Goal: Task Accomplishment & Management: Manage account settings

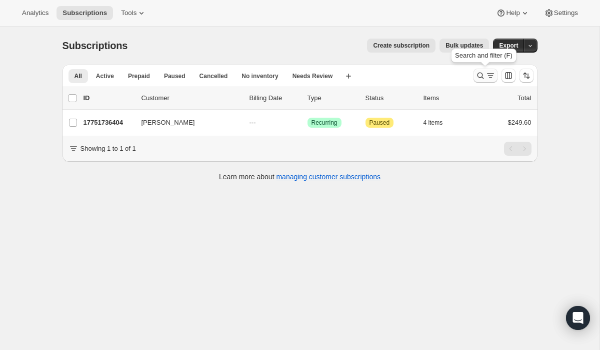
click at [483, 78] on icon "Search and filter results" at bounding box center [481, 76] width 10 height 10
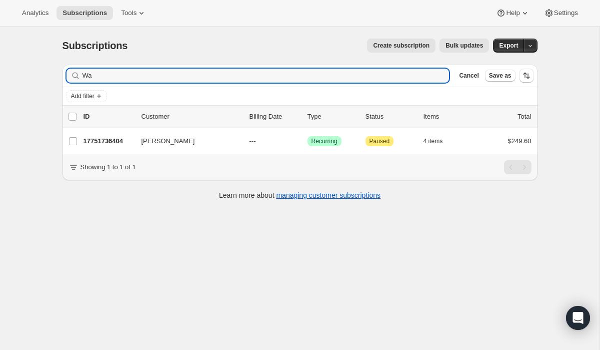
type input "W"
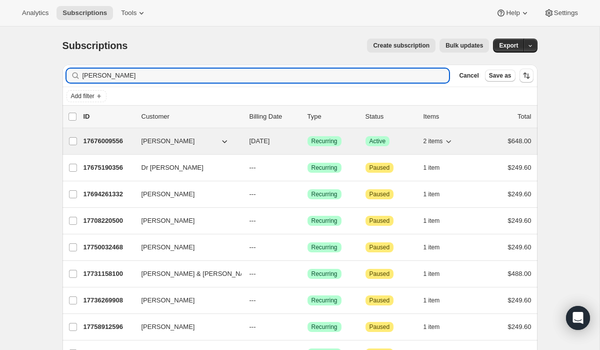
type input "Rob C"
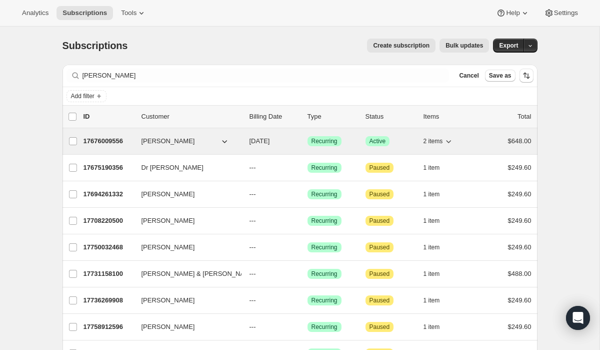
click at [121, 141] on p "17676009556" at bounding box center [109, 141] width 50 height 10
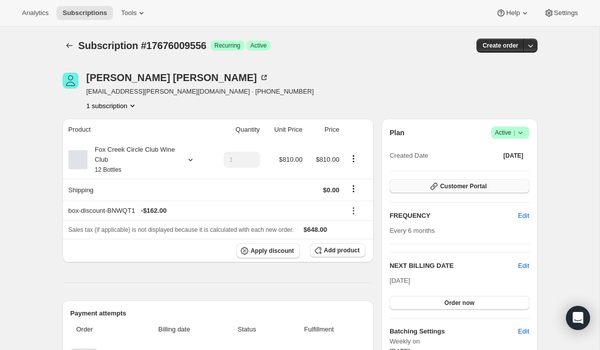
click at [470, 189] on span "Customer Portal" at bounding box center [463, 186] width 47 height 8
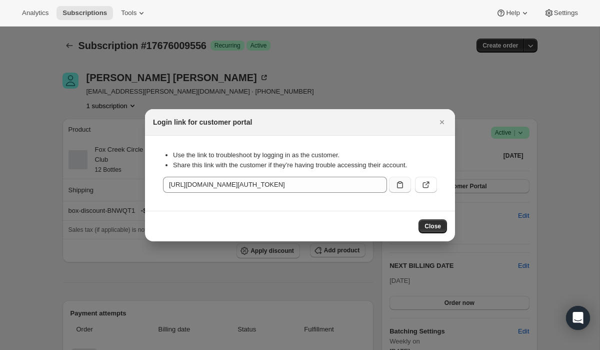
click at [404, 187] on icon ":r1ik:" at bounding box center [400, 185] width 10 height 10
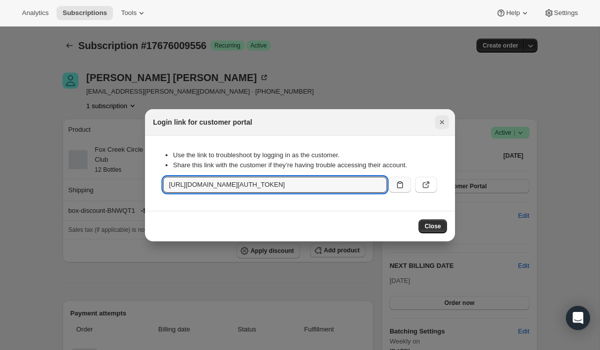
click at [442, 120] on icon "Close" at bounding box center [442, 122] width 10 height 10
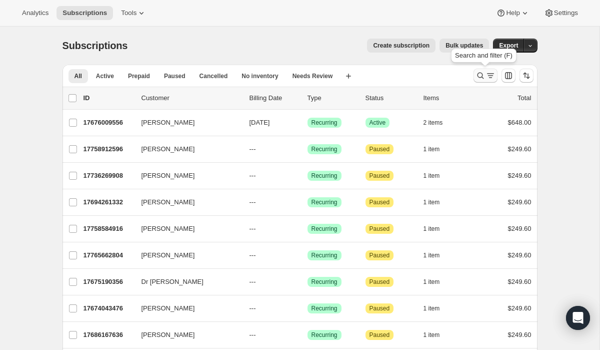
click at [486, 75] on icon "Search and filter results" at bounding box center [491, 76] width 10 height 10
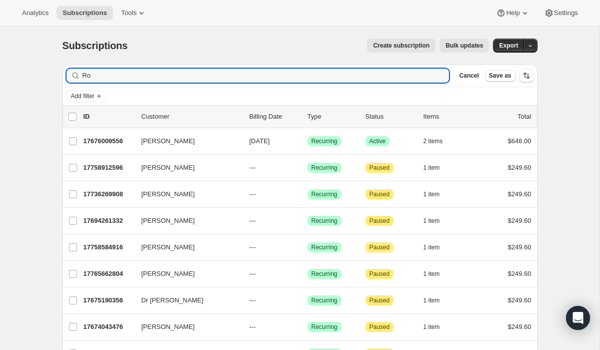
type input "R"
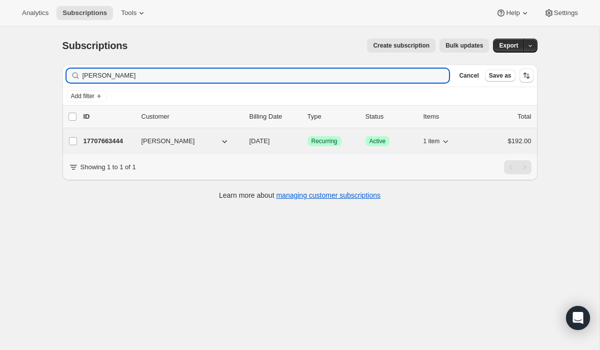
type input "Richard Bing"
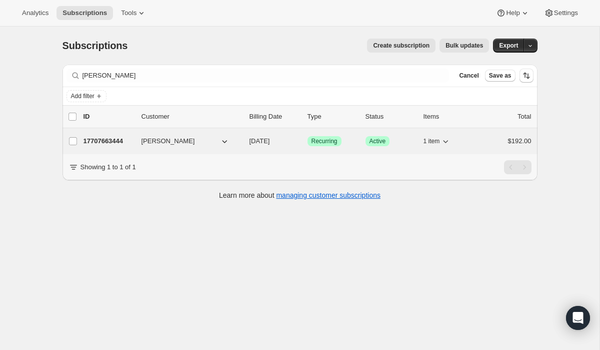
click at [113, 139] on p "17707663444" at bounding box center [109, 141] width 50 height 10
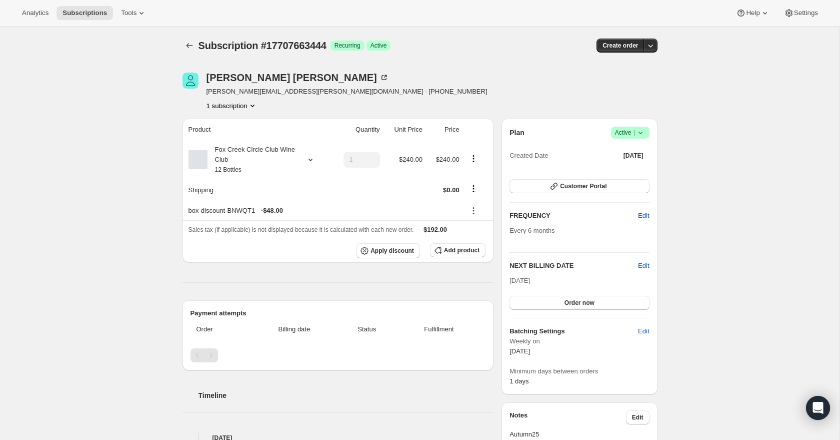
click at [59, 80] on div "Subscription #17707663444. This page is ready Subscription #17707663444 Success…" at bounding box center [420, 392] width 840 height 730
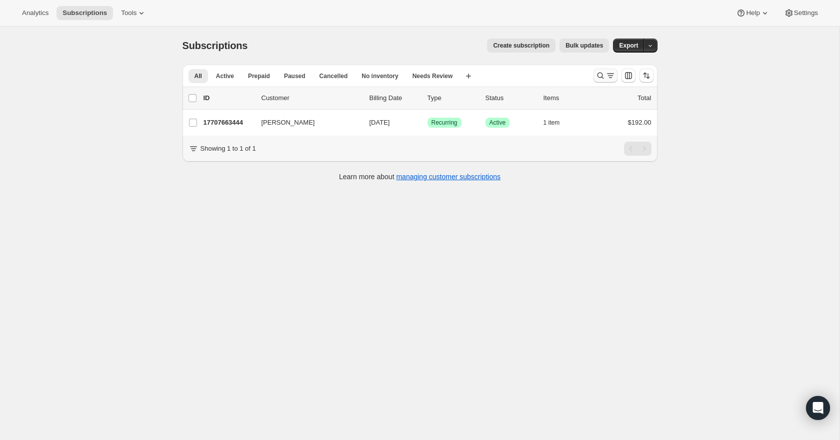
click at [604, 76] on icon "Search and filter results" at bounding box center [601, 76] width 10 height 10
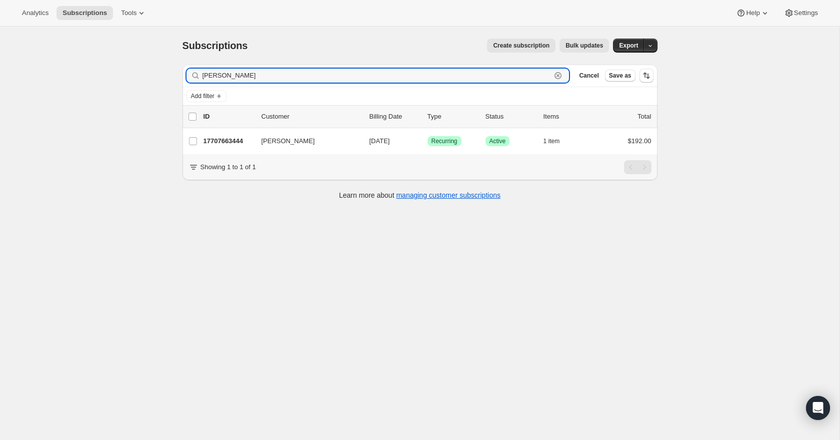
drag, startPoint x: 268, startPoint y: 79, endPoint x: 195, endPoint y: 76, distance: 72.6
click at [195, 76] on div "Richard Bing Clear" at bounding box center [378, 76] width 383 height 14
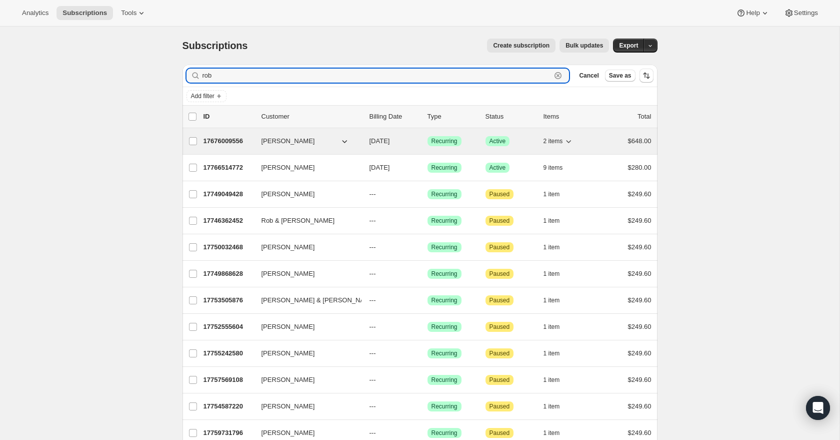
type input "rob"
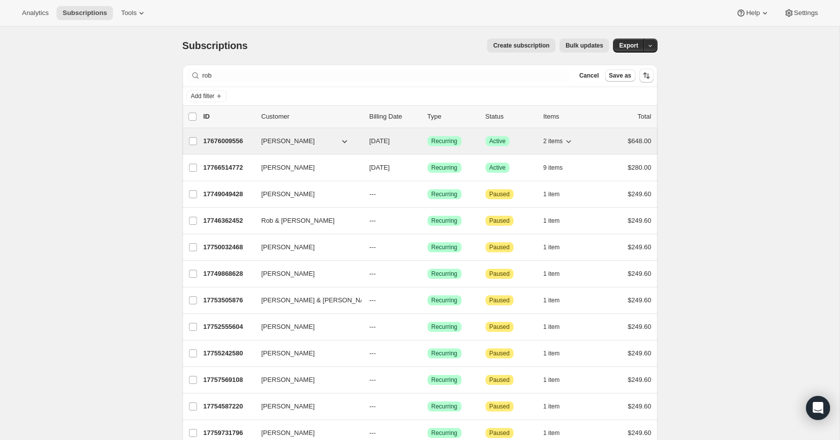
click at [234, 139] on p "17676009556" at bounding box center [229, 141] width 50 height 10
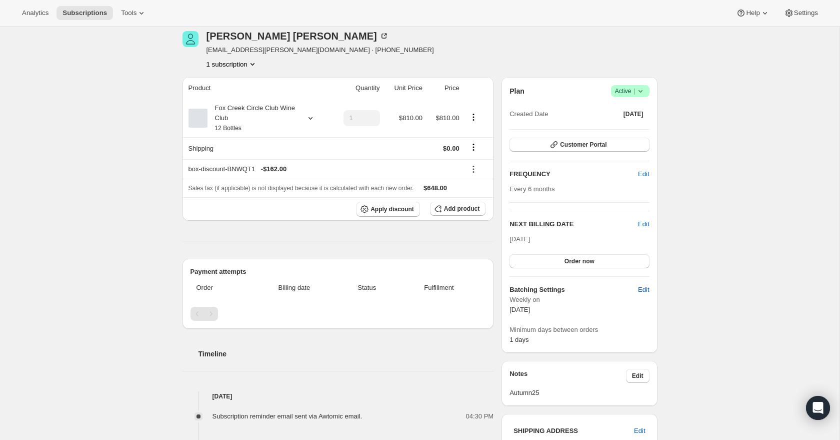
scroll to position [41, 0]
click at [311, 118] on icon at bounding box center [311, 119] width 10 height 10
click at [99, 122] on div "Subscription #17676009556. This page is ready Subscription #17676009556 Success…" at bounding box center [420, 350] width 840 height 730
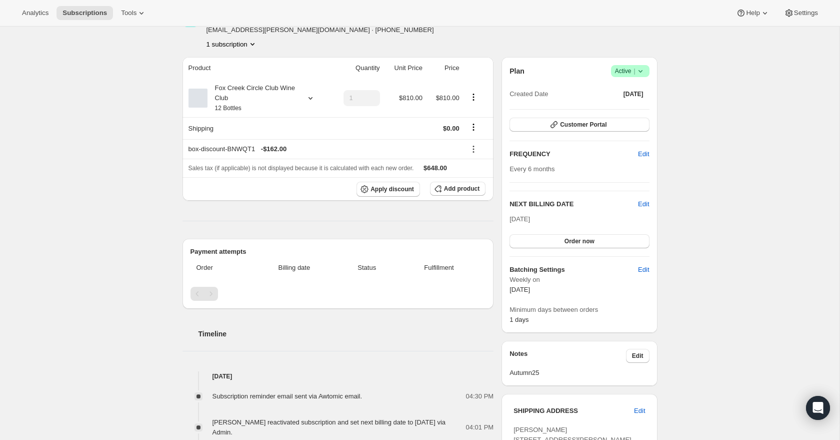
scroll to position [0, 0]
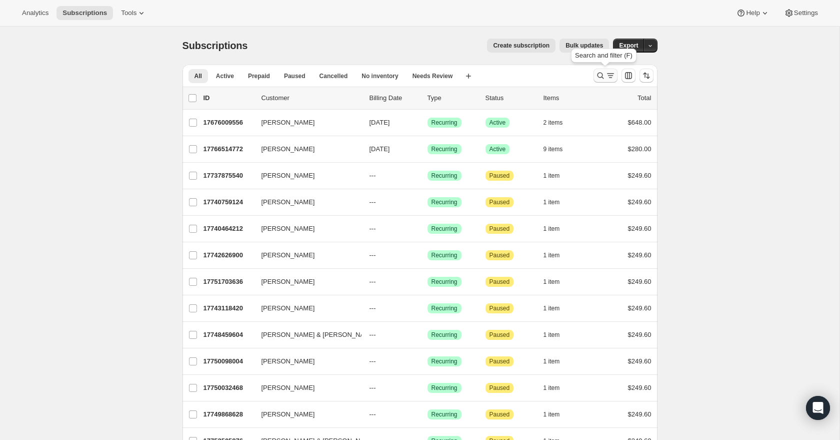
click at [606, 72] on icon "Search and filter results" at bounding box center [611, 76] width 10 height 10
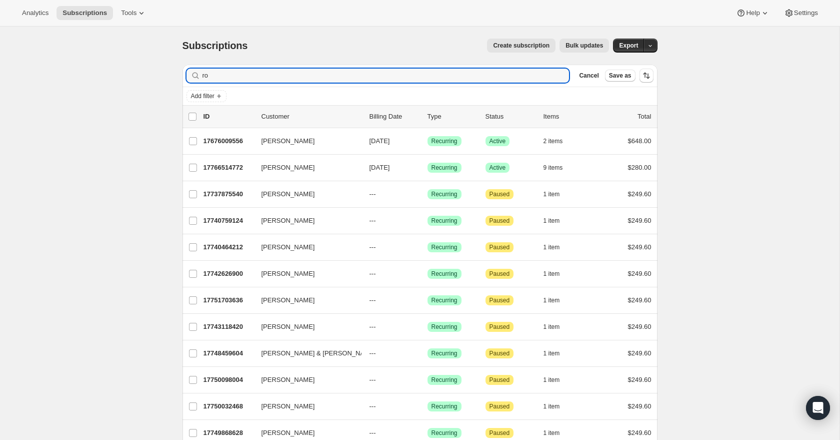
type input "r"
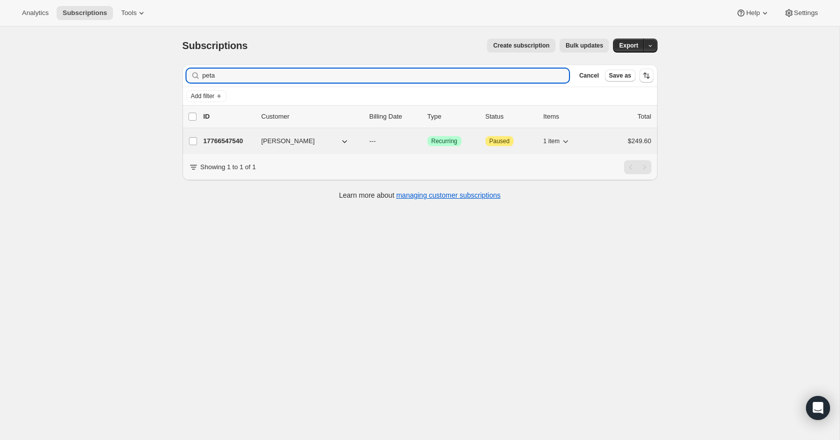
type input "peta"
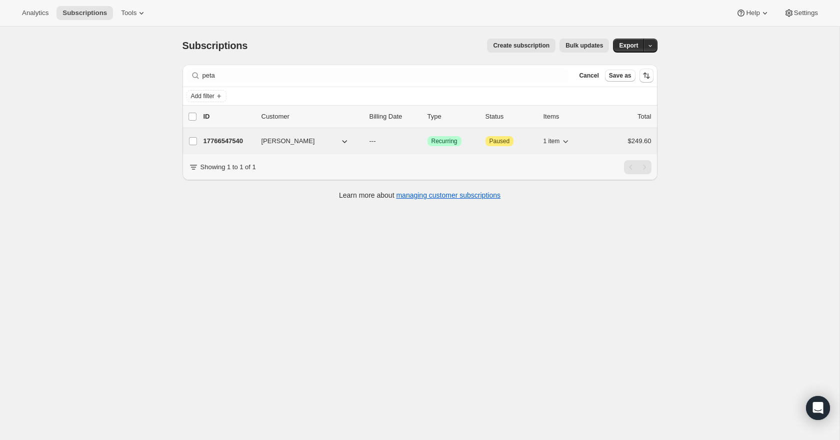
click at [234, 143] on p "17766547540" at bounding box center [229, 141] width 50 height 10
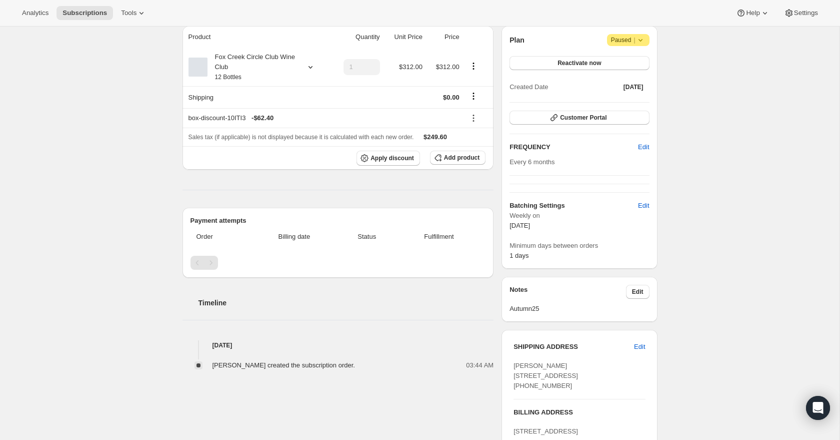
scroll to position [92, 0]
click at [308, 65] on icon at bounding box center [311, 68] width 10 height 10
click at [274, 135] on button "Edit box" at bounding box center [250, 134] width 98 height 14
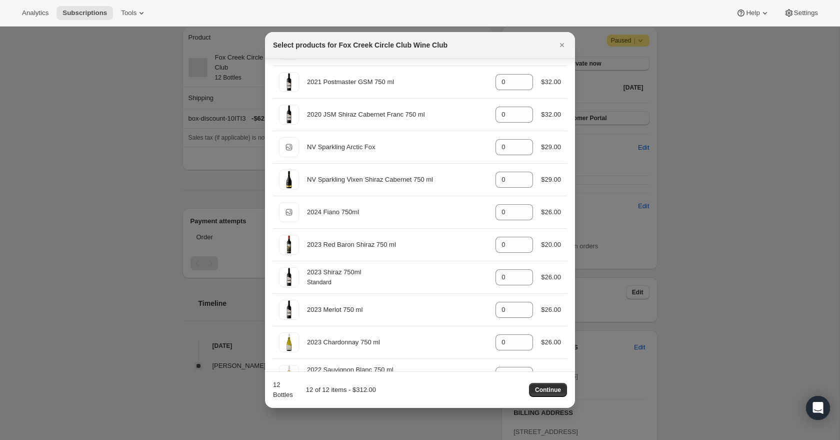
scroll to position [357, 0]
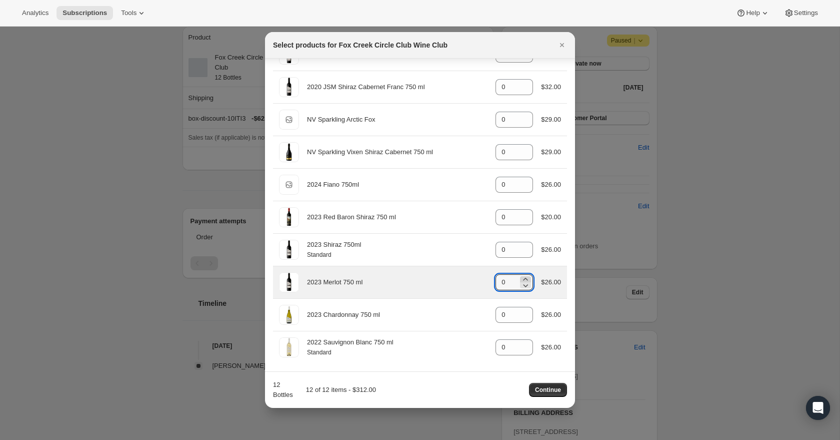
click at [523, 278] on icon ":rs7:" at bounding box center [526, 279] width 10 height 10
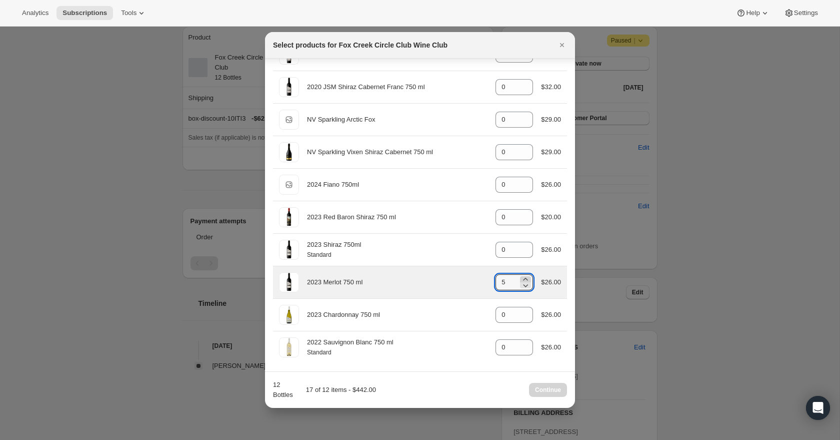
click at [523, 278] on icon ":rs7:" at bounding box center [526, 279] width 10 height 10
type input "6"
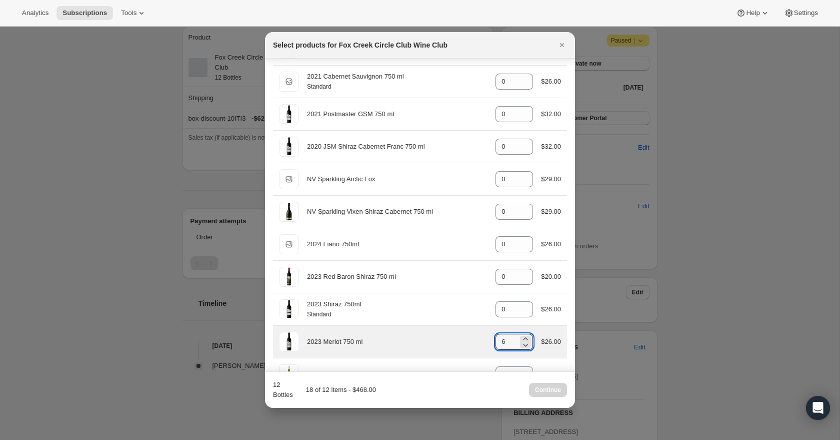
scroll to position [293, 0]
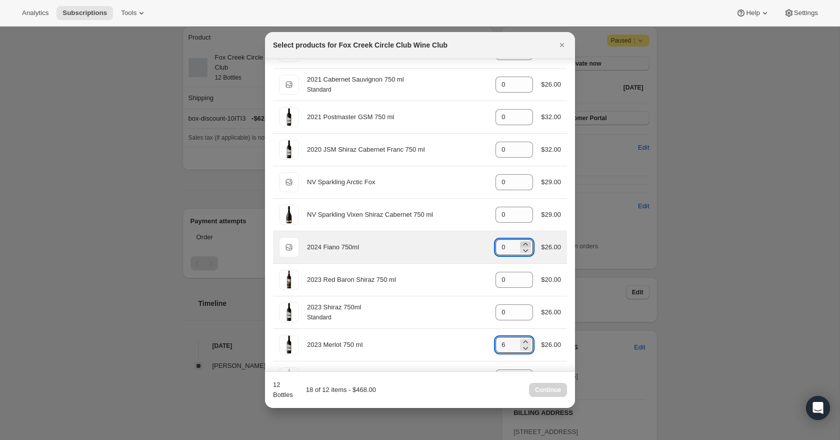
click at [525, 242] on icon ":rs7:" at bounding box center [526, 244] width 10 height 10
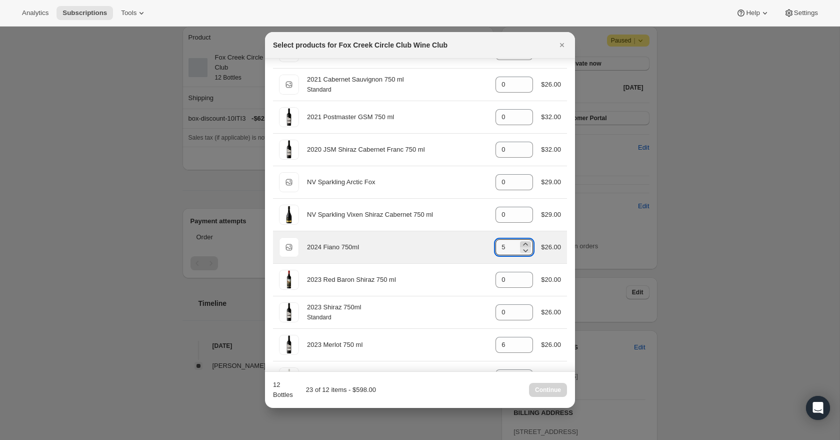
click at [525, 242] on icon ":rs7:" at bounding box center [526, 244] width 10 height 10
type input "6"
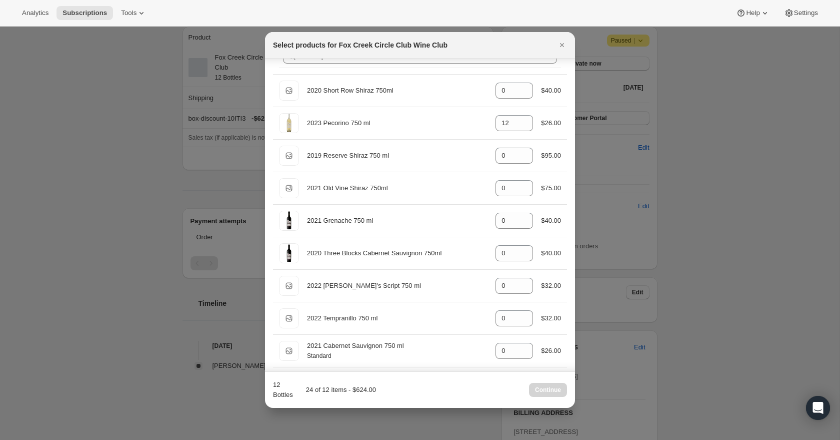
scroll to position [0, 0]
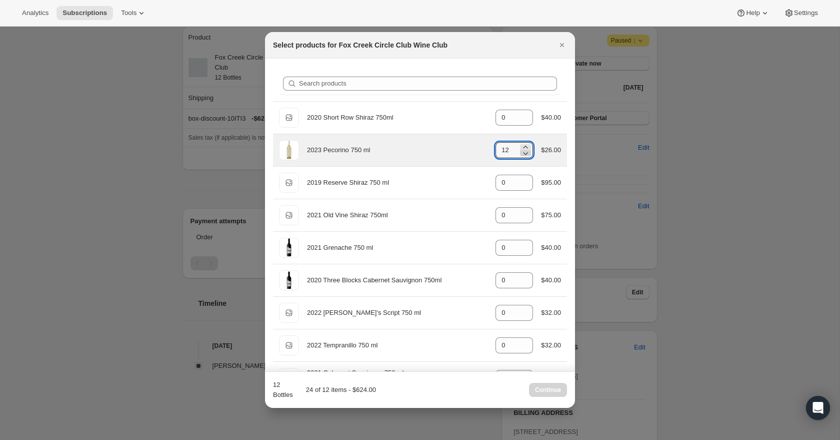
click at [524, 153] on icon ":rs7:" at bounding box center [526, 153] width 5 height 3
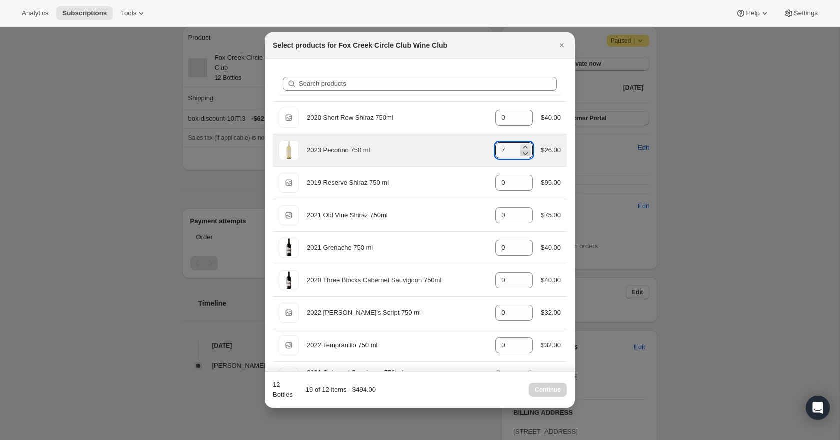
click at [524, 153] on icon ":rs7:" at bounding box center [526, 153] width 5 height 3
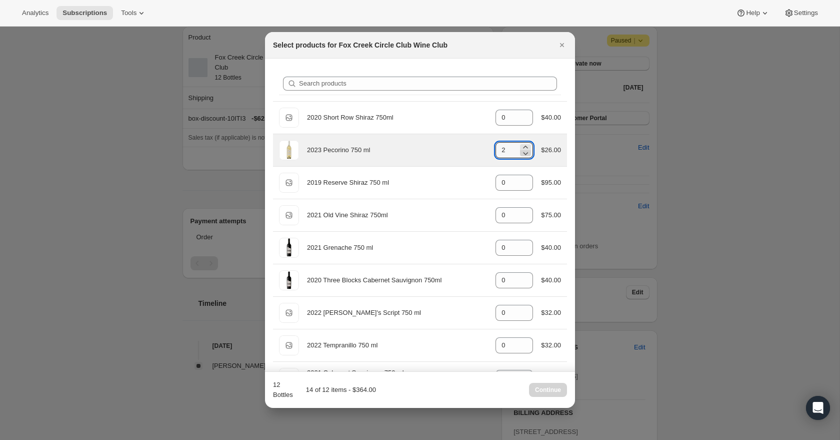
click at [524, 153] on icon ":rs7:" at bounding box center [526, 153] width 5 height 3
type input "0"
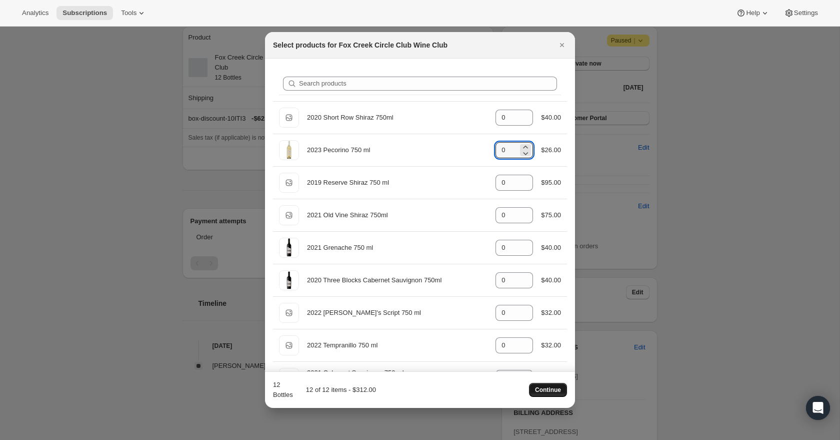
click at [539, 394] on button "Continue" at bounding box center [548, 390] width 38 height 14
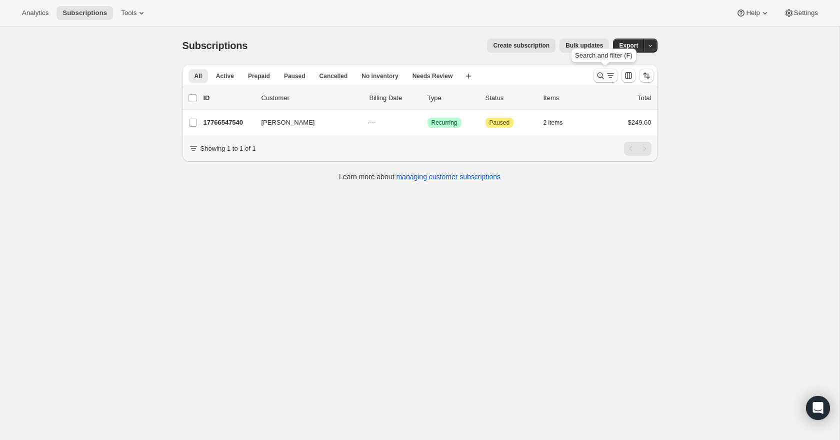
click at [606, 77] on icon "Search and filter results" at bounding box center [611, 76] width 10 height 10
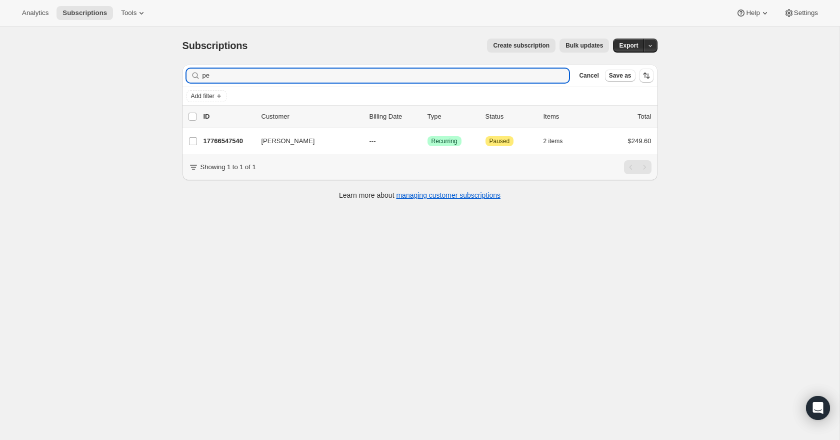
type input "p"
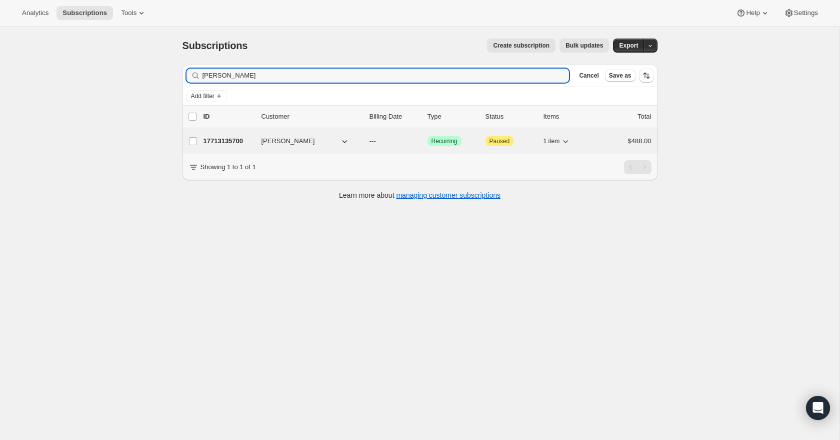
type input "brenda Gill"
click at [218, 142] on p "17713135700" at bounding box center [229, 141] width 50 height 10
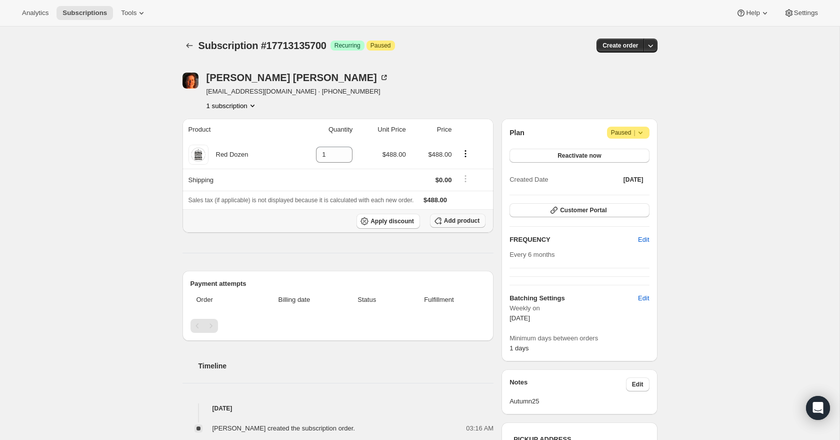
click at [461, 221] on span "Add product" at bounding box center [462, 221] width 36 height 8
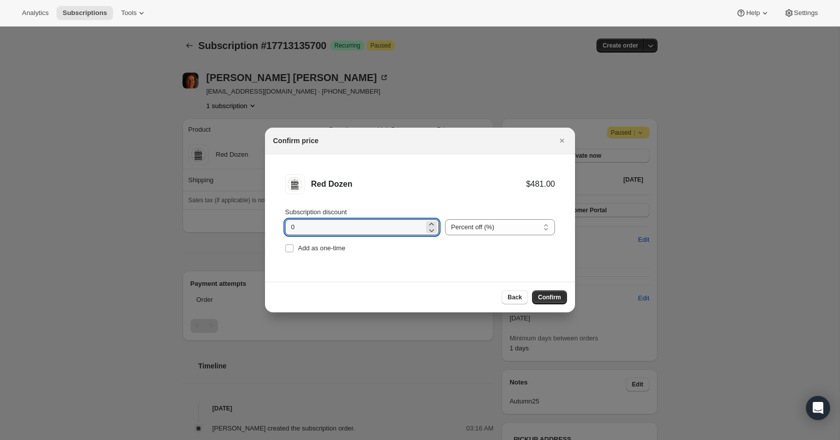
drag, startPoint x: 305, startPoint y: 225, endPoint x: 282, endPoint y: 224, distance: 23.5
click at [282, 224] on li "Red Dozen $481.00 Subscription discount 0 Percent off (%) Amount off ($) Percen…" at bounding box center [420, 214] width 310 height 121
type input "20"
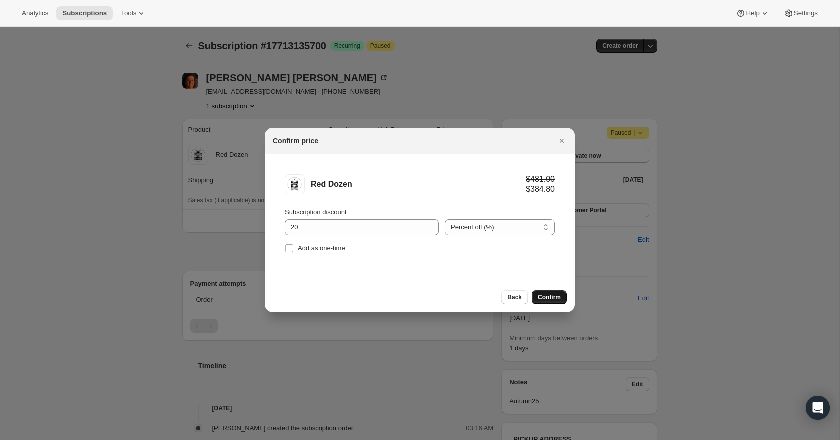
click at [556, 301] on span "Confirm" at bounding box center [549, 297] width 23 height 8
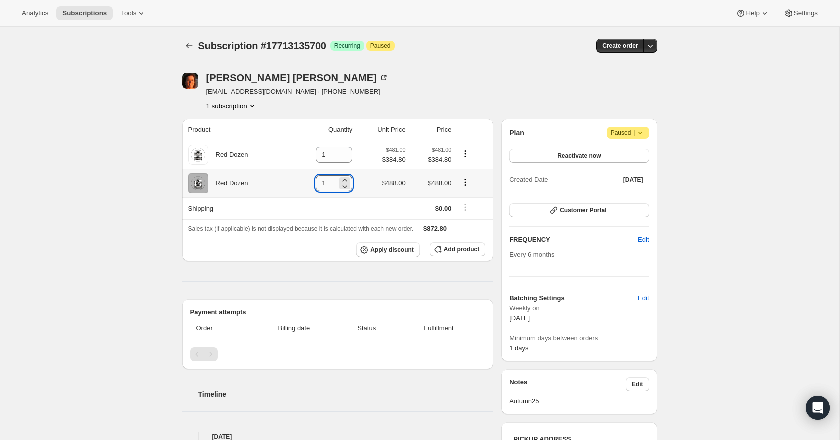
drag, startPoint x: 328, startPoint y: 183, endPoint x: 313, endPoint y: 183, distance: 15.0
click at [316, 183] on input "1" at bounding box center [327, 183] width 22 height 16
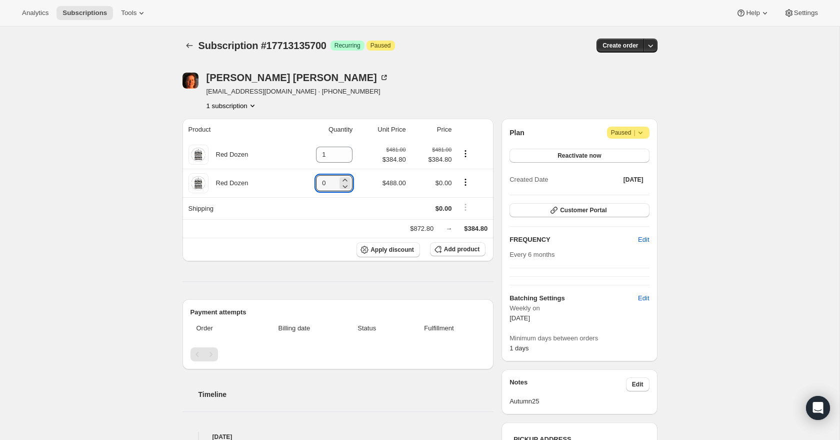
type input "0"
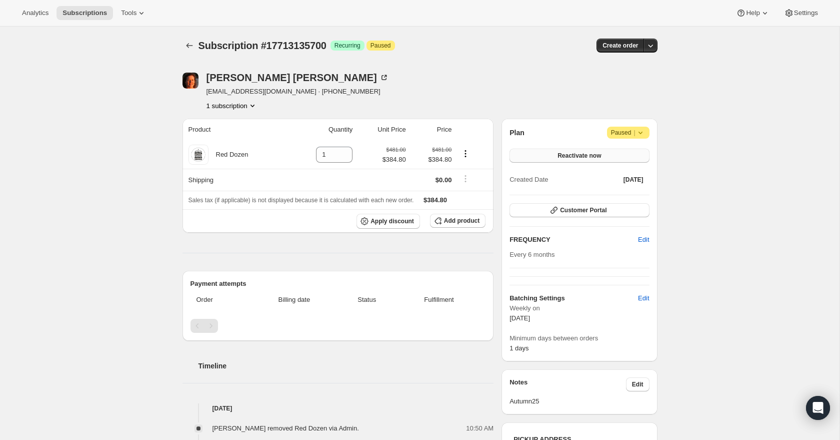
click at [578, 159] on span "Reactivate now" at bounding box center [580, 156] width 44 height 8
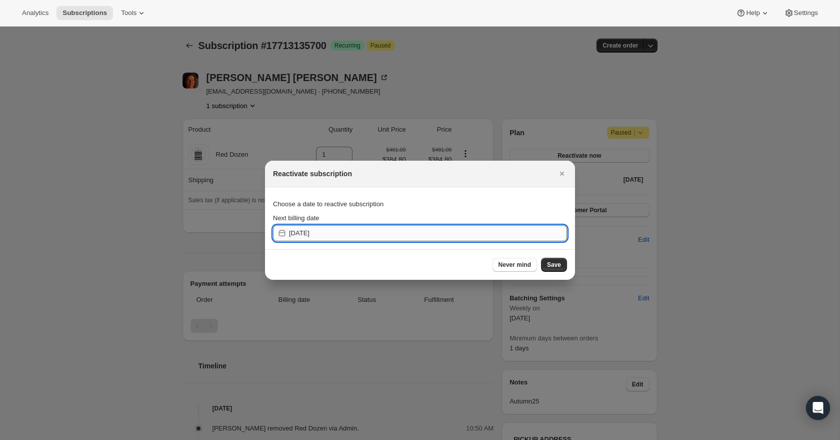
click at [376, 232] on input "2025-10-03" at bounding box center [428, 233] width 278 height 16
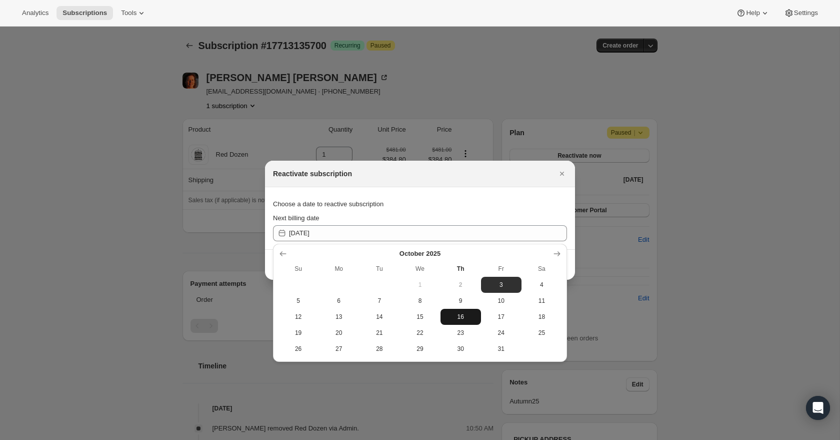
click at [461, 314] on span "16" at bounding box center [461, 317] width 33 height 8
type input "2025-10-15"
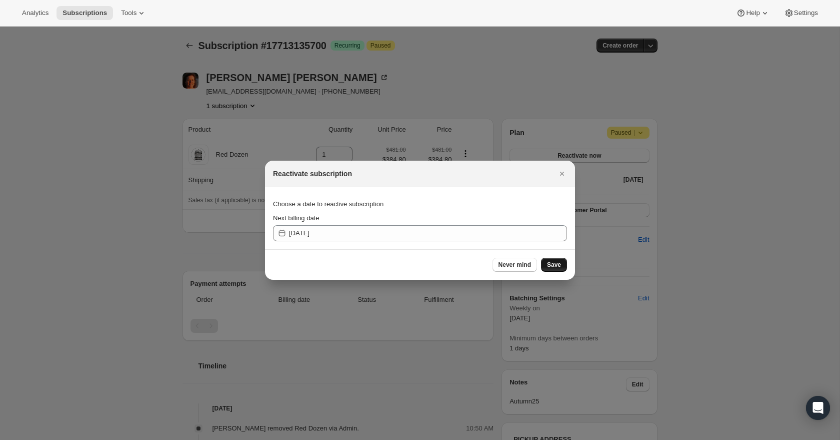
click at [557, 264] on span "Save" at bounding box center [554, 265] width 14 height 8
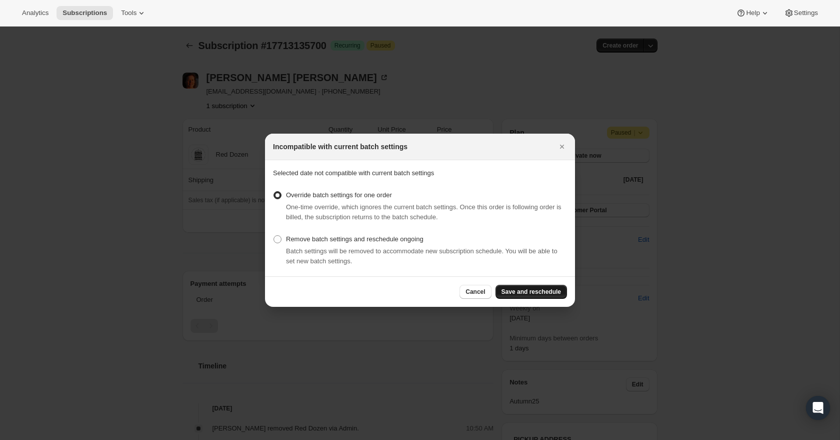
click at [546, 293] on span "Save and reschedule" at bounding box center [532, 292] width 60 height 8
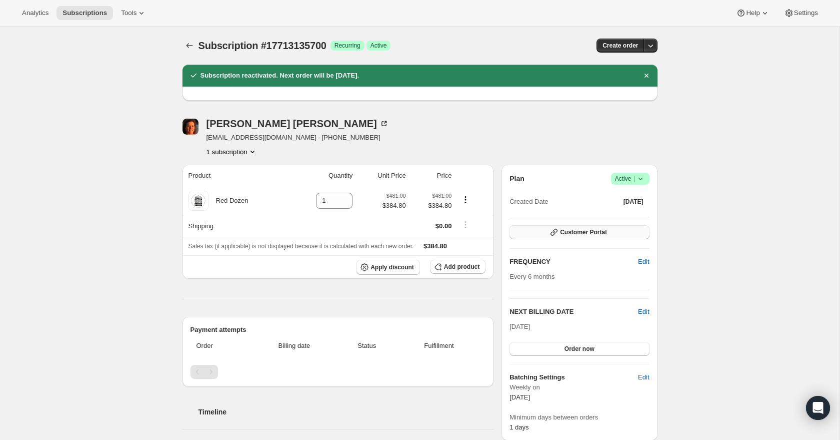
click at [596, 232] on span "Customer Portal" at bounding box center [583, 232] width 47 height 8
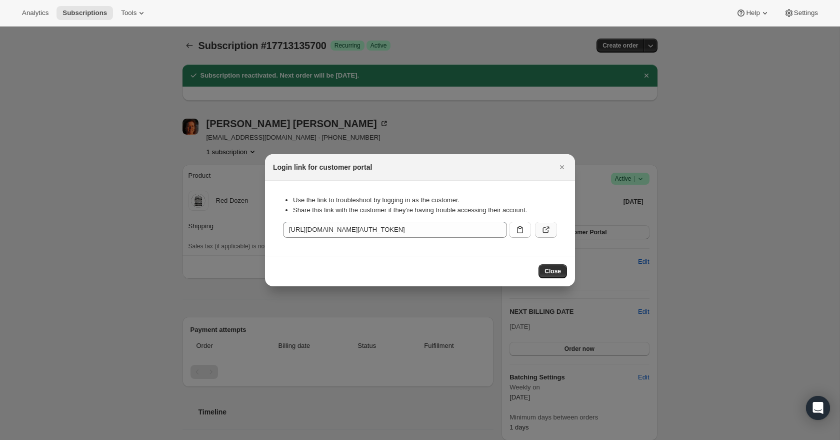
click at [546, 232] on icon ":r1lq:" at bounding box center [546, 230] width 10 height 10
click at [562, 165] on icon "Close" at bounding box center [562, 167] width 10 height 10
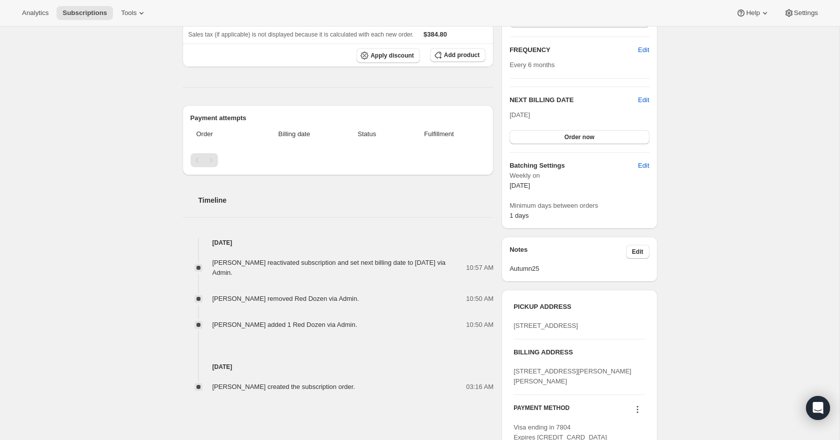
scroll to position [218, 0]
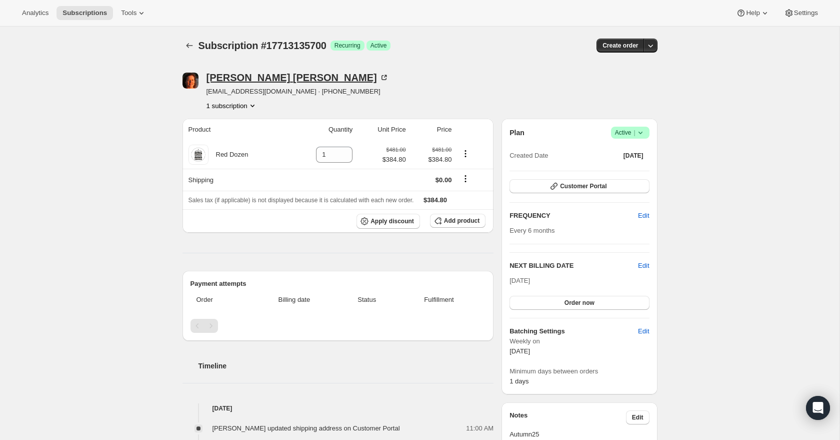
click at [379, 76] on icon at bounding box center [384, 78] width 10 height 10
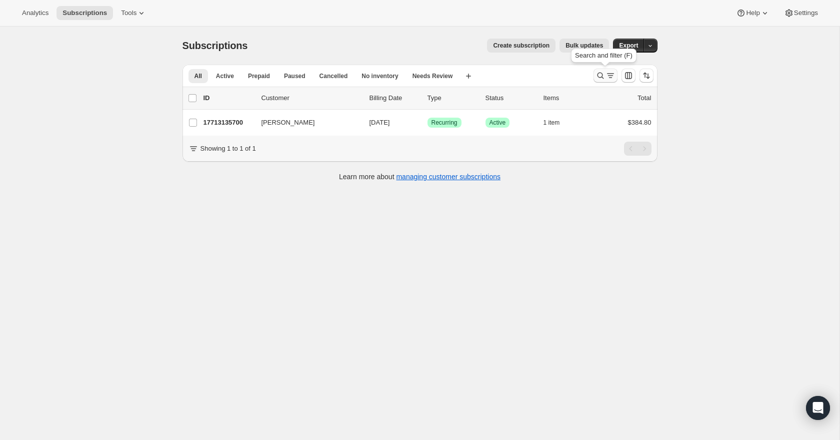
click at [607, 74] on icon "Search and filter results" at bounding box center [611, 76] width 10 height 10
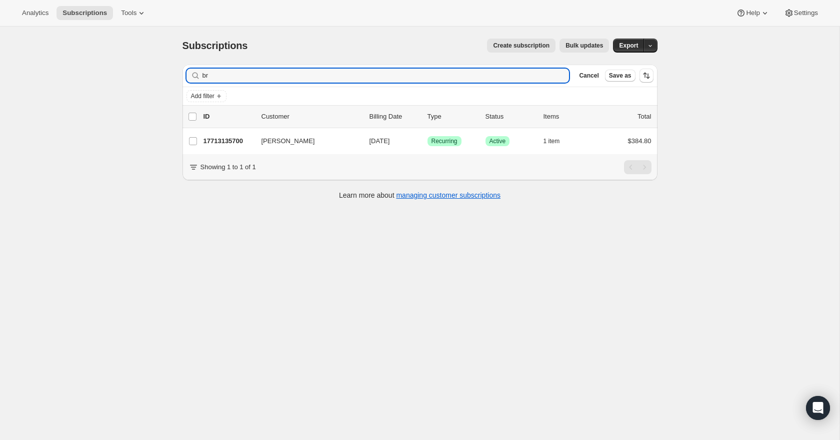
type input "b"
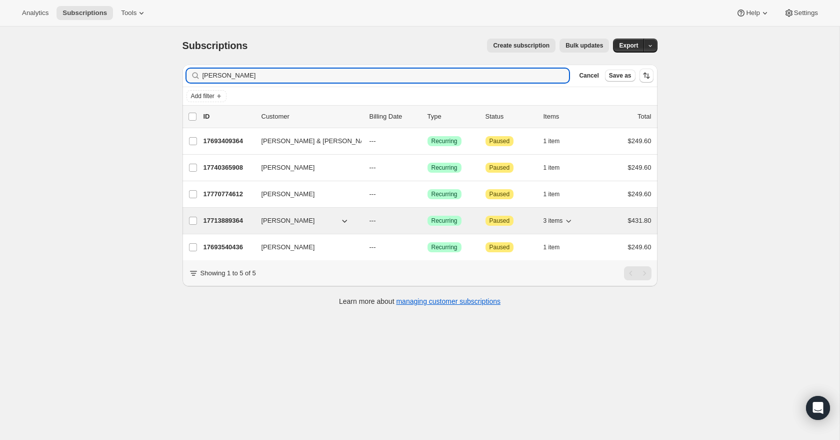
type input "jeremy"
click at [235, 223] on p "17713889364" at bounding box center [229, 221] width 50 height 10
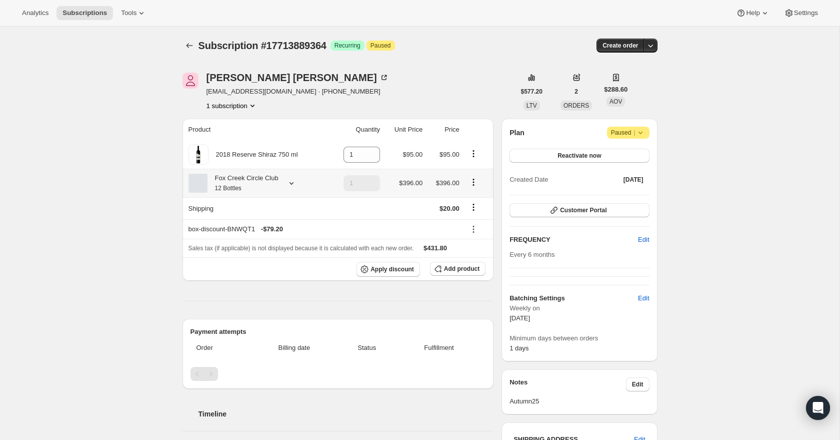
click at [476, 181] on icon "Product actions" at bounding box center [474, 182] width 10 height 10
click at [477, 221] on span "Remove" at bounding box center [474, 219] width 24 height 8
type input "0"
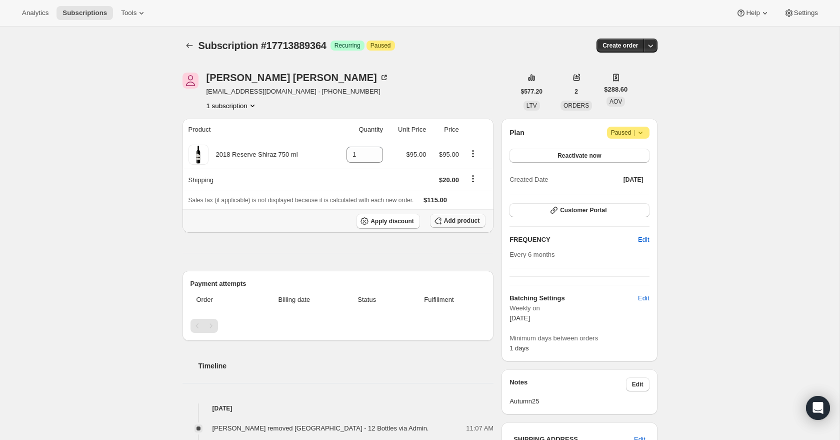
click at [455, 219] on span "Add product" at bounding box center [462, 221] width 36 height 8
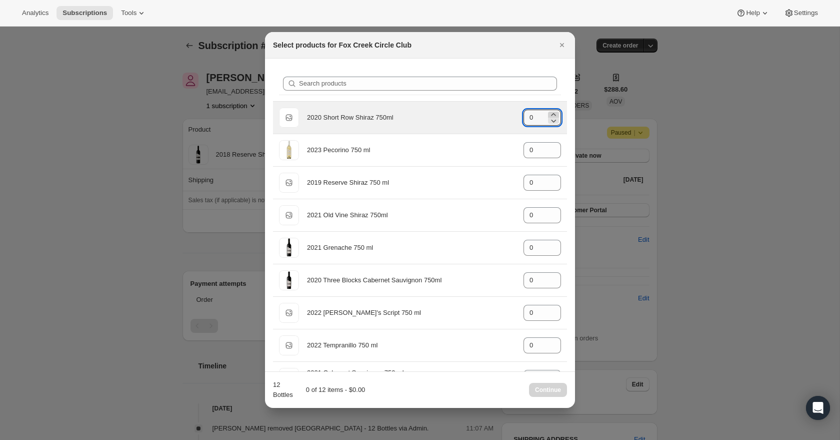
click at [554, 114] on icon ":rao:" at bounding box center [553, 114] width 5 height 3
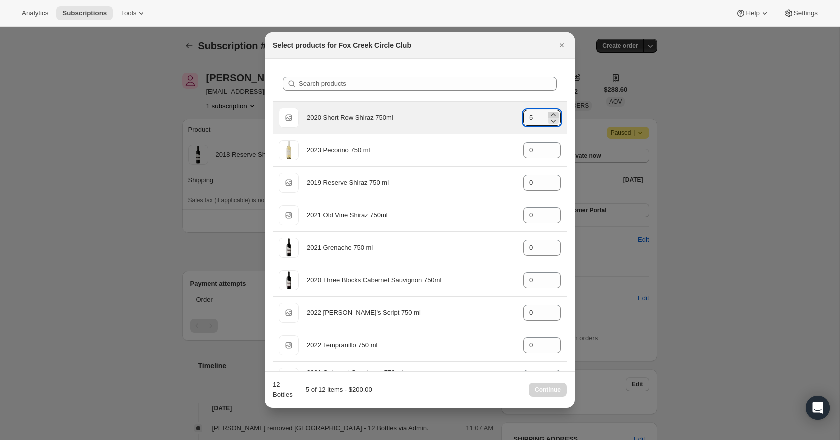
click at [554, 114] on icon ":rao:" at bounding box center [553, 114] width 5 height 3
click at [555, 120] on icon ":rao:" at bounding box center [554, 121] width 10 height 10
type input "6"
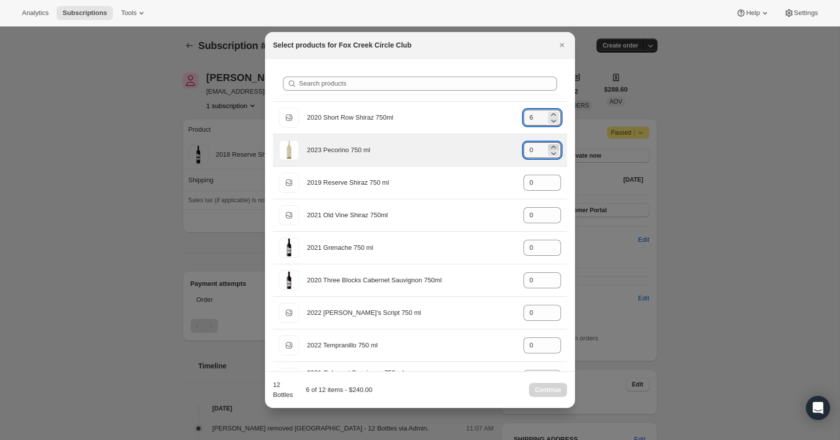
click at [555, 147] on icon ":rao:" at bounding box center [553, 147] width 5 height 3
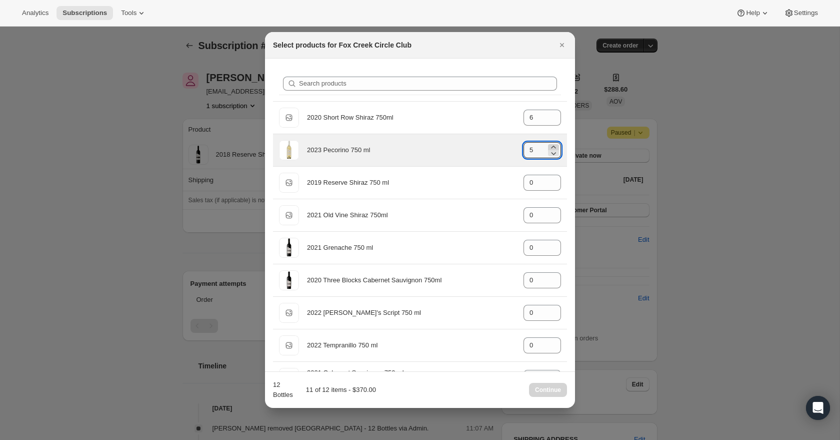
click at [555, 147] on icon ":rao:" at bounding box center [553, 147] width 5 height 3
type input "6"
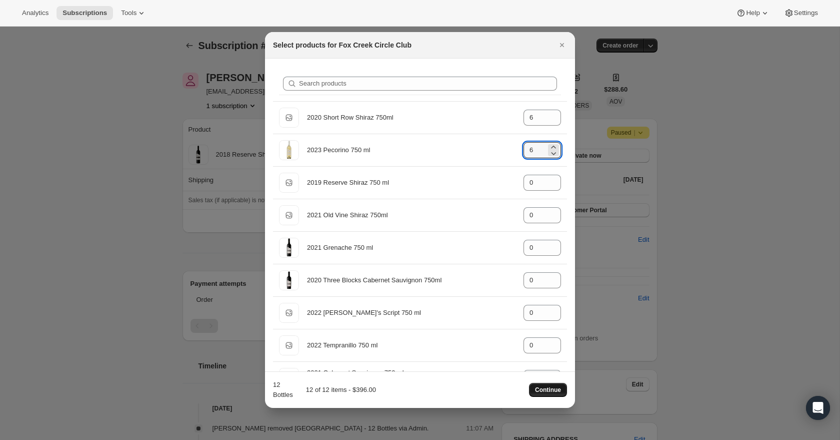
click at [546, 393] on span "Continue" at bounding box center [548, 390] width 26 height 8
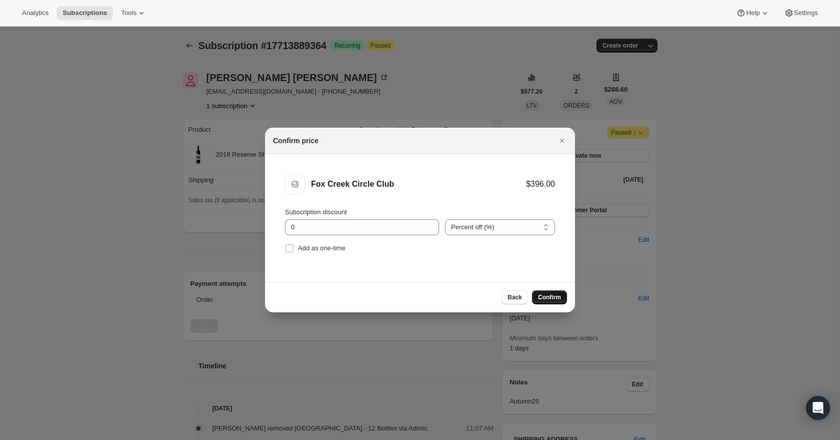
click at [539, 295] on span "Confirm" at bounding box center [549, 297] width 23 height 8
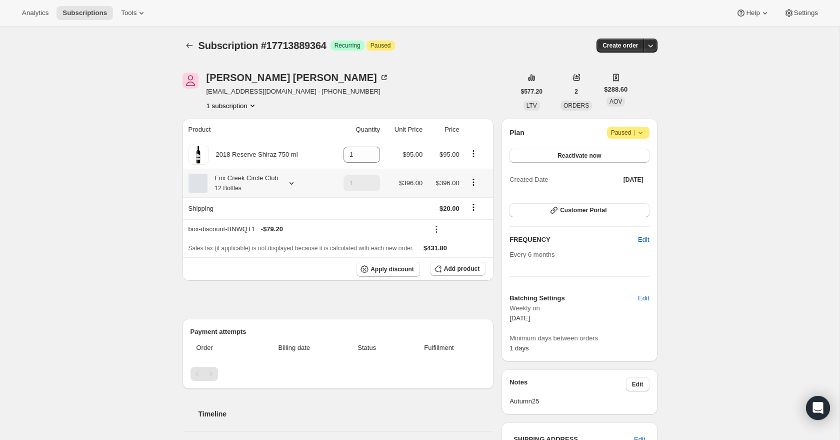
click at [292, 181] on icon at bounding box center [292, 183] width 10 height 10
click at [476, 152] on icon "Product actions" at bounding box center [474, 154] width 10 height 10
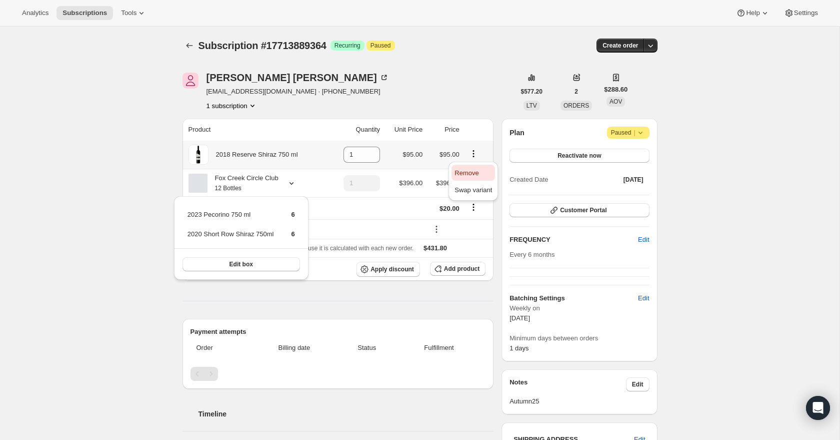
click at [477, 173] on span "Remove" at bounding box center [467, 173] width 24 height 8
type input "0"
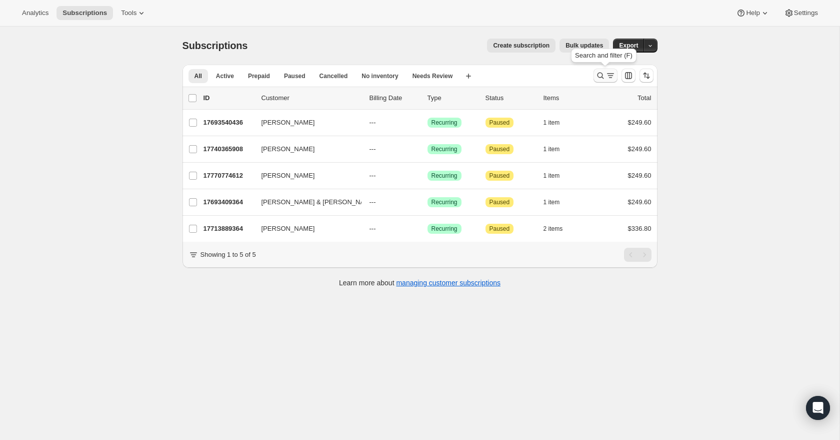
click at [601, 74] on icon "Search and filter results" at bounding box center [601, 76] width 10 height 10
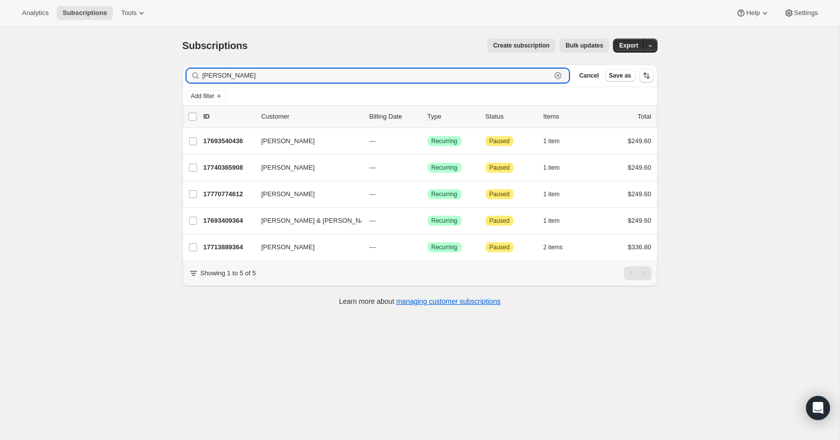
drag, startPoint x: 230, startPoint y: 76, endPoint x: 207, endPoint y: 60, distance: 28.2
click at [207, 60] on div "Subscriptions. This page is ready Subscriptions Create subscription Bulk update…" at bounding box center [420, 172] width 499 height 290
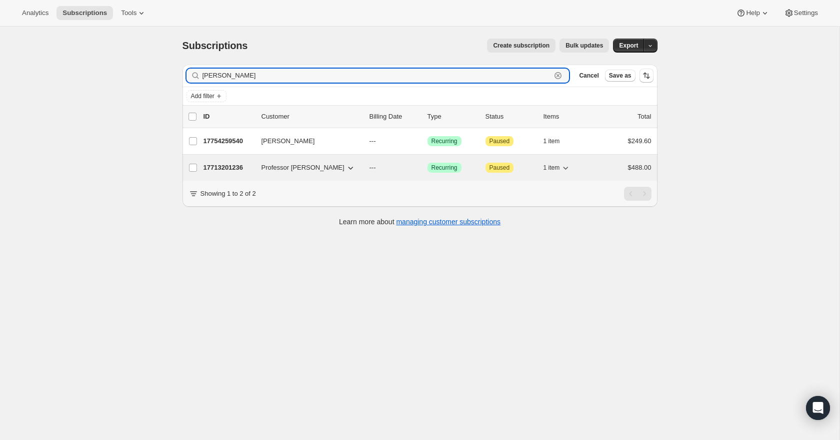
type input "boland"
click at [221, 169] on p "17713201236" at bounding box center [229, 168] width 50 height 10
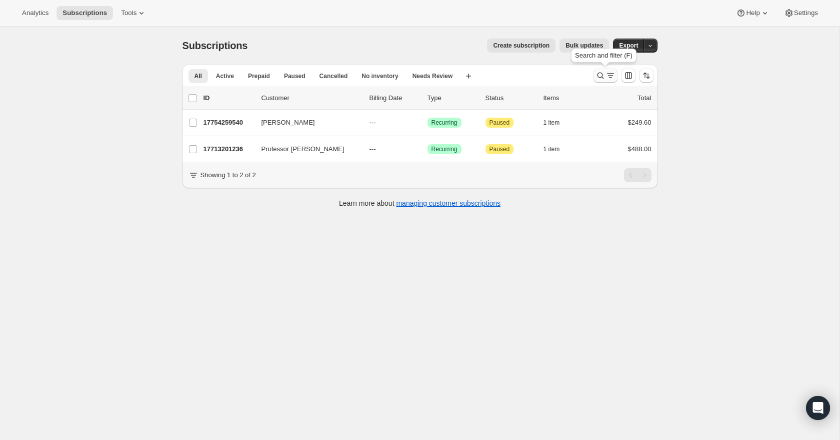
click at [604, 73] on icon "Search and filter results" at bounding box center [601, 76] width 10 height 10
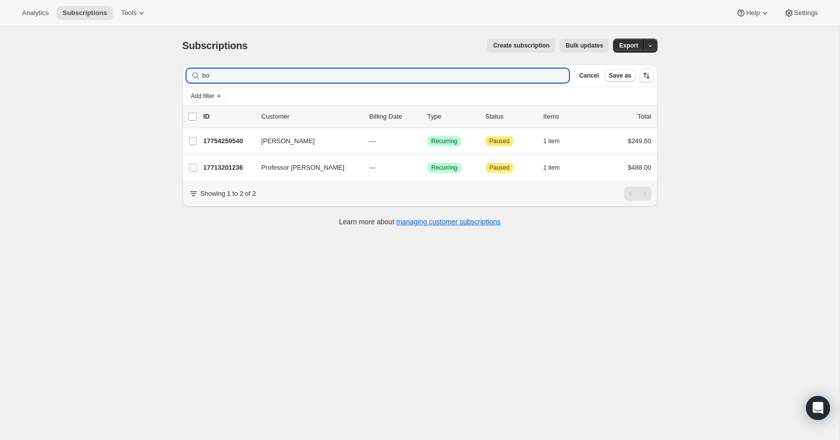
type input "b"
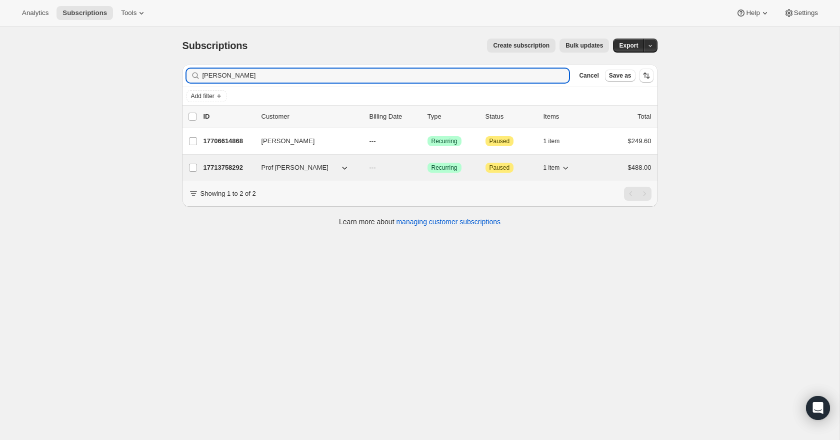
type input "Manning"
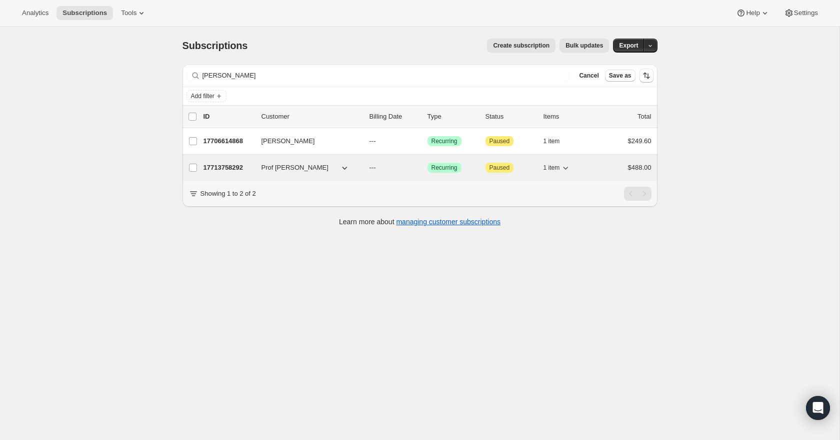
click at [230, 168] on p "17713758292" at bounding box center [229, 168] width 50 height 10
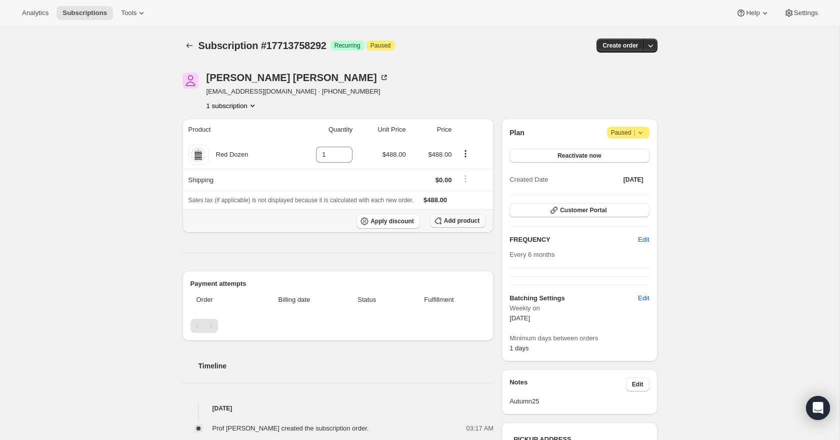
click at [463, 215] on button "Add product" at bounding box center [458, 221] width 56 height 14
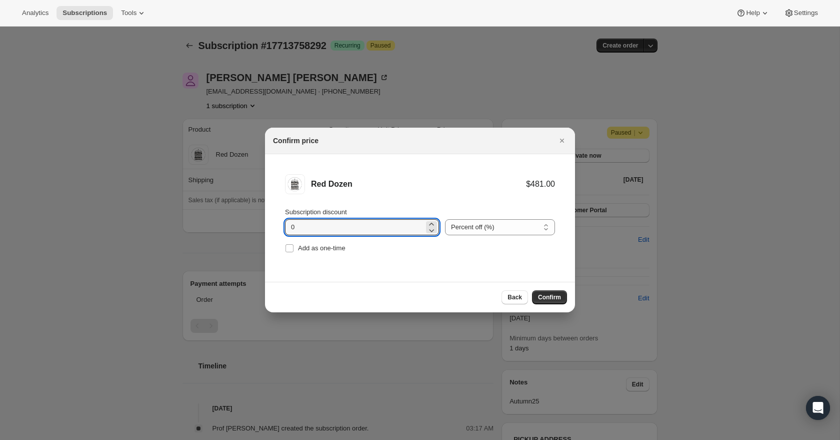
drag, startPoint x: 312, startPoint y: 223, endPoint x: 282, endPoint y: 223, distance: 30.0
click at [282, 223] on li "Red Dozen $481.00 Subscription discount 0 Percent off (%) Amount off ($) Percen…" at bounding box center [420, 214] width 310 height 121
type input "20"
click at [557, 295] on span "Confirm" at bounding box center [549, 297] width 23 height 8
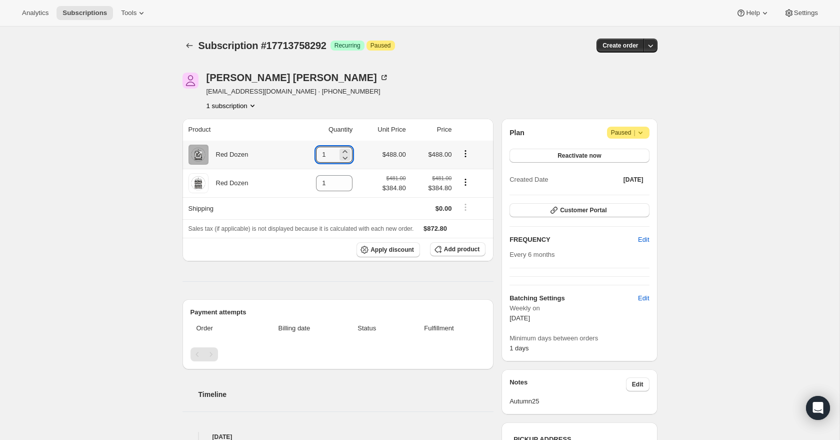
drag, startPoint x: 329, startPoint y: 153, endPoint x: 303, endPoint y: 155, distance: 26.1
click at [303, 155] on td "1" at bounding box center [323, 155] width 66 height 28
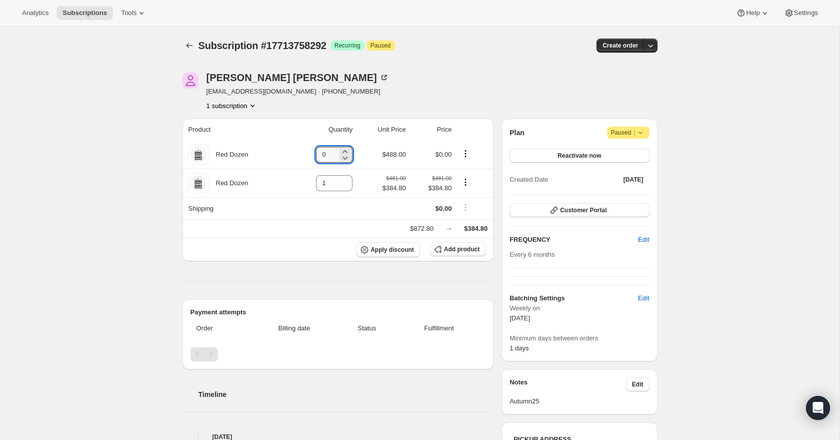
type input "0"
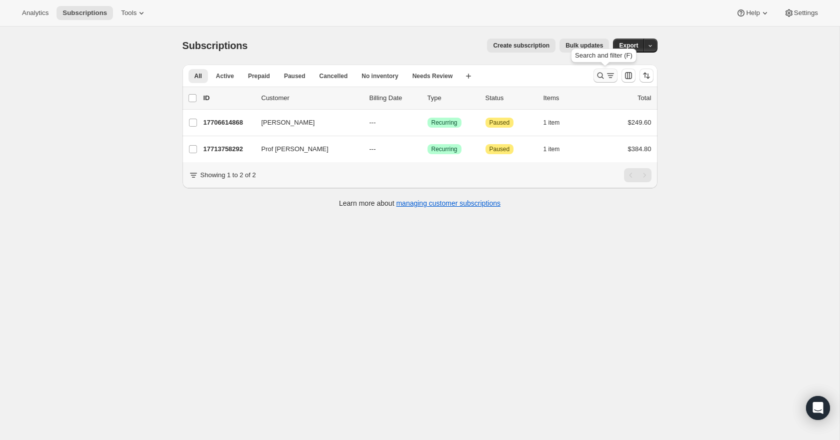
click at [607, 75] on icon "Search and filter results" at bounding box center [611, 76] width 10 height 10
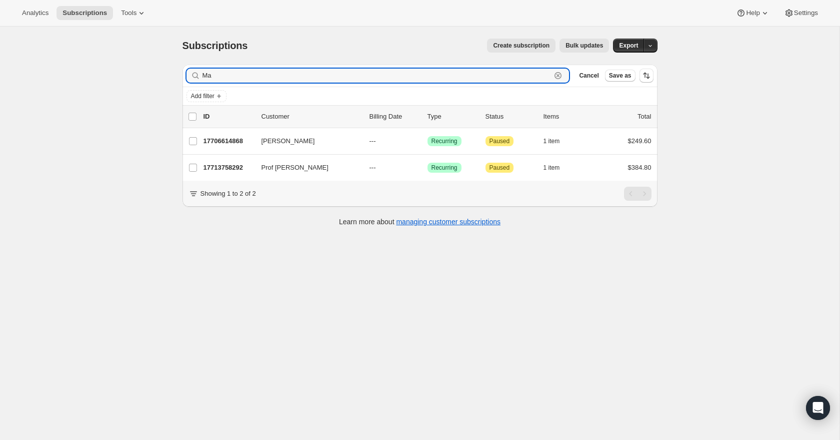
type input "M"
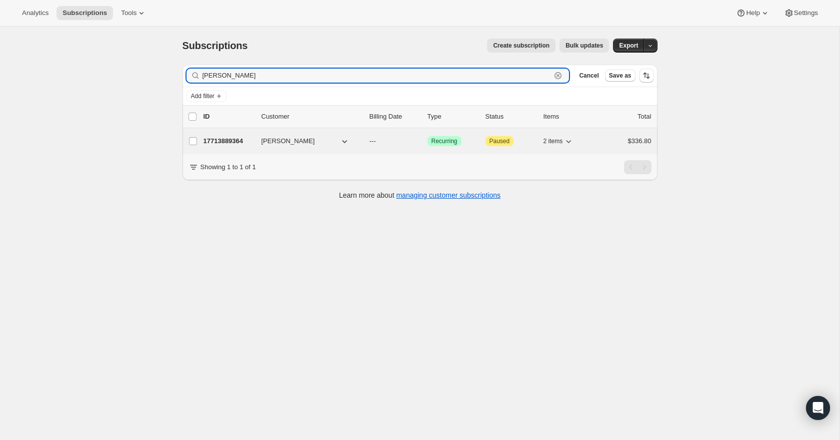
type input "[PERSON_NAME]"
click at [227, 143] on p "17713889364" at bounding box center [229, 141] width 50 height 10
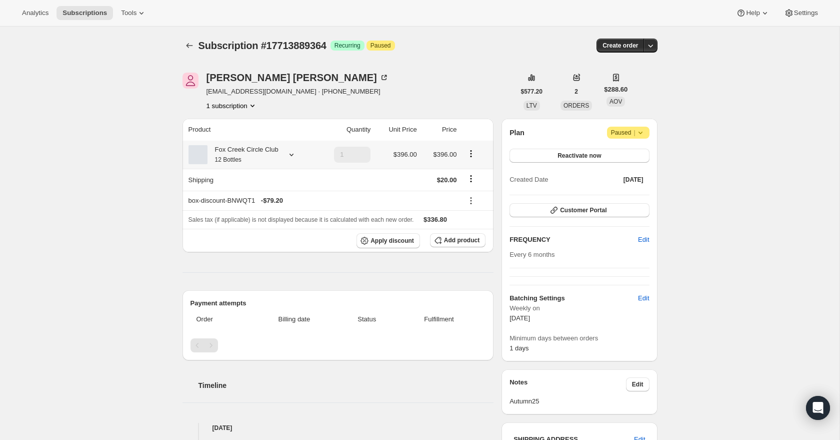
click at [294, 154] on icon at bounding box center [292, 155] width 10 height 10
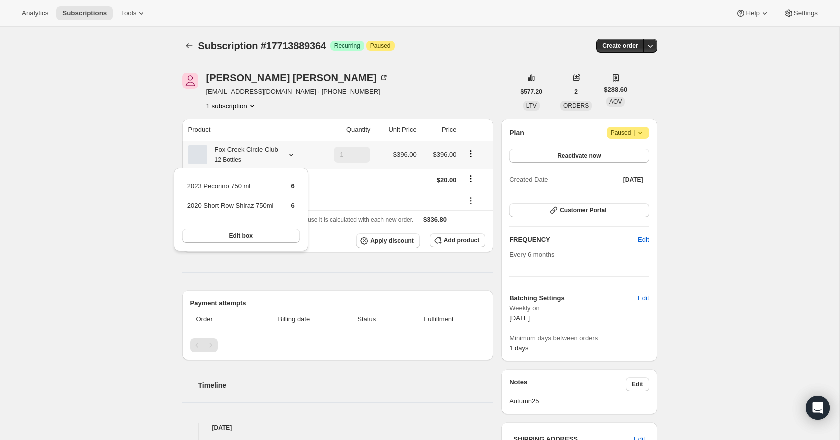
click at [294, 154] on icon at bounding box center [292, 155] width 10 height 10
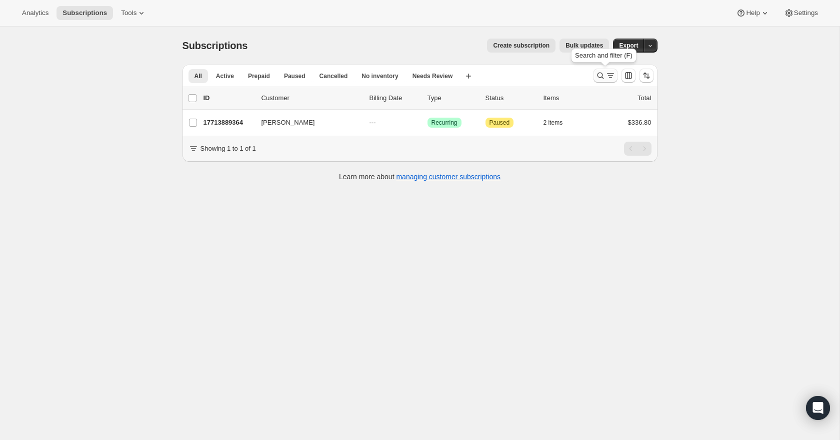
click at [606, 75] on icon "Search and filter results" at bounding box center [611, 76] width 10 height 10
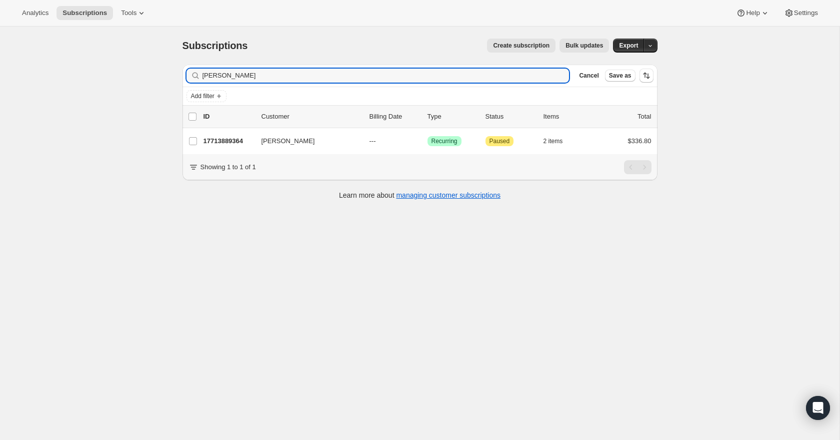
drag, startPoint x: 251, startPoint y: 74, endPoint x: 198, endPoint y: 71, distance: 53.1
click at [198, 71] on div "[PERSON_NAME] Clear" at bounding box center [378, 76] width 383 height 14
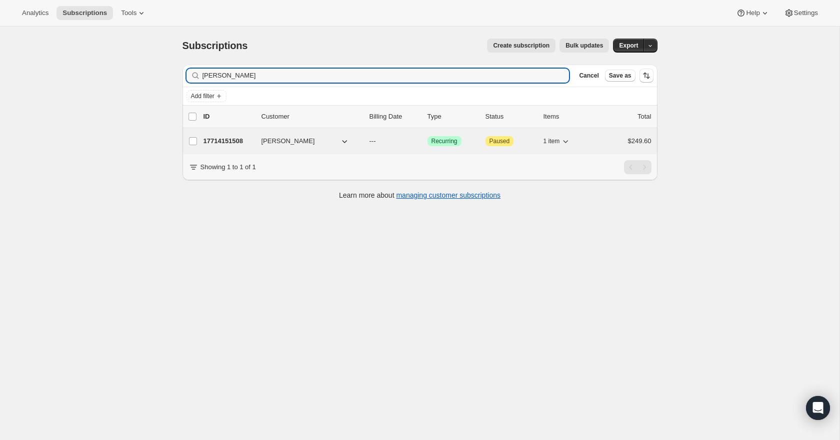
type input "[PERSON_NAME]"
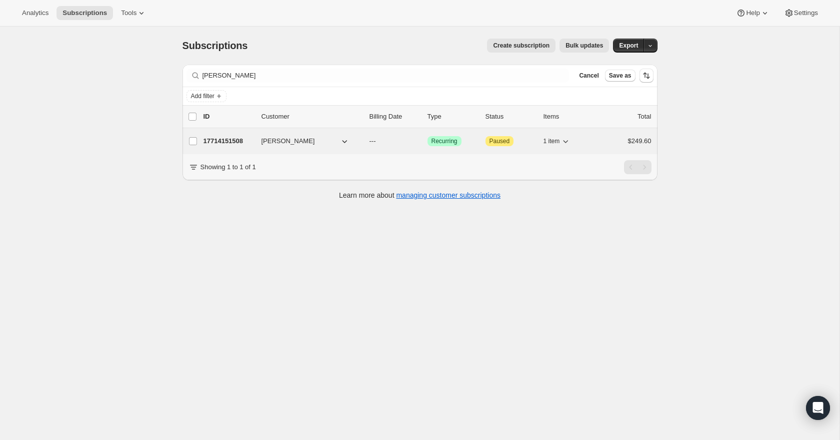
click at [215, 140] on p "17714151508" at bounding box center [229, 141] width 50 height 10
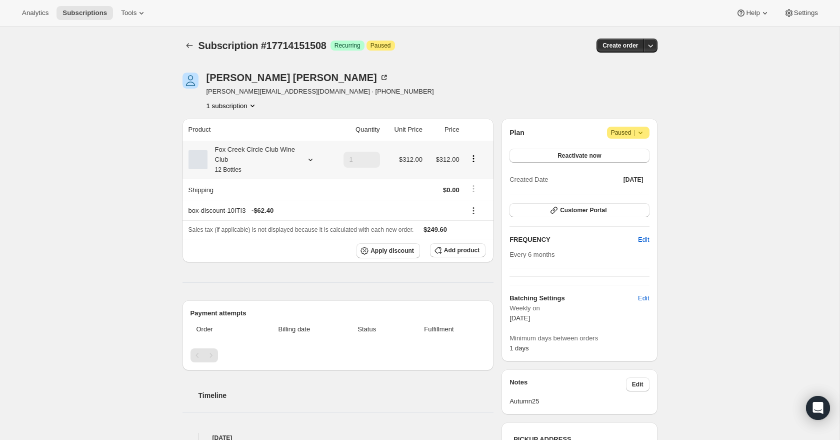
click at [307, 159] on icon at bounding box center [311, 160] width 10 height 10
click at [277, 226] on button "Edit box" at bounding box center [250, 226] width 98 height 14
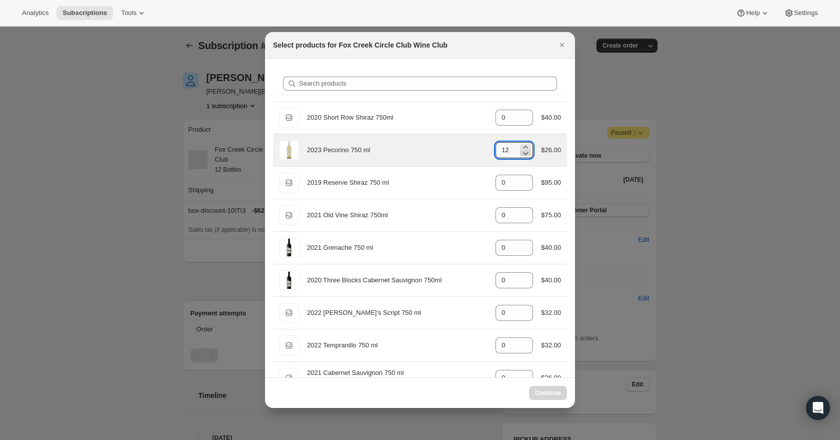
click at [523, 153] on icon ":rmb:" at bounding box center [526, 153] width 10 height 10
click at [524, 154] on icon ":rmb:" at bounding box center [526, 153] width 5 height 3
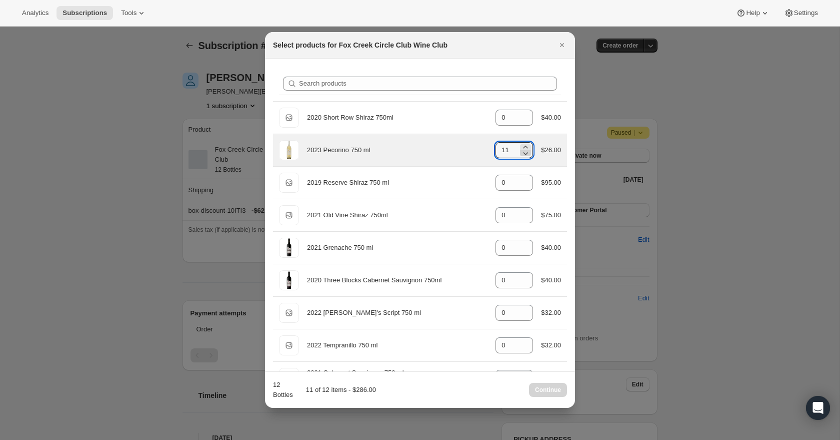
click at [524, 154] on icon ":rmb:" at bounding box center [526, 153] width 5 height 3
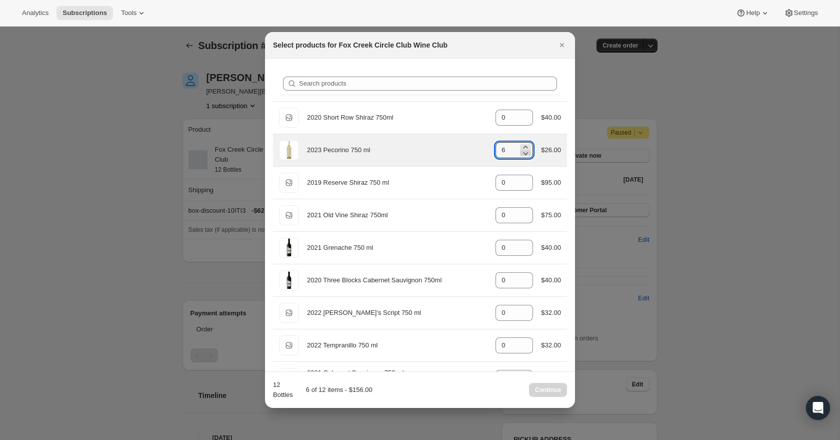
click at [524, 154] on icon ":rmb:" at bounding box center [526, 153] width 5 height 3
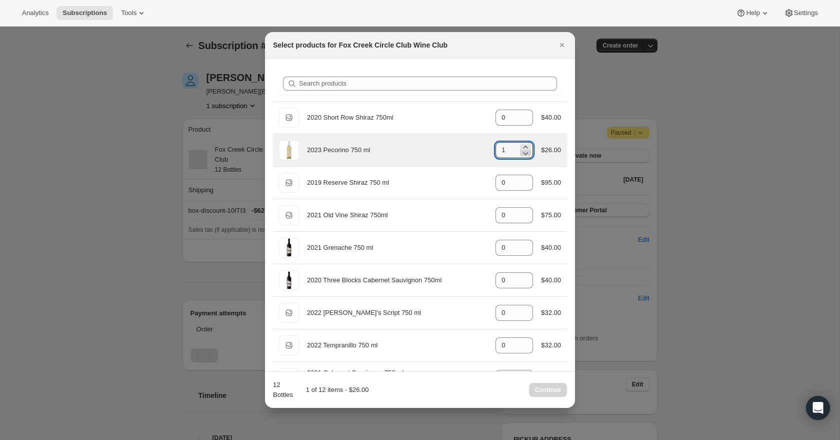
click at [524, 154] on icon ":rmb:" at bounding box center [526, 153] width 5 height 3
type input "0"
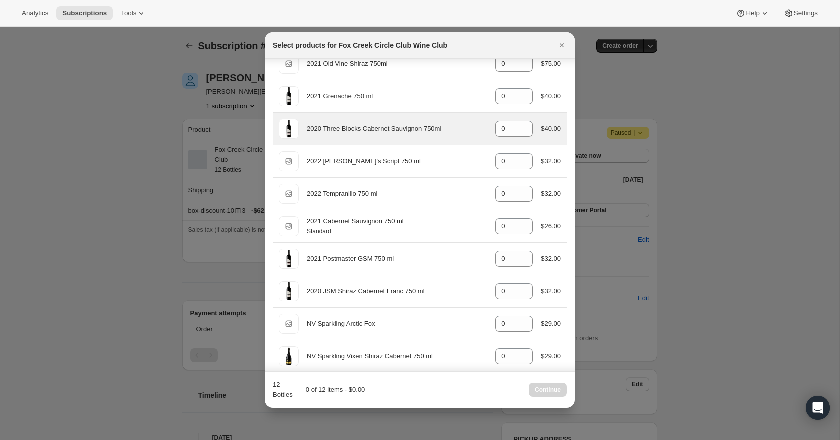
scroll to position [174, 0]
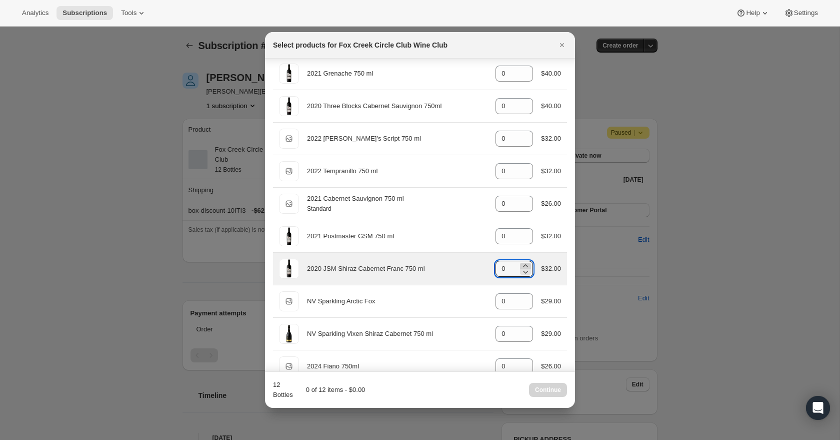
click at [525, 266] on icon ":rmb:" at bounding box center [526, 266] width 10 height 10
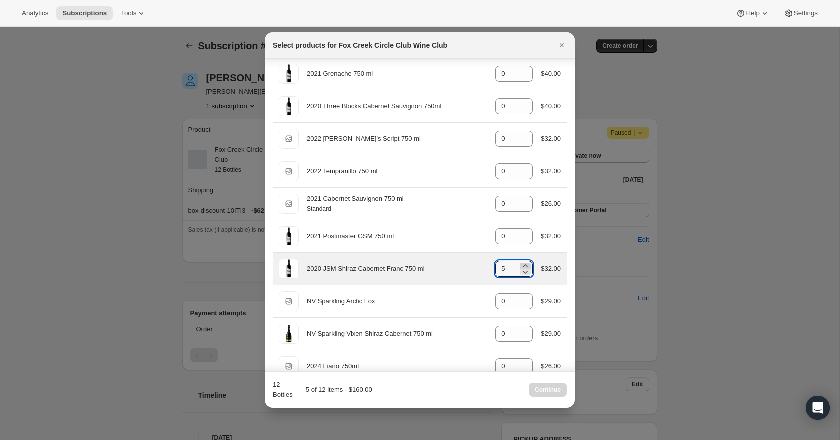
click at [525, 266] on icon ":rmb:" at bounding box center [526, 266] width 10 height 10
type input "6"
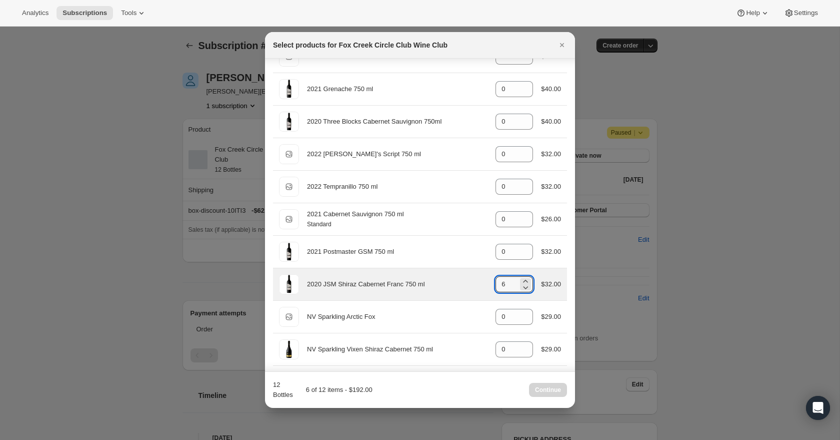
scroll to position [0, 0]
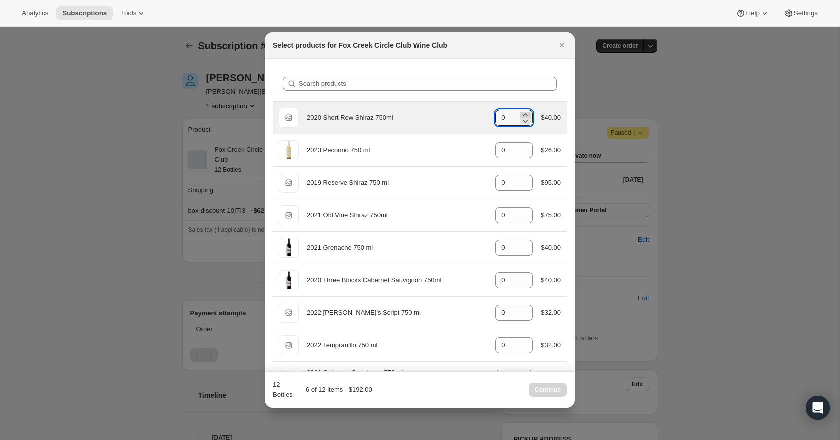
click at [523, 113] on icon ":rmb:" at bounding box center [526, 115] width 10 height 10
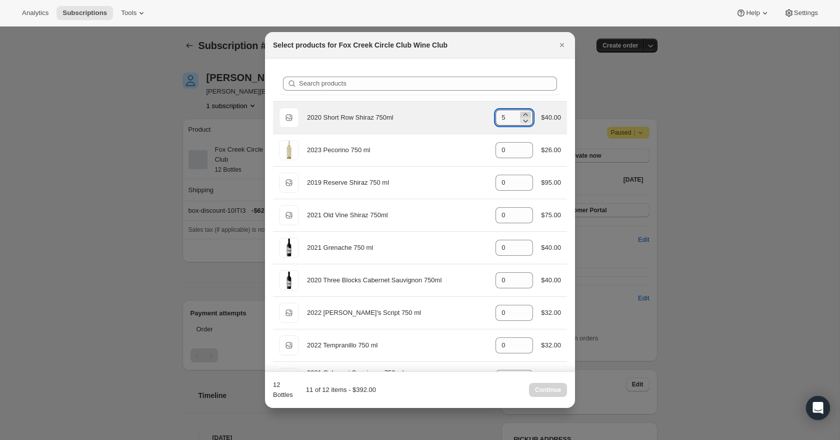
click at [523, 113] on icon ":rmb:" at bounding box center [526, 115] width 10 height 10
type input "6"
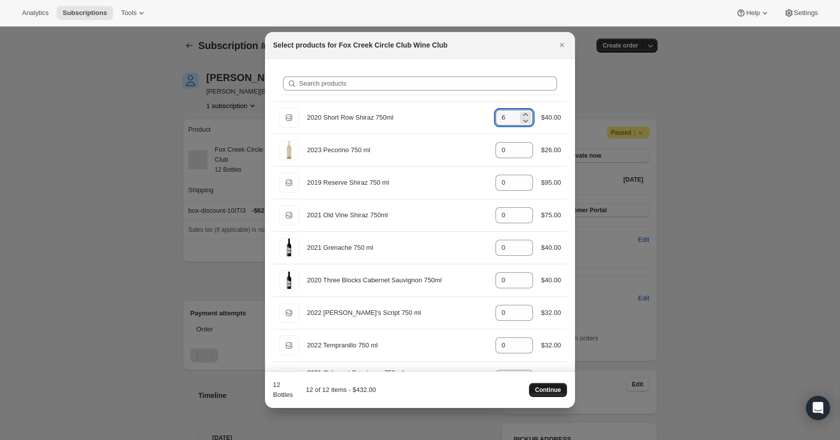
click at [539, 384] on button "Continue" at bounding box center [548, 390] width 38 height 14
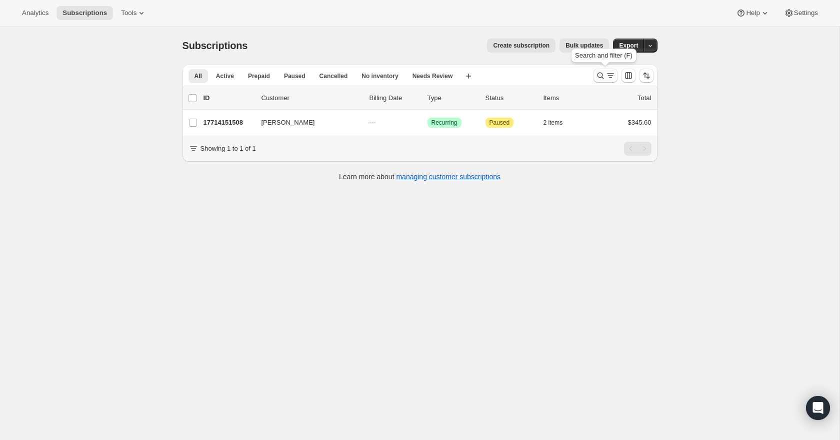
click at [610, 73] on icon "Search and filter results" at bounding box center [611, 76] width 10 height 10
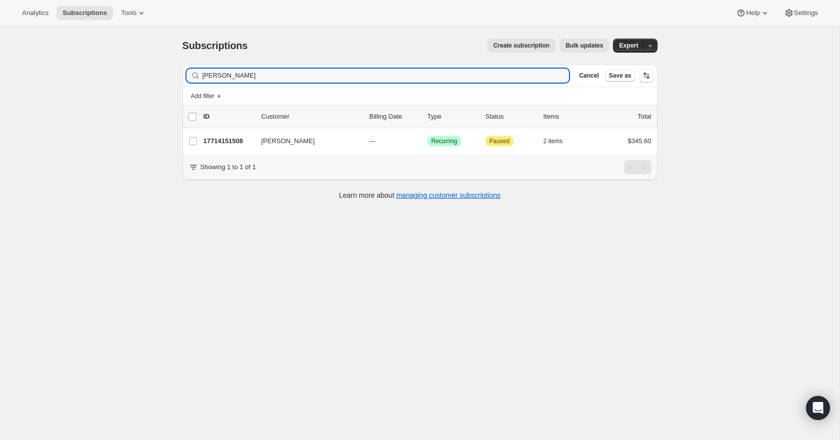
drag, startPoint x: 243, startPoint y: 79, endPoint x: 192, endPoint y: 76, distance: 51.6
click at [192, 76] on div "Dale Gou Clear" at bounding box center [378, 76] width 383 height 14
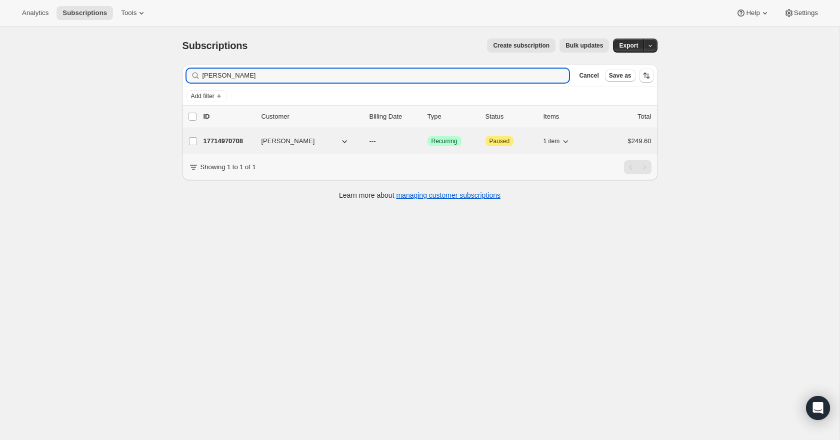
type input "irena Zhang"
click at [229, 141] on p "17714970708" at bounding box center [229, 141] width 50 height 10
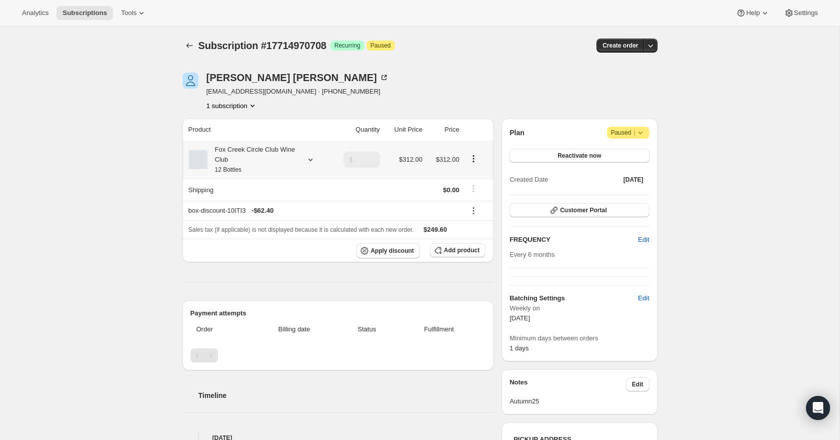
click at [304, 160] on div at bounding box center [309, 160] width 14 height 10
click at [285, 228] on button "Edit box" at bounding box center [250, 226] width 98 height 14
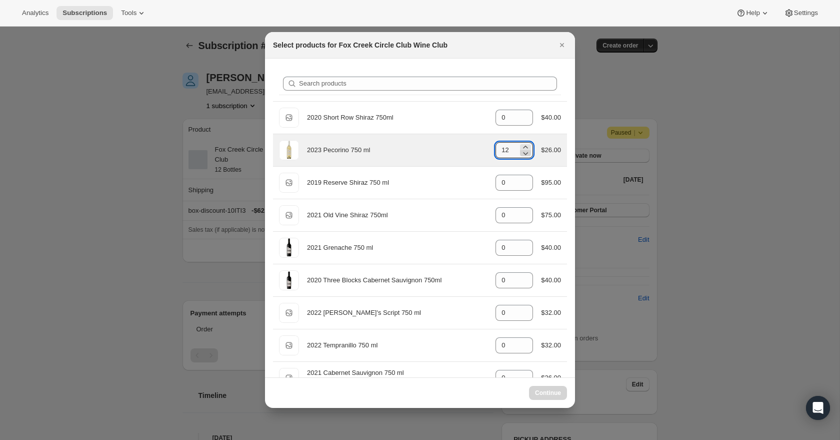
click at [525, 156] on icon ":r13a:" at bounding box center [526, 153] width 10 height 10
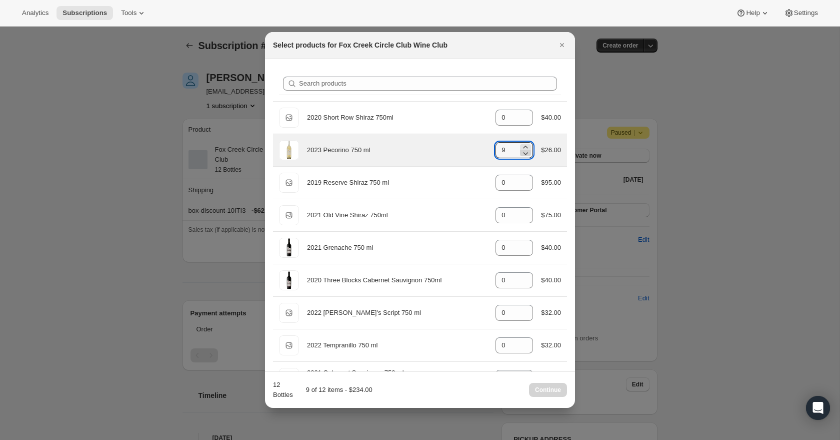
click at [525, 156] on icon ":r13a:" at bounding box center [526, 153] width 10 height 10
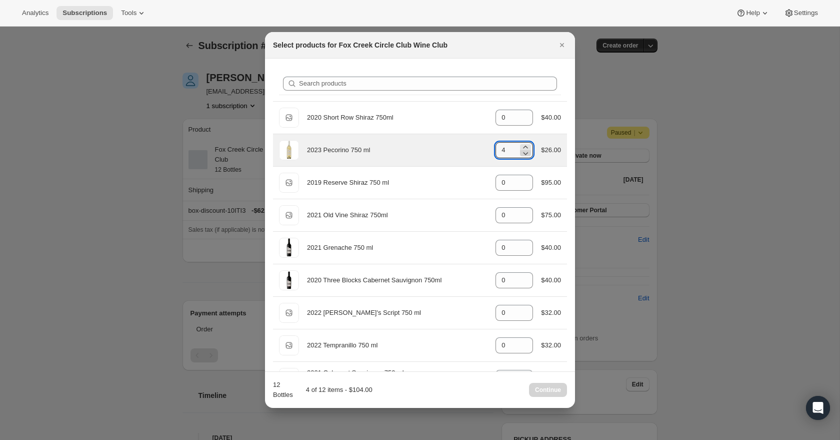
click at [525, 156] on icon ":r13a:" at bounding box center [526, 153] width 10 height 10
type input "0"
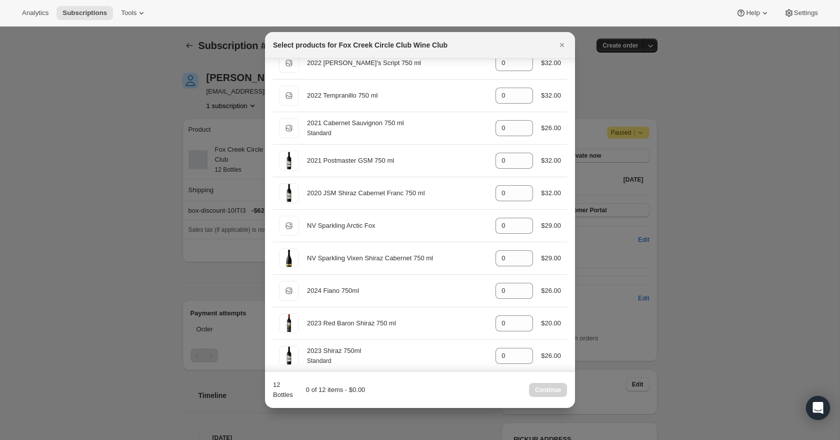
scroll to position [228, 0]
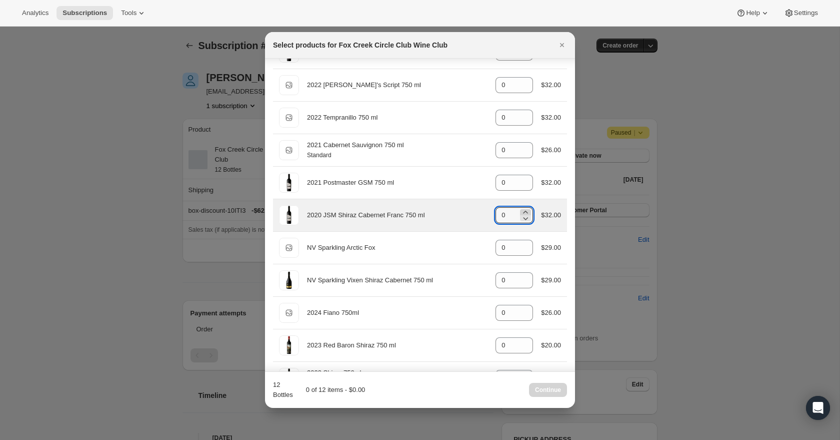
click at [524, 210] on icon ":r13a:" at bounding box center [526, 212] width 10 height 10
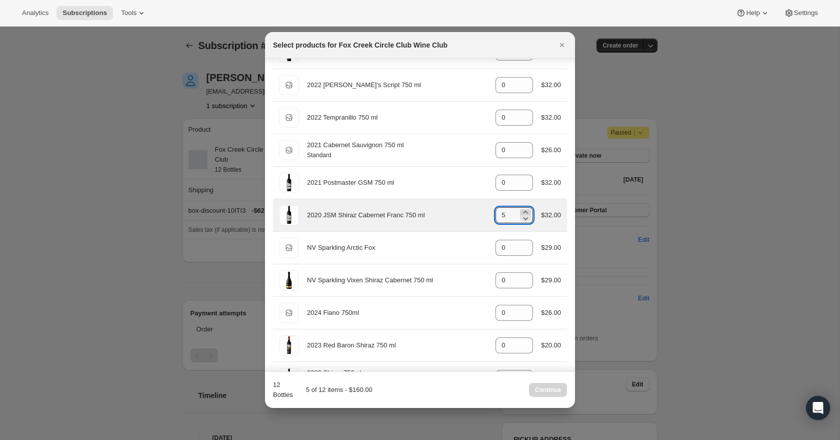
click at [524, 210] on icon ":r13a:" at bounding box center [526, 212] width 10 height 10
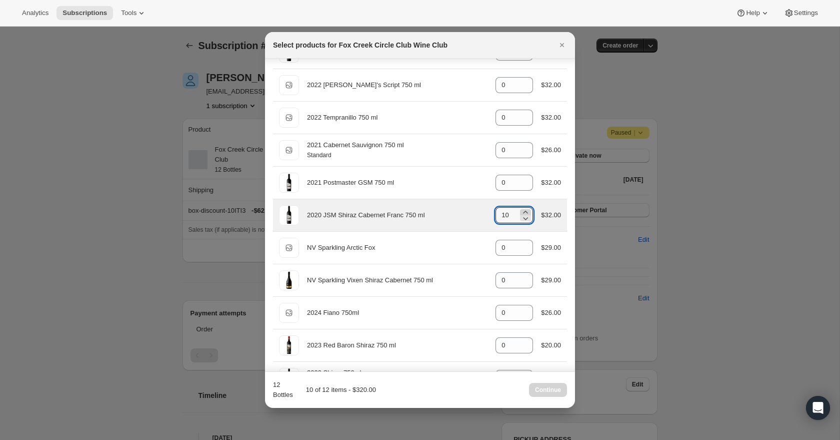
click at [524, 210] on icon ":r13a:" at bounding box center [526, 212] width 10 height 10
type input "12"
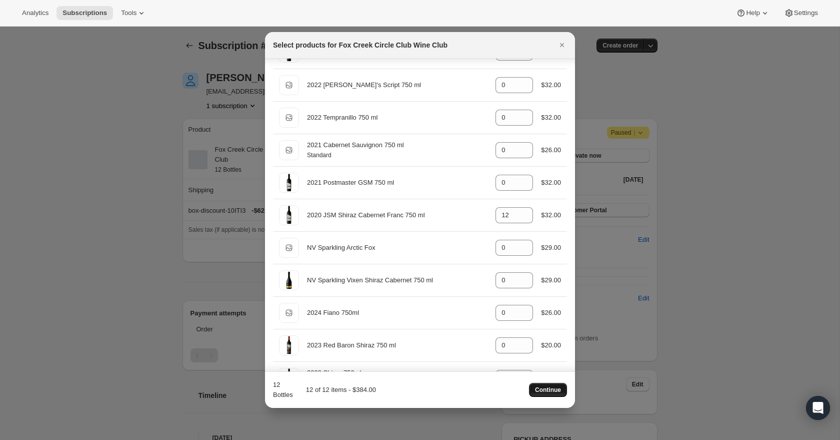
click at [557, 390] on span "Continue" at bounding box center [548, 390] width 26 height 8
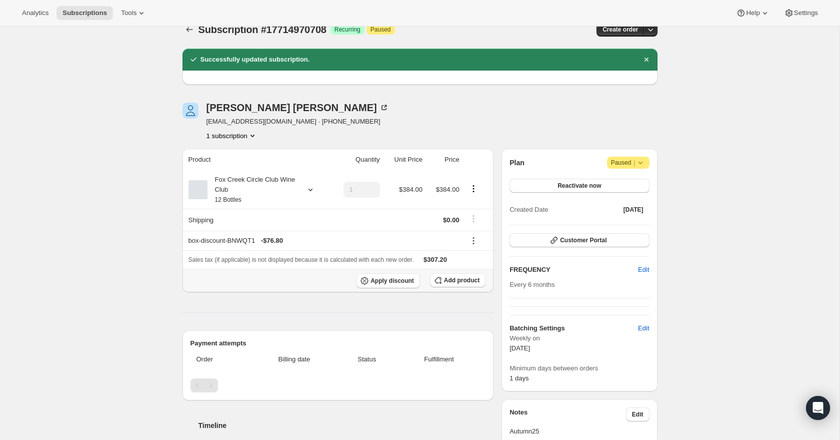
scroll to position [0, 0]
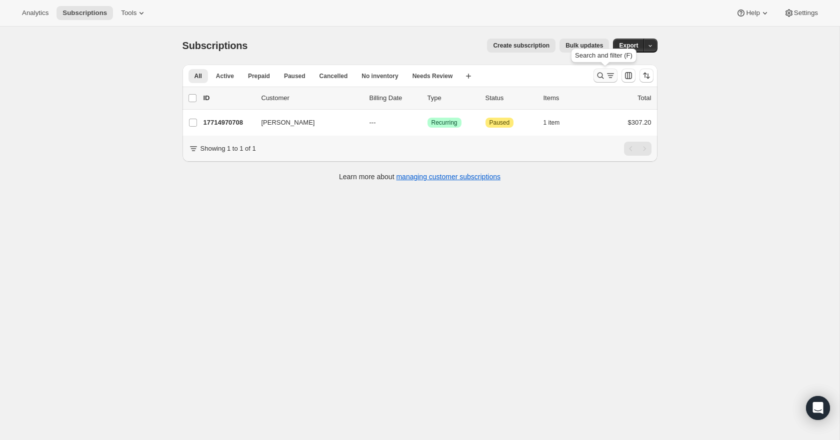
click at [602, 77] on icon "Search and filter results" at bounding box center [601, 76] width 10 height 10
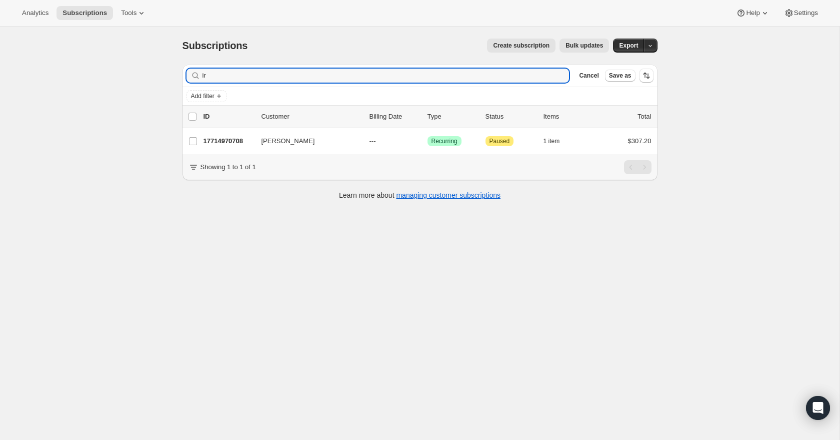
type input "i"
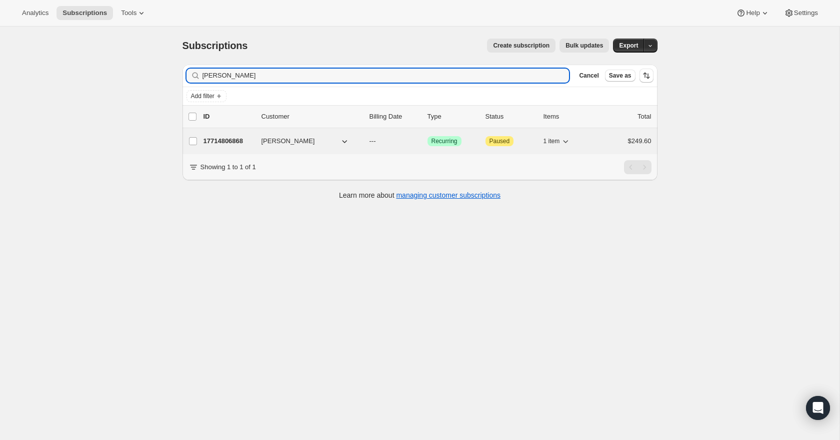
type input "[PERSON_NAME]"
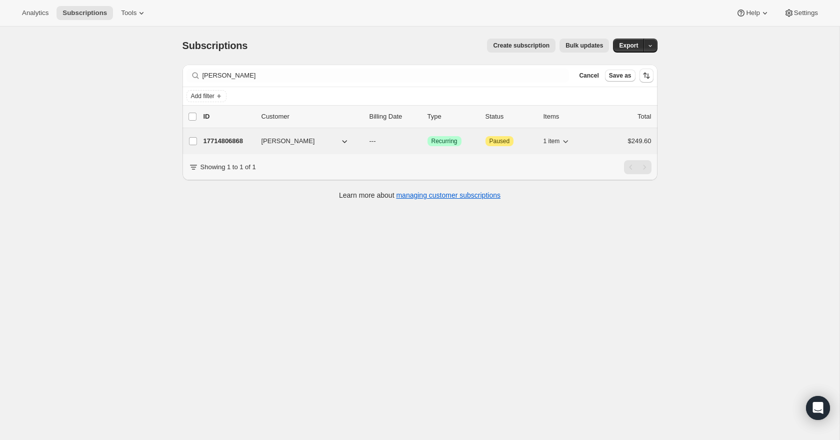
click at [227, 139] on p "17714806868" at bounding box center [229, 141] width 50 height 10
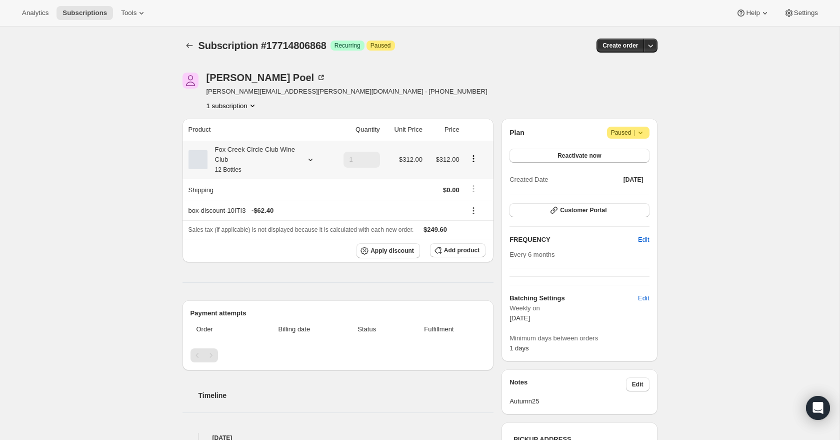
click at [308, 157] on icon at bounding box center [311, 160] width 10 height 10
click at [257, 226] on span "Edit box" at bounding box center [251, 226] width 24 height 8
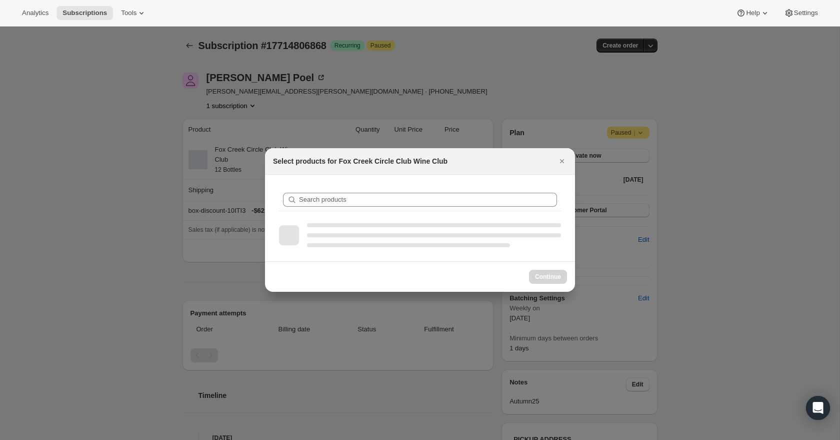
click at [436, 232] on div ":r1li:" at bounding box center [434, 235] width 254 height 24
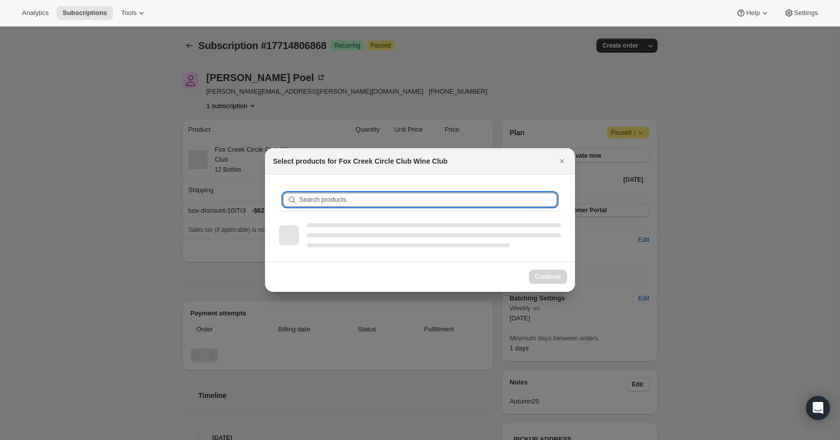
click at [359, 198] on input "Search products" at bounding box center [428, 200] width 258 height 14
click at [562, 160] on icon "Close" at bounding box center [562, 161] width 4 height 4
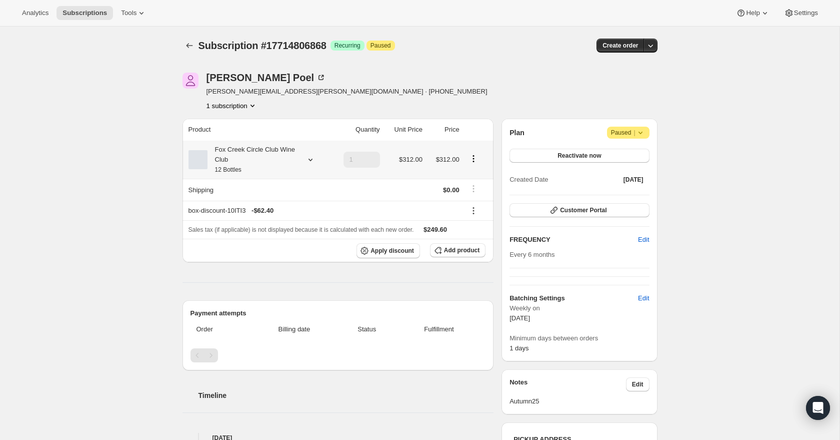
click at [311, 162] on icon at bounding box center [311, 160] width 10 height 10
click at [290, 227] on button "Edit box" at bounding box center [250, 226] width 98 height 14
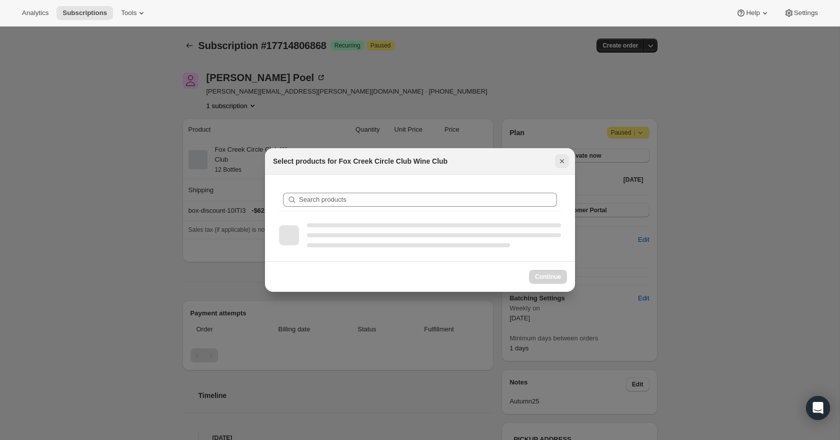
click at [562, 160] on icon "Close" at bounding box center [562, 161] width 10 height 10
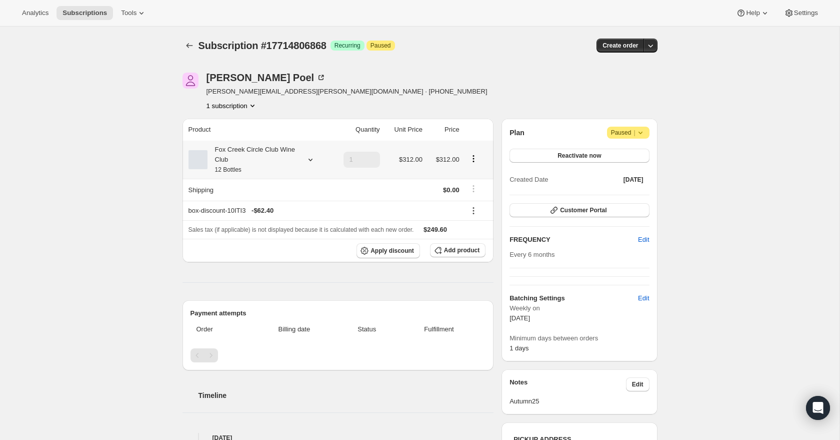
click at [309, 155] on icon at bounding box center [311, 160] width 10 height 10
click at [273, 232] on button "Edit box" at bounding box center [250, 226] width 98 height 14
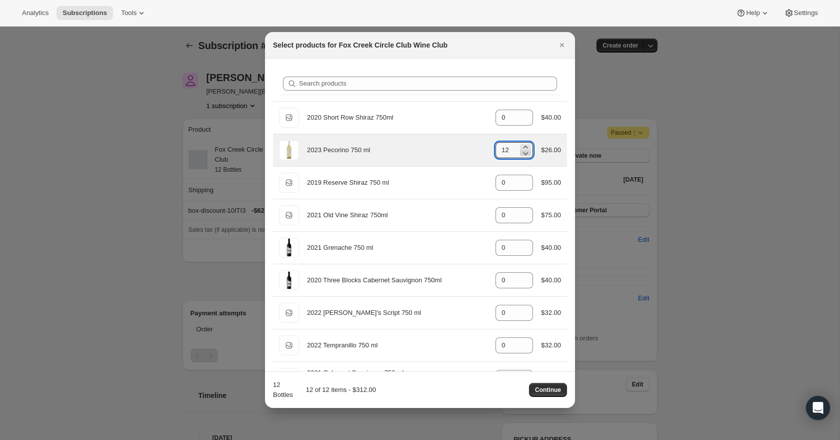
click at [524, 155] on icon ":r3d:" at bounding box center [526, 153] width 10 height 10
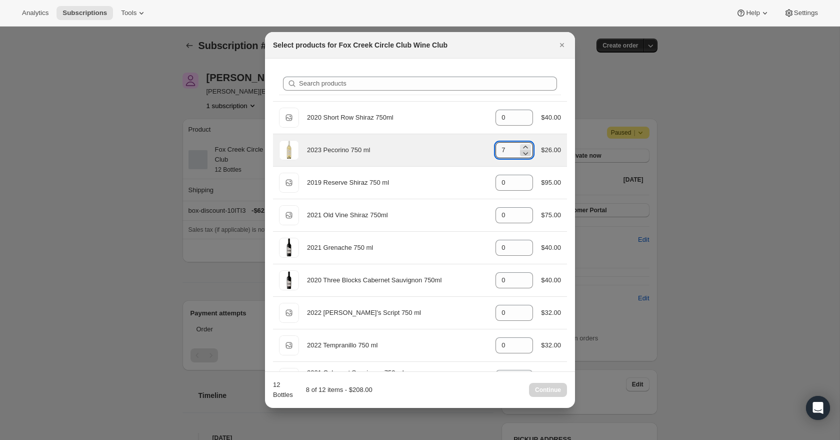
click at [524, 155] on icon ":r3d:" at bounding box center [526, 153] width 10 height 10
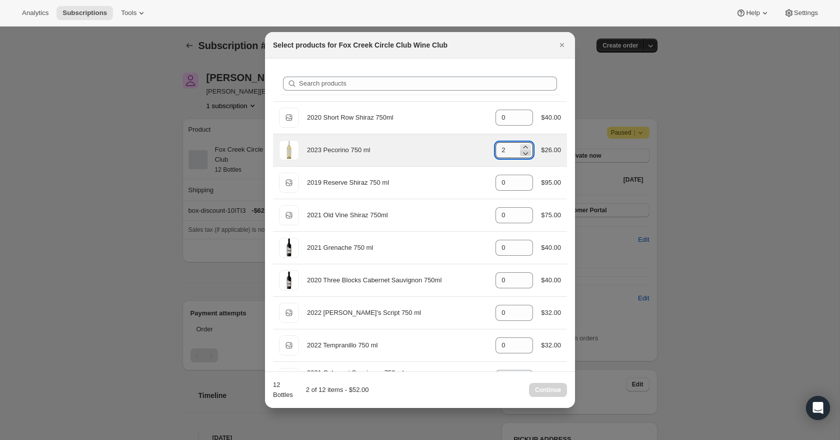
click at [524, 155] on icon ":r3d:" at bounding box center [526, 153] width 10 height 10
type input "0"
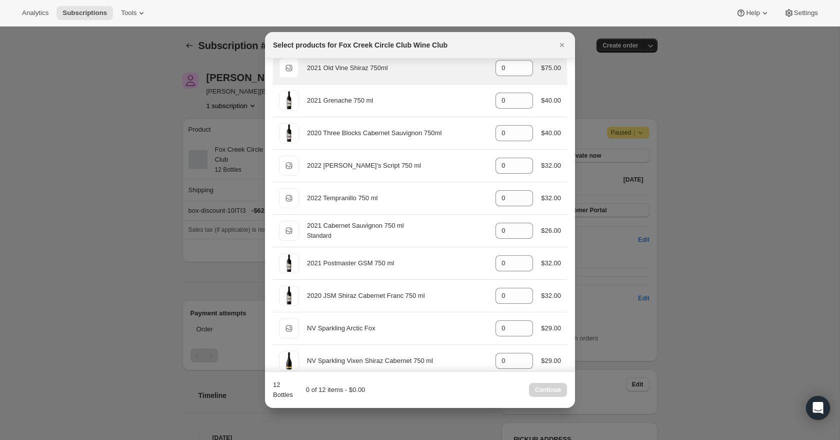
scroll to position [181, 0]
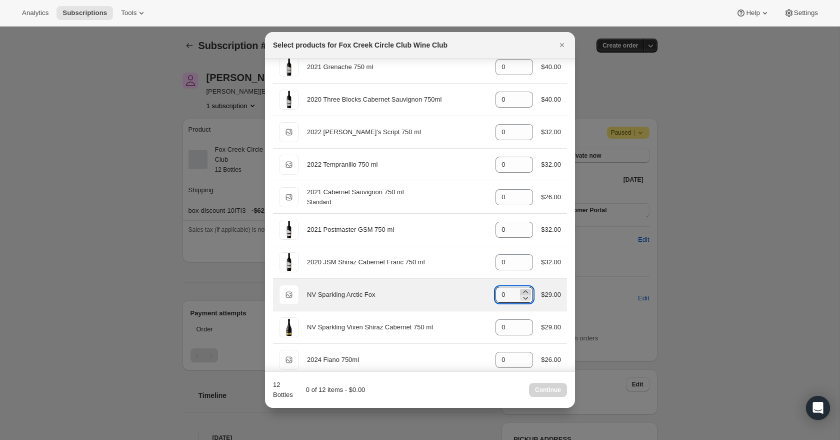
click at [521, 291] on icon ":r3d:" at bounding box center [526, 292] width 10 height 10
type input "3"
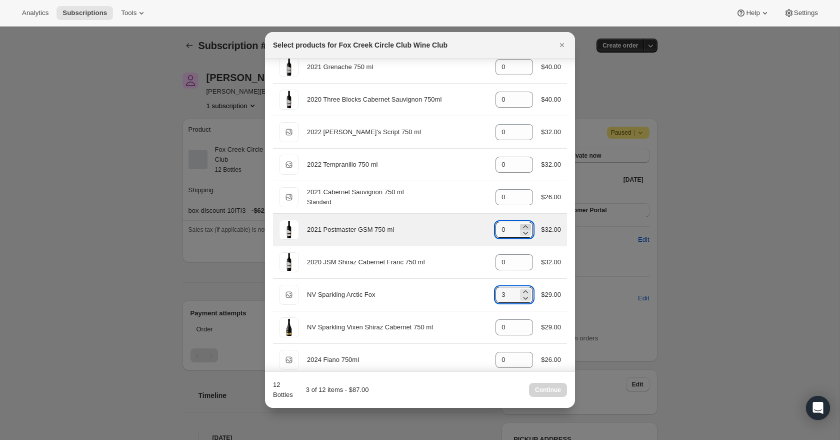
click at [525, 227] on icon ":r3d:" at bounding box center [526, 227] width 10 height 10
type input "3"
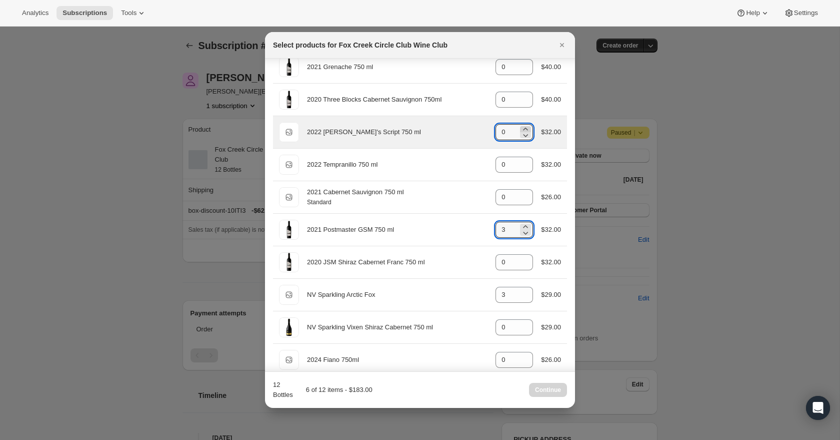
click at [524, 128] on icon ":r3d:" at bounding box center [526, 129] width 5 height 3
type input "3"
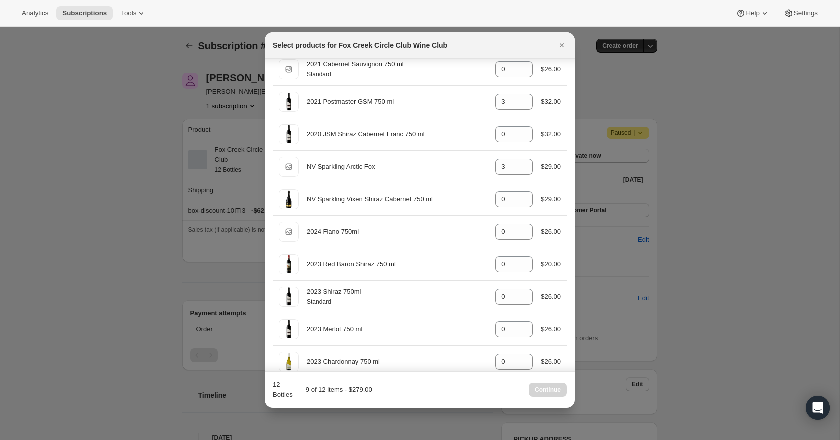
scroll to position [357, 0]
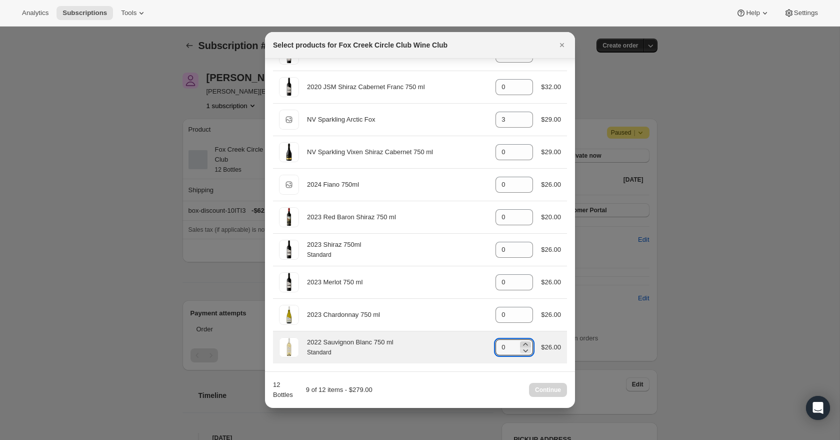
click at [525, 343] on icon ":r3d:" at bounding box center [526, 344] width 10 height 10
type input "3"
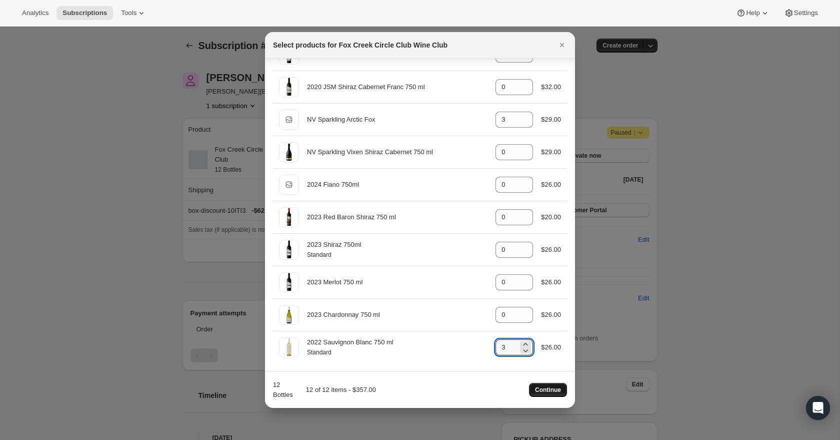
click at [549, 391] on span "Continue" at bounding box center [548, 390] width 26 height 8
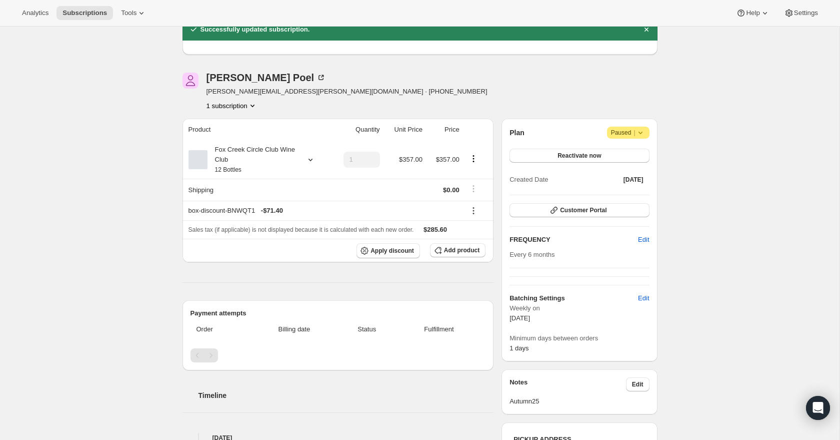
scroll to position [0, 0]
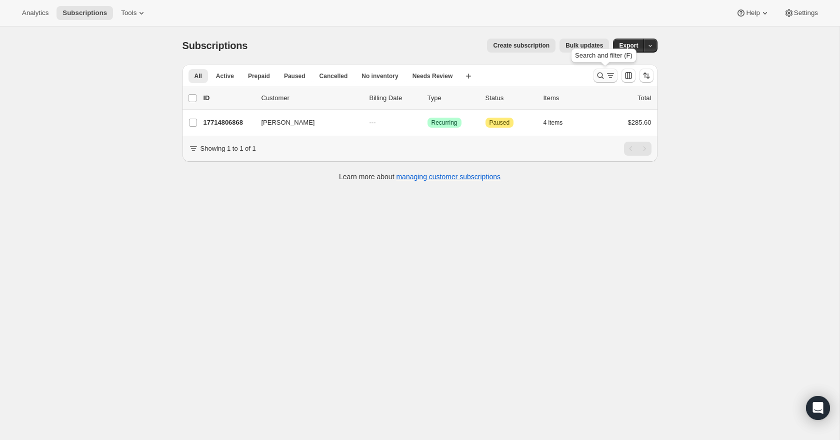
click at [604, 75] on icon "Search and filter results" at bounding box center [601, 76] width 10 height 10
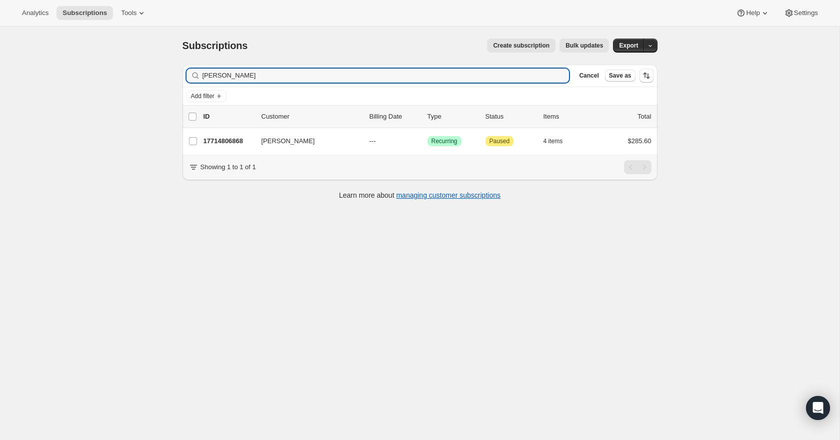
drag, startPoint x: 249, startPoint y: 78, endPoint x: 164, endPoint y: 65, distance: 86.5
click at [164, 65] on div "Subscriptions. This page is ready Subscriptions Create subscription Bulk update…" at bounding box center [420, 247] width 840 height 440
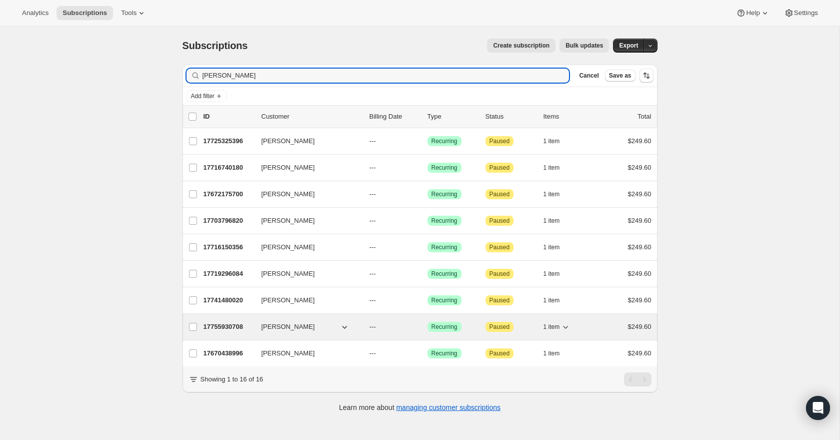
type input "[PERSON_NAME]"
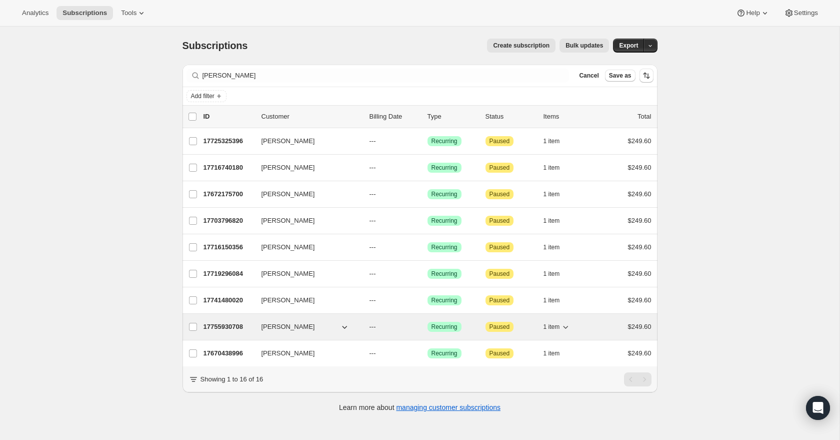
click at [236, 325] on p "17755930708" at bounding box center [229, 327] width 50 height 10
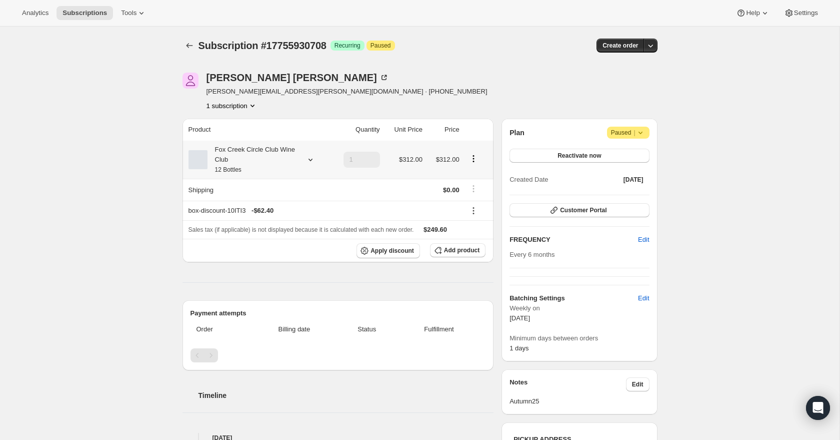
click at [311, 162] on icon at bounding box center [311, 160] width 10 height 10
click at [279, 229] on button "Edit box" at bounding box center [250, 226] width 98 height 14
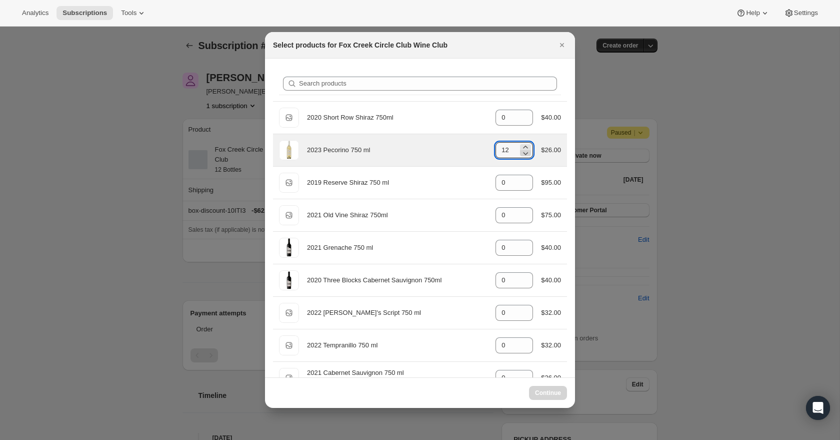
click at [524, 154] on icon ":rmh:" at bounding box center [526, 153] width 5 height 3
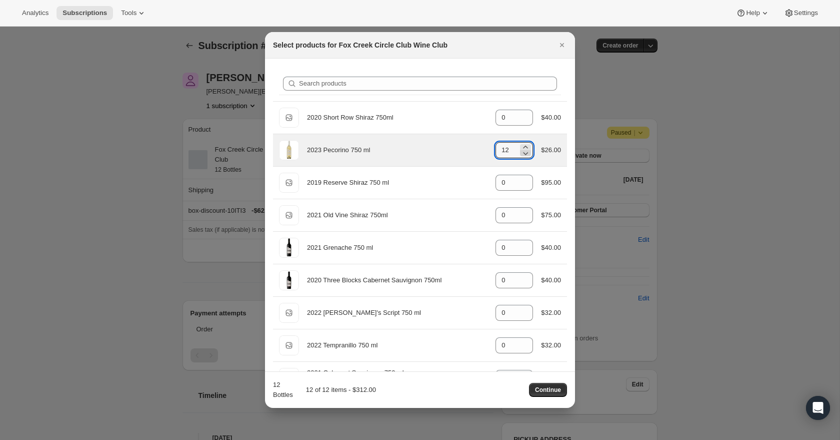
click at [524, 154] on icon ":rmh:" at bounding box center [526, 153] width 10 height 10
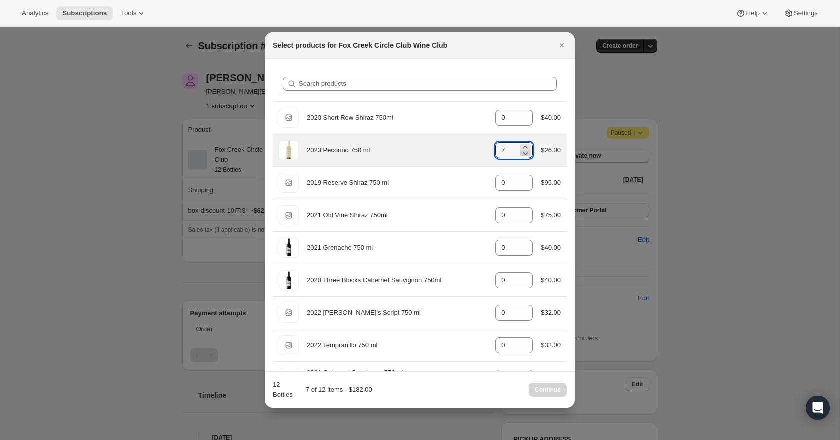
click at [524, 154] on icon ":rmh:" at bounding box center [526, 153] width 10 height 10
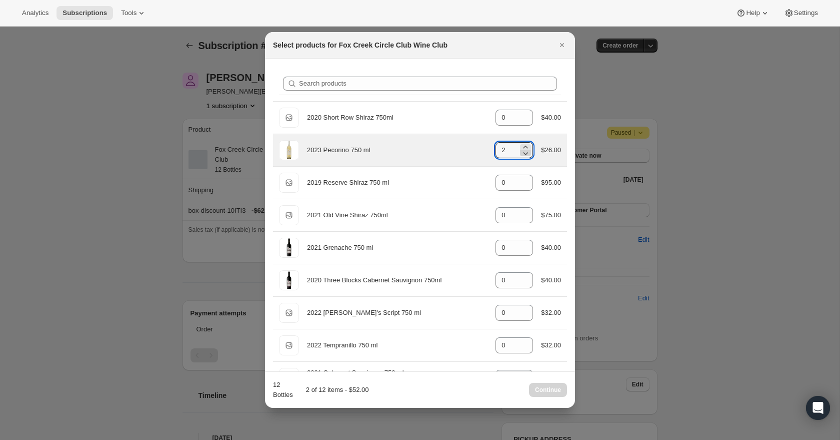
click at [524, 154] on icon ":rmh:" at bounding box center [526, 153] width 10 height 10
type input "0"
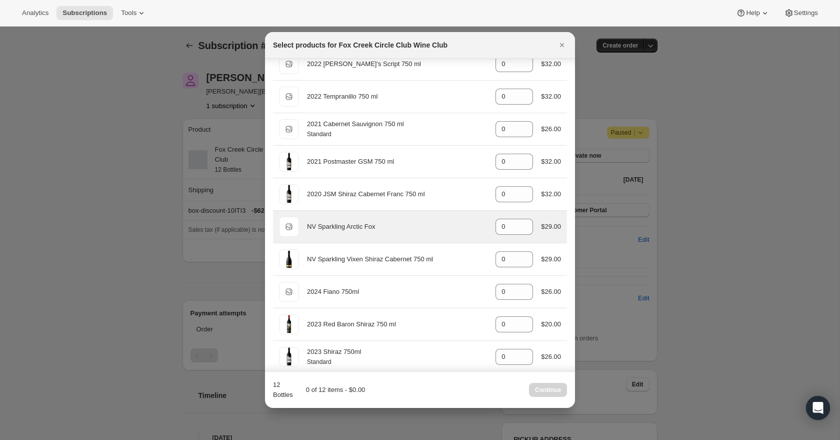
scroll to position [249, 0]
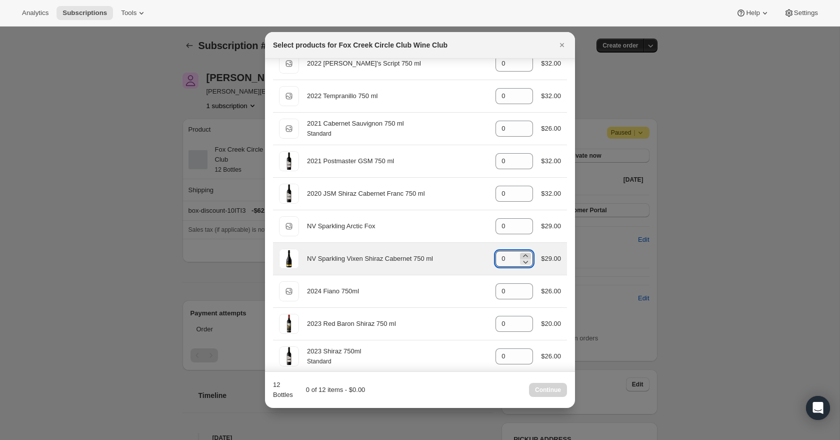
click at [524, 255] on icon ":rmh:" at bounding box center [526, 255] width 5 height 3
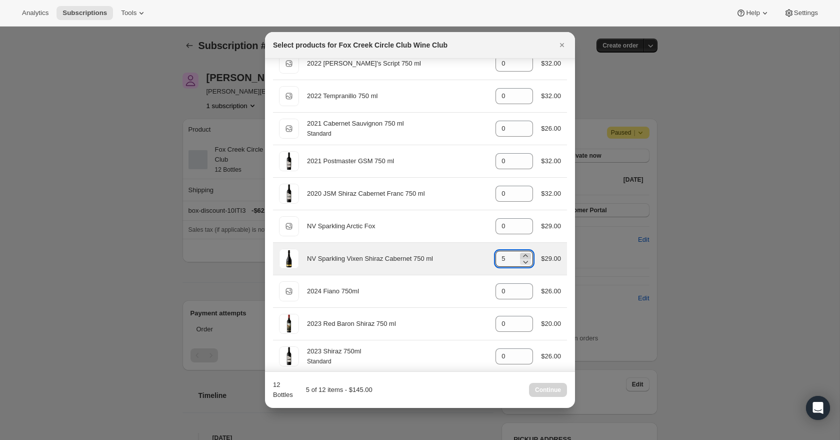
click at [524, 255] on icon ":rmh:" at bounding box center [526, 255] width 5 height 3
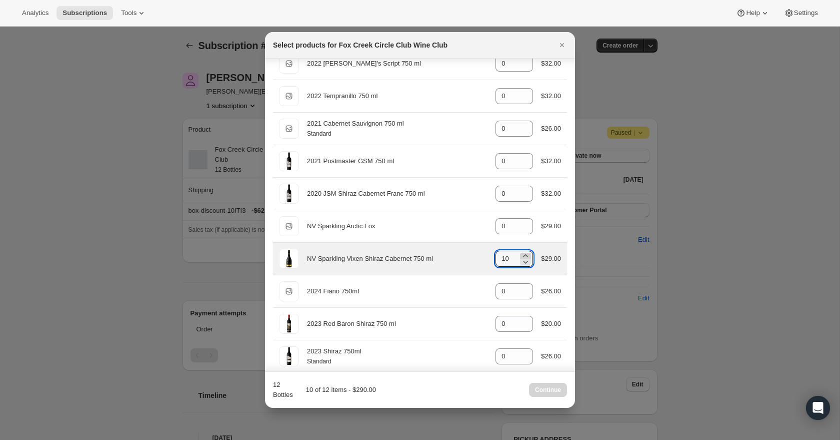
click at [524, 255] on icon ":rmh:" at bounding box center [526, 255] width 5 height 3
type input "12"
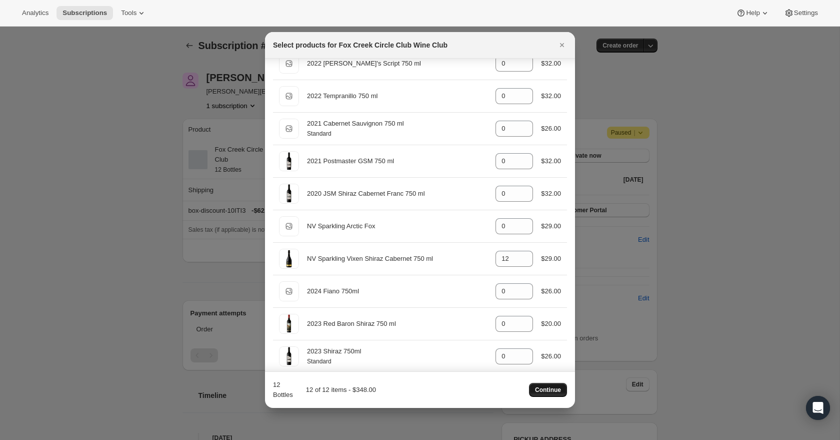
click at [554, 393] on span "Continue" at bounding box center [548, 390] width 26 height 8
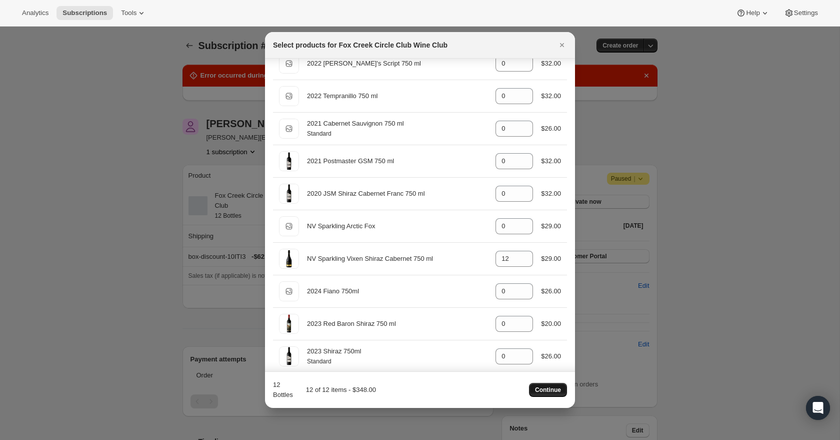
click at [558, 389] on span "Continue" at bounding box center [548, 390] width 26 height 8
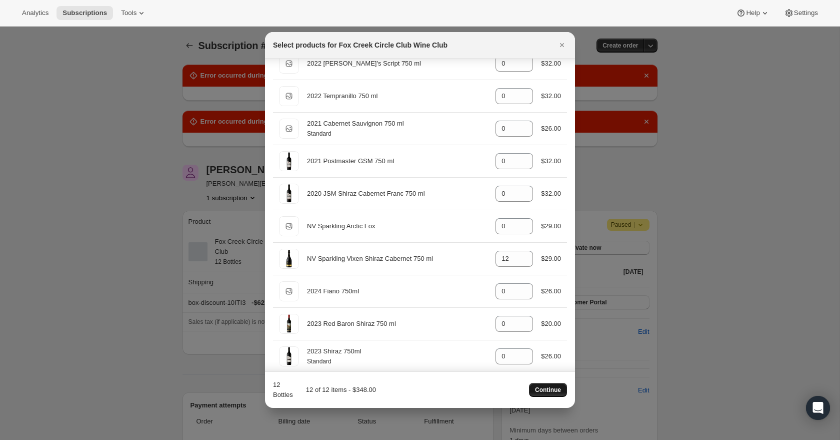
click at [550, 392] on span "Continue" at bounding box center [548, 390] width 26 height 8
click at [562, 47] on icon "Close" at bounding box center [562, 45] width 10 height 10
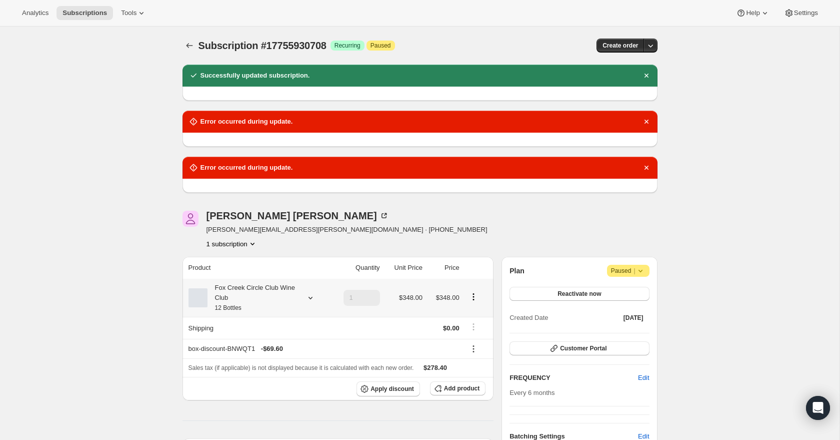
click at [311, 300] on icon at bounding box center [311, 298] width 10 height 10
click at [410, 248] on div "[PERSON_NAME] [PERSON_NAME][EMAIL_ADDRESS][PERSON_NAME][DOMAIN_NAME] · [PHONE_N…" at bounding box center [349, 230] width 333 height 38
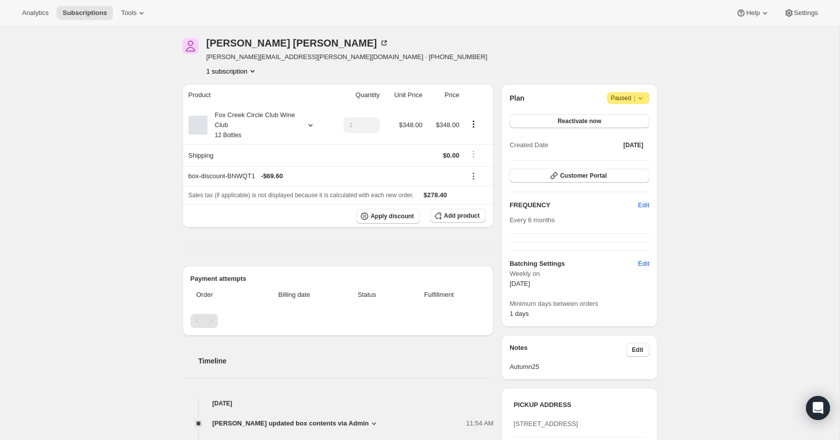
scroll to position [0, 0]
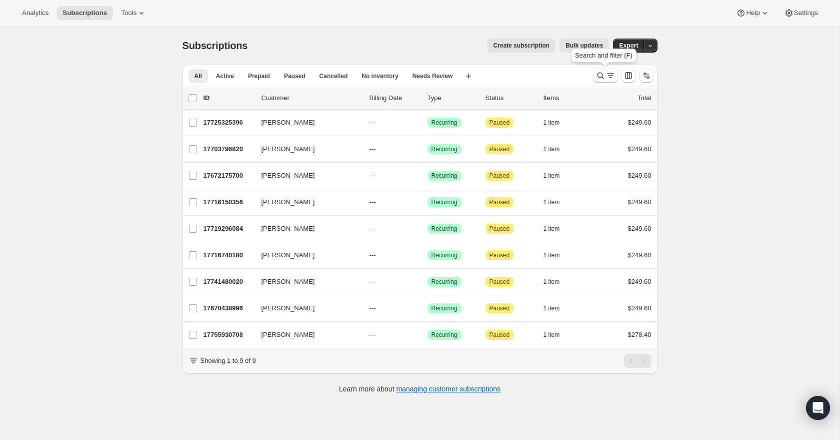
click at [600, 75] on icon "Search and filter results" at bounding box center [601, 76] width 10 height 10
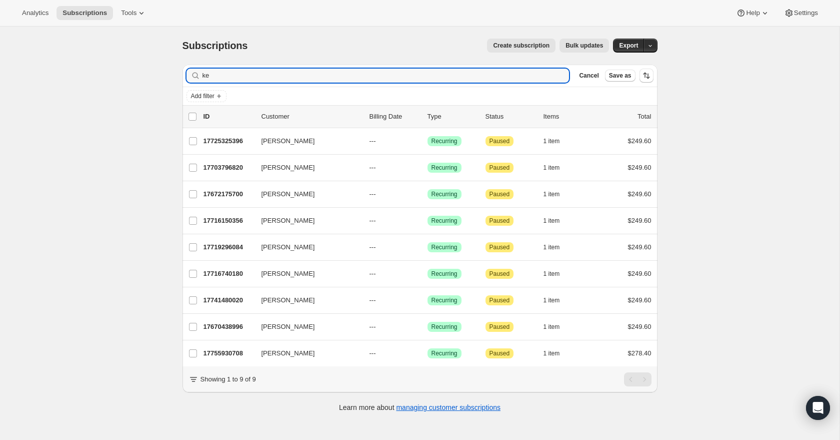
type input "k"
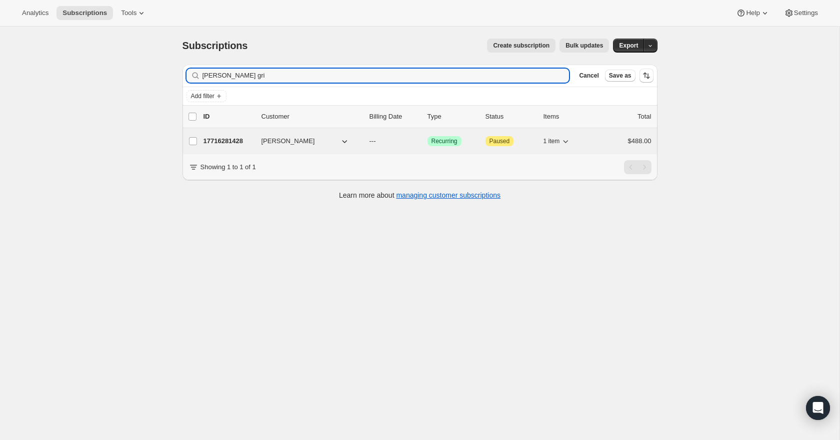
type input "[PERSON_NAME] gri"
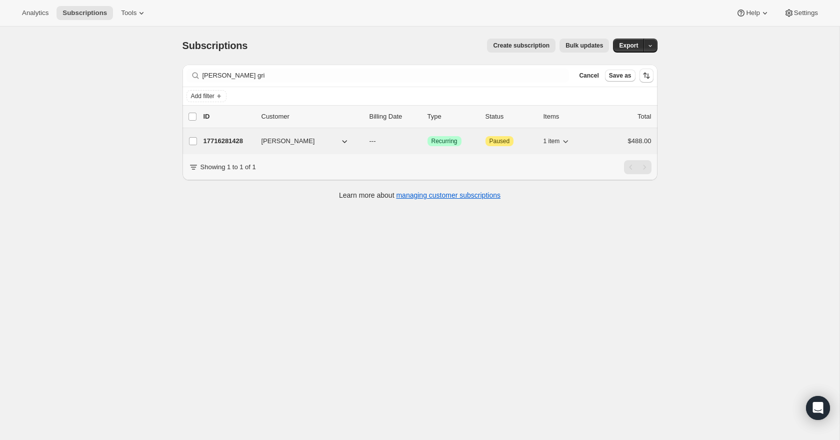
click at [227, 144] on p "17716281428" at bounding box center [229, 141] width 50 height 10
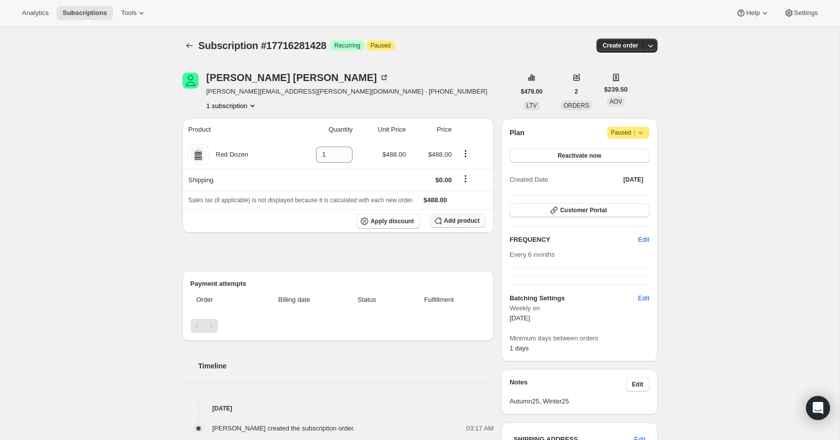
click at [453, 222] on span "Add product" at bounding box center [462, 221] width 36 height 8
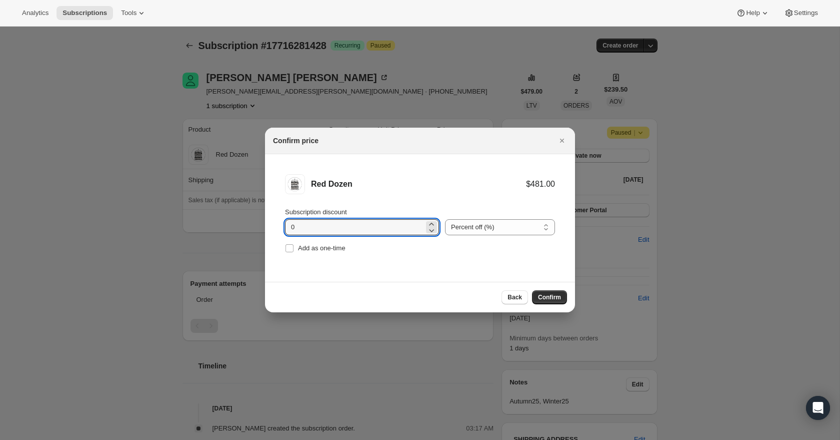
drag, startPoint x: 302, startPoint y: 225, endPoint x: 265, endPoint y: 230, distance: 37.4
click at [265, 230] on li "Red Dozen $481.00 Subscription discount 0 Percent off (%) Amount off ($) Percen…" at bounding box center [420, 214] width 310 height 121
type input "20"
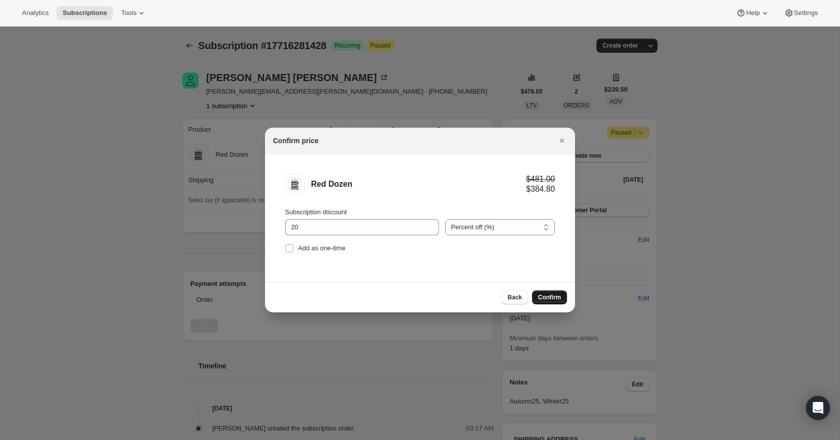
click at [561, 295] on button "Confirm" at bounding box center [549, 297] width 35 height 14
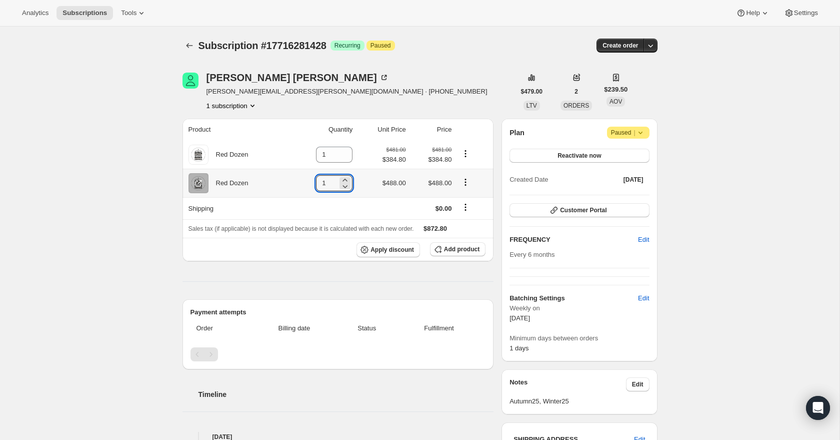
drag, startPoint x: 323, startPoint y: 182, endPoint x: 307, endPoint y: 182, distance: 15.5
click at [307, 182] on td "1" at bounding box center [323, 183] width 66 height 29
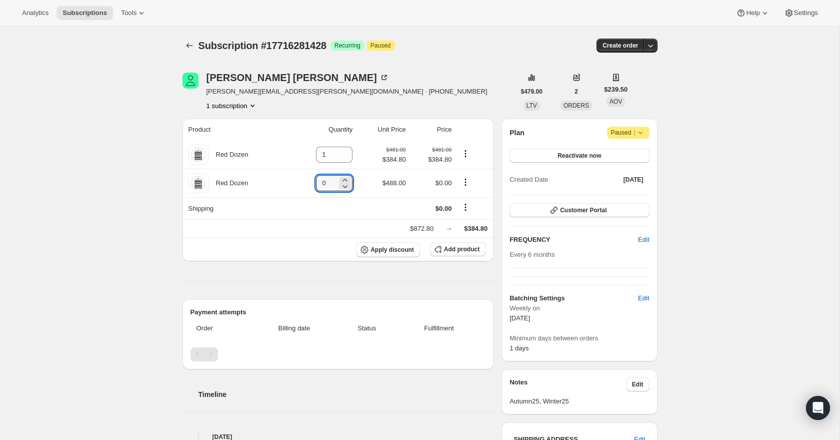
type input "0"
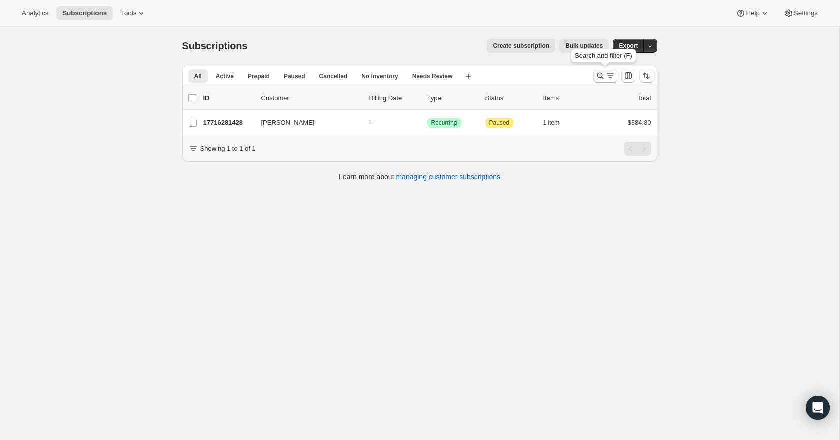
click at [610, 74] on icon "Search and filter results" at bounding box center [611, 76] width 10 height 10
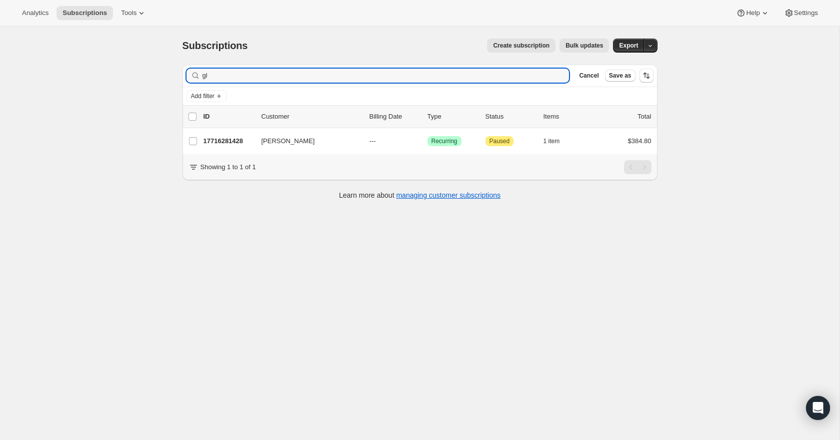
type input "g"
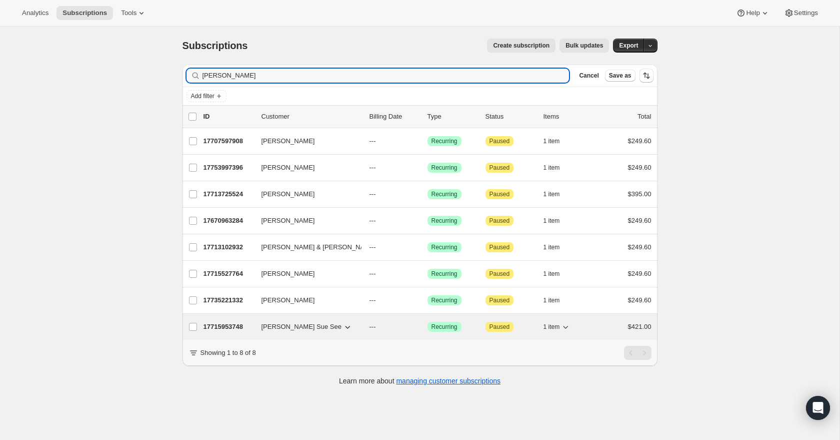
type input "[PERSON_NAME]"
click at [213, 329] on p "17715953748" at bounding box center [229, 327] width 50 height 10
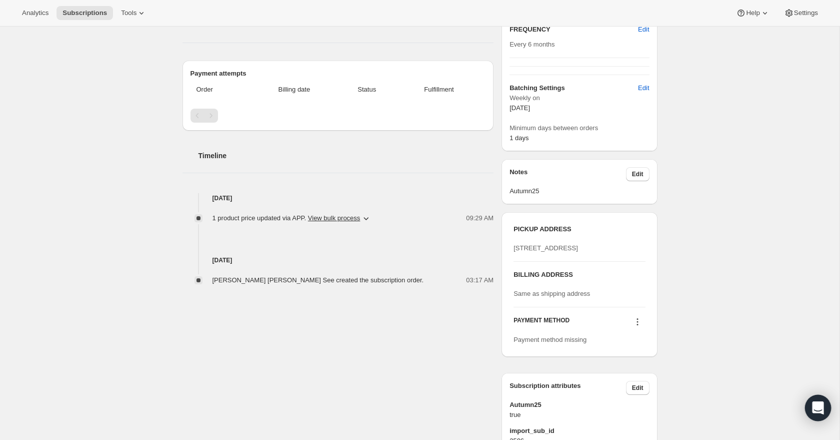
scroll to position [214, 0]
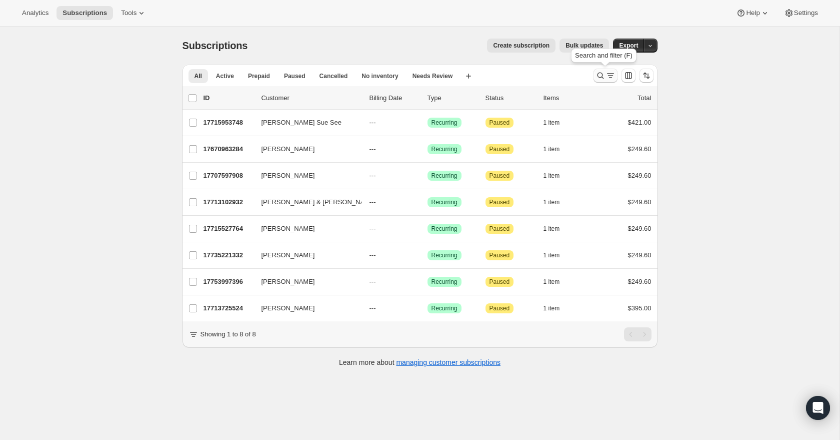
click at [602, 73] on icon "Search and filter results" at bounding box center [601, 76] width 10 height 10
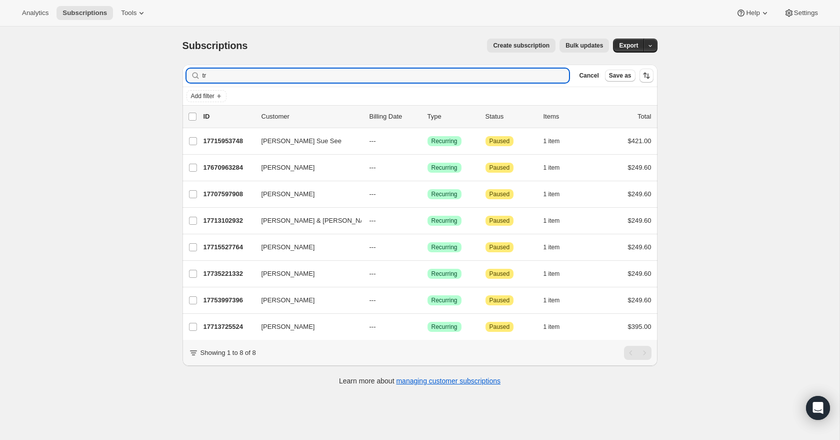
type input "t"
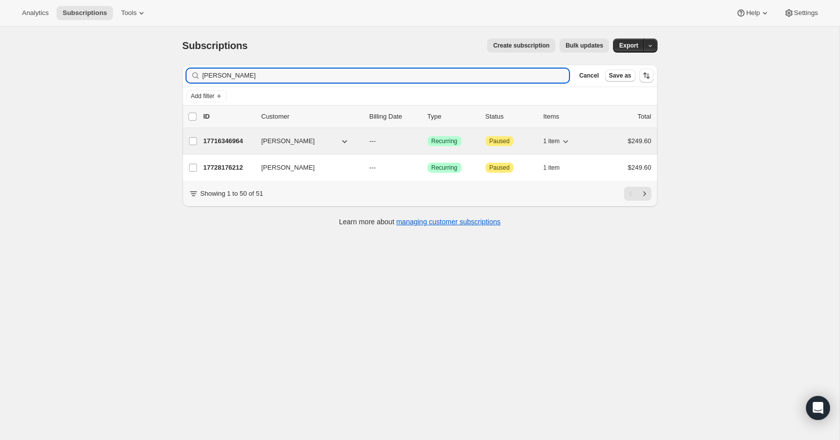
type input "[PERSON_NAME]"
click at [219, 141] on p "17716346964" at bounding box center [229, 141] width 50 height 10
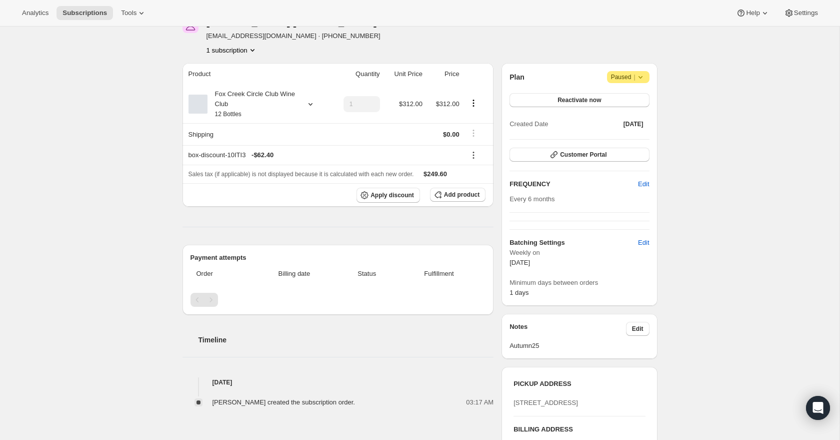
scroll to position [58, 0]
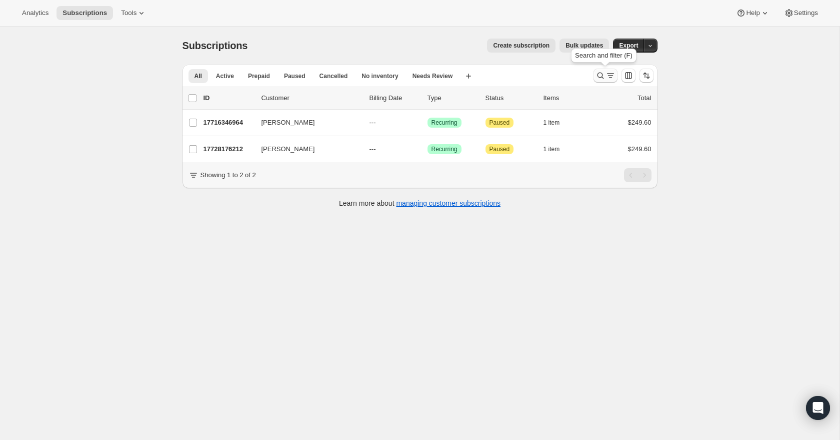
click at [602, 75] on icon "Search and filter results" at bounding box center [600, 76] width 7 height 7
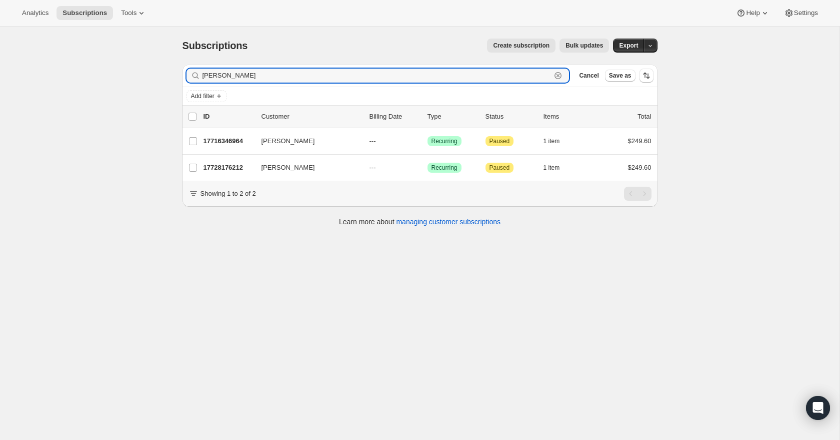
drag, startPoint x: 244, startPoint y: 69, endPoint x: 183, endPoint y: 75, distance: 60.8
click at [183, 75] on div "Filter subscribers [PERSON_NAME] Clear Cancel Save as" at bounding box center [420, 76] width 475 height 22
drag, startPoint x: 256, startPoint y: 75, endPoint x: 178, endPoint y: 75, distance: 77.5
click at [178, 75] on div "Filter subscribers [PERSON_NAME] Clear Cancel Save as Add filter 0 selected Upd…" at bounding box center [416, 147] width 483 height 180
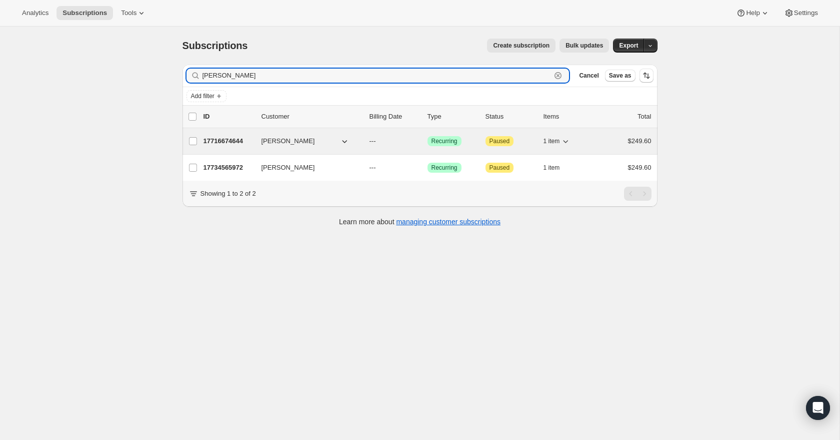
type input "[PERSON_NAME]"
click at [216, 141] on p "17716674644" at bounding box center [229, 141] width 50 height 10
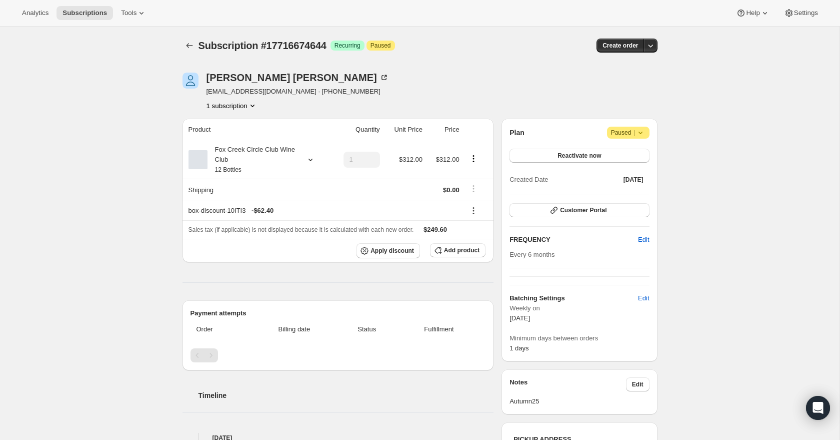
click at [311, 160] on icon at bounding box center [310, 160] width 4 height 3
click at [306, 161] on icon at bounding box center [311, 160] width 10 height 10
click at [275, 226] on button "Edit box" at bounding box center [250, 226] width 98 height 14
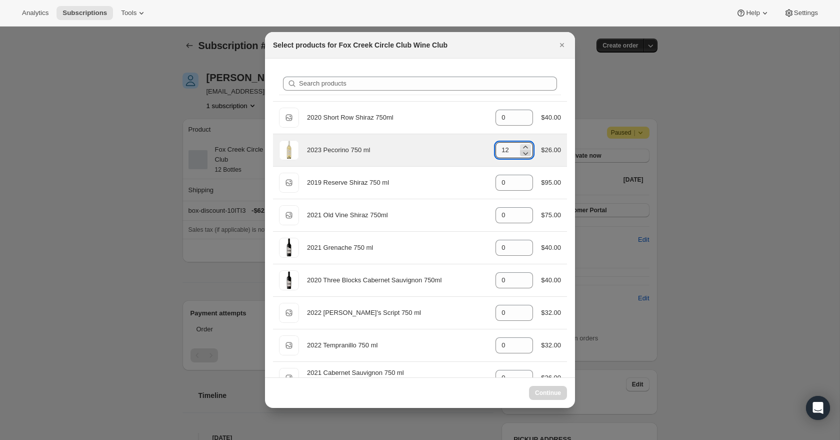
click at [527, 154] on icon ":r2l2:" at bounding box center [526, 153] width 10 height 10
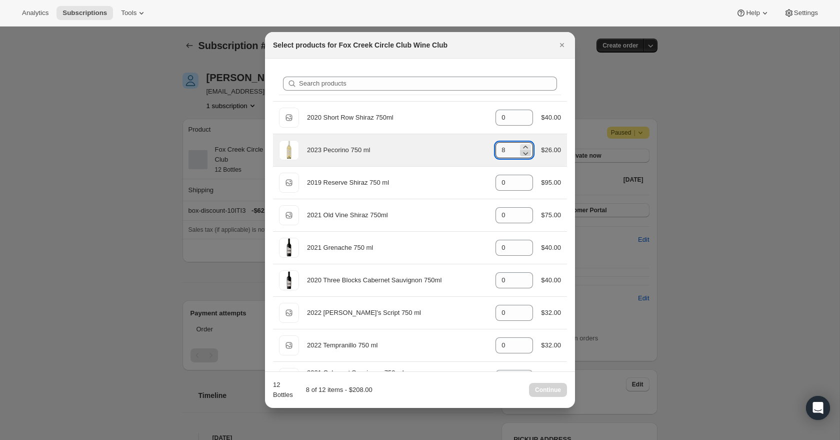
click at [527, 154] on icon ":r2l2:" at bounding box center [526, 153] width 10 height 10
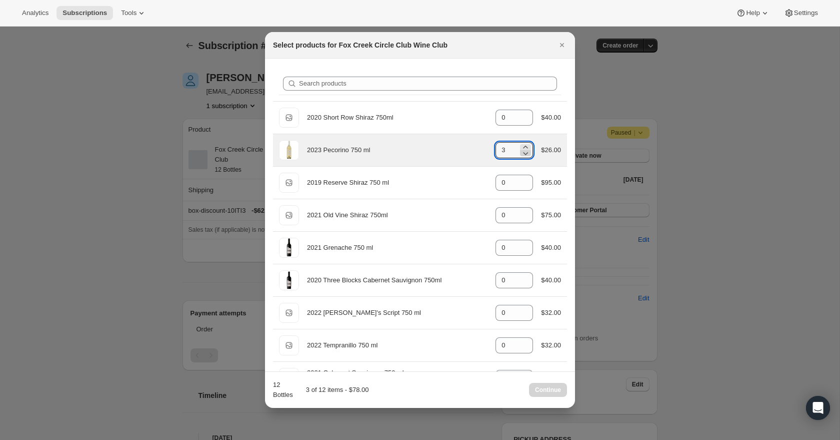
click at [527, 154] on icon ":r2l2:" at bounding box center [526, 153] width 10 height 10
type input "0"
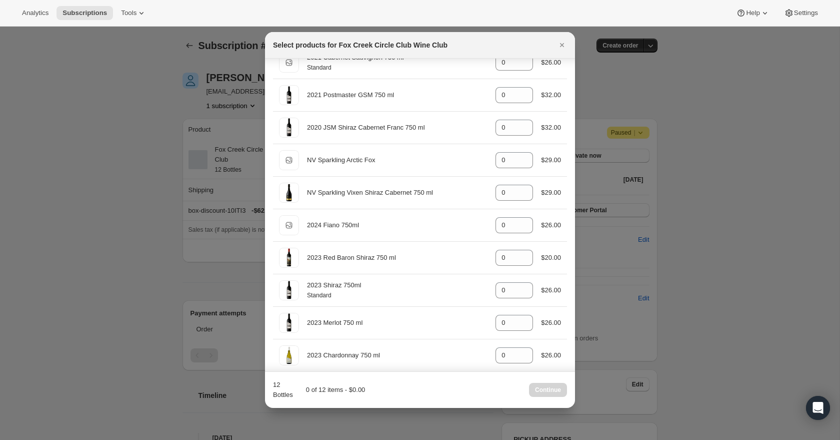
scroll to position [357, 0]
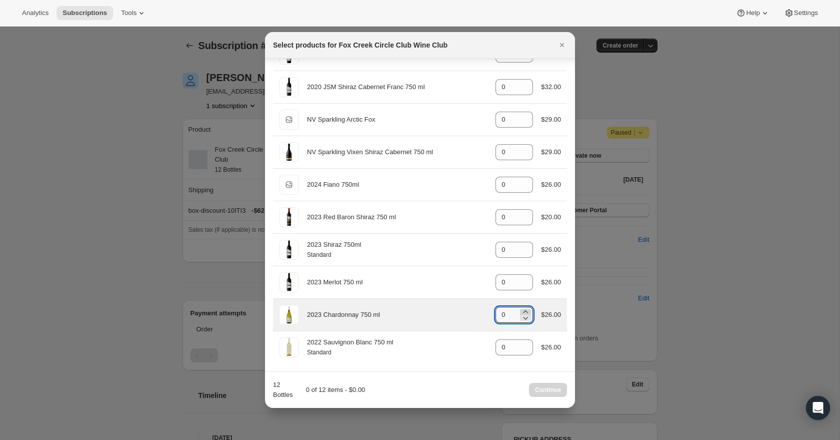
click at [525, 309] on icon ":r2l2:" at bounding box center [526, 312] width 10 height 10
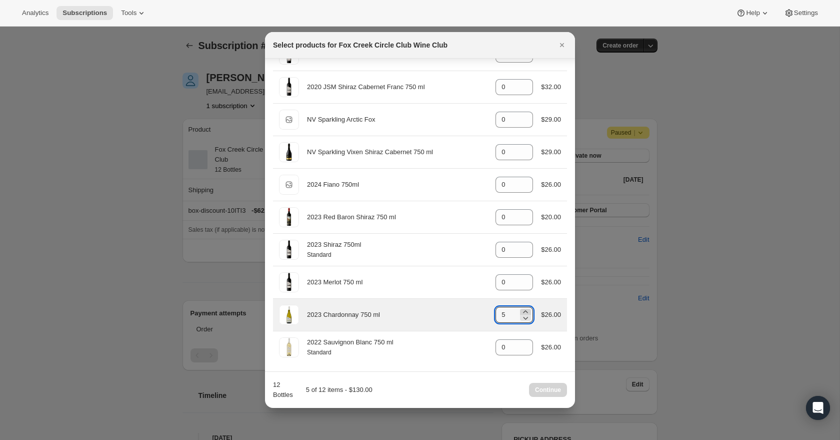
click at [525, 309] on icon ":r2l2:" at bounding box center [526, 312] width 10 height 10
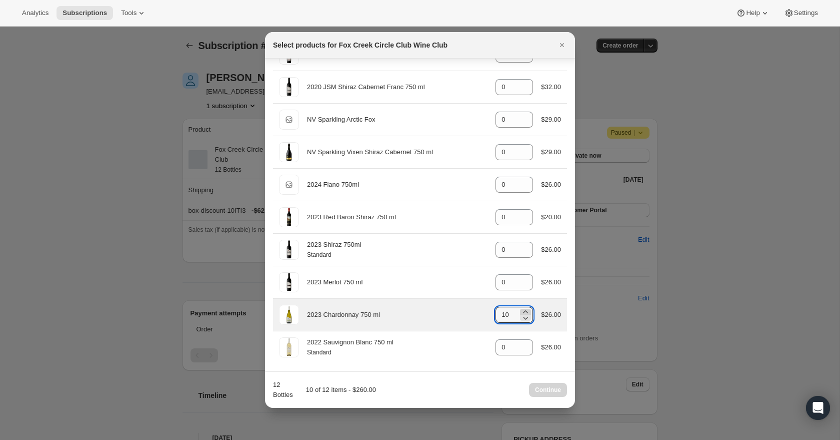
click at [525, 309] on icon ":r2l2:" at bounding box center [526, 312] width 10 height 10
type input "12"
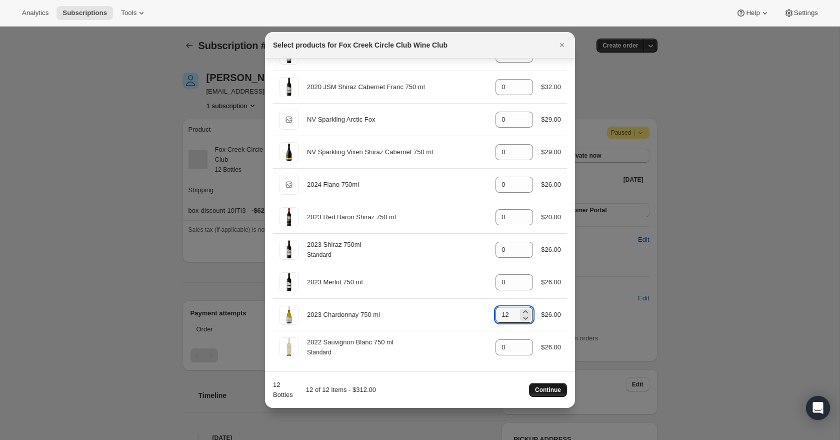
click at [554, 391] on span "Continue" at bounding box center [548, 390] width 26 height 8
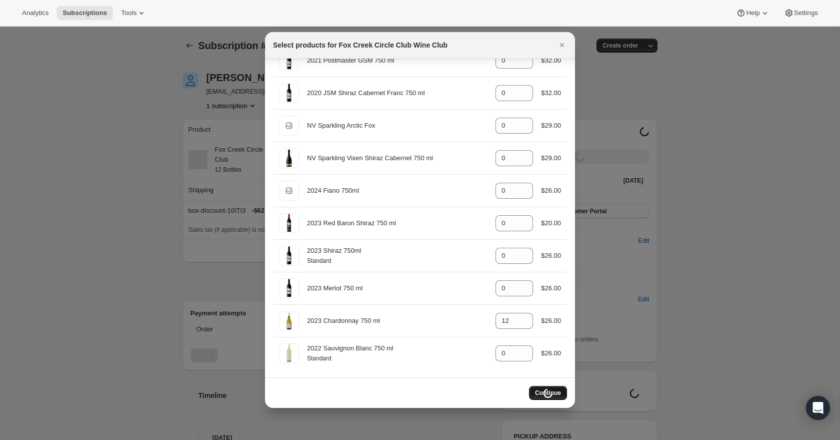
scroll to position [351, 0]
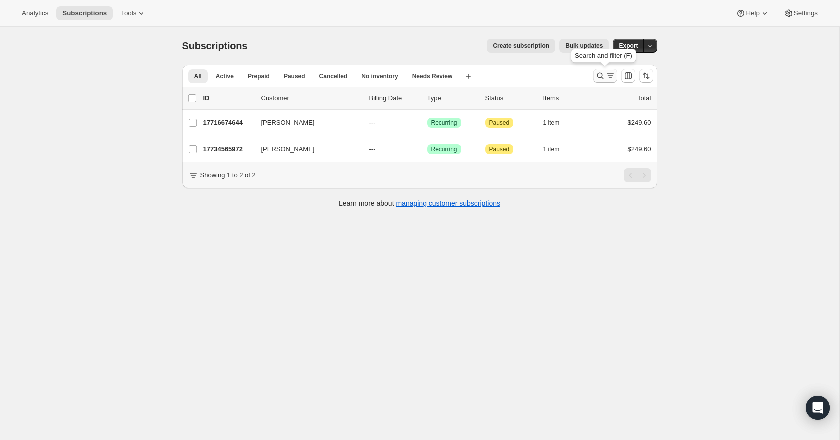
click at [608, 74] on icon "Search and filter results" at bounding box center [611, 76] width 10 height 10
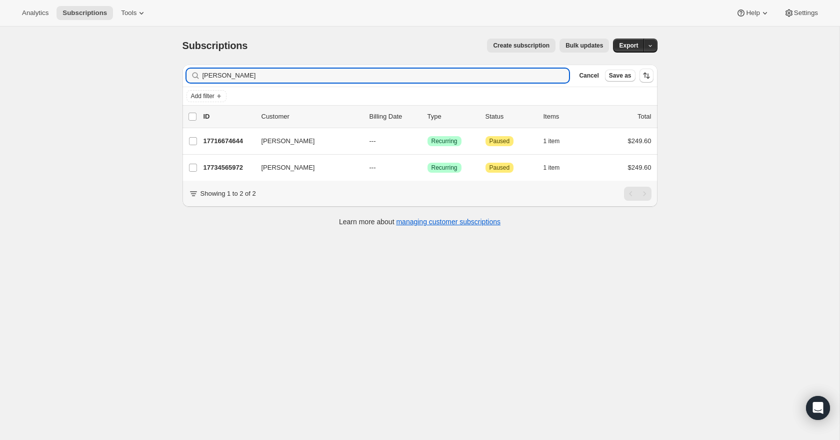
drag, startPoint x: 262, startPoint y: 80, endPoint x: 187, endPoint y: 82, distance: 74.6
click at [187, 82] on div "[PERSON_NAME] Clear" at bounding box center [378, 76] width 383 height 14
drag, startPoint x: 228, startPoint y: 76, endPoint x: 205, endPoint y: 76, distance: 22.5
click at [205, 76] on input "[PERSON_NAME]" at bounding box center [386, 76] width 367 height 14
type input "d"
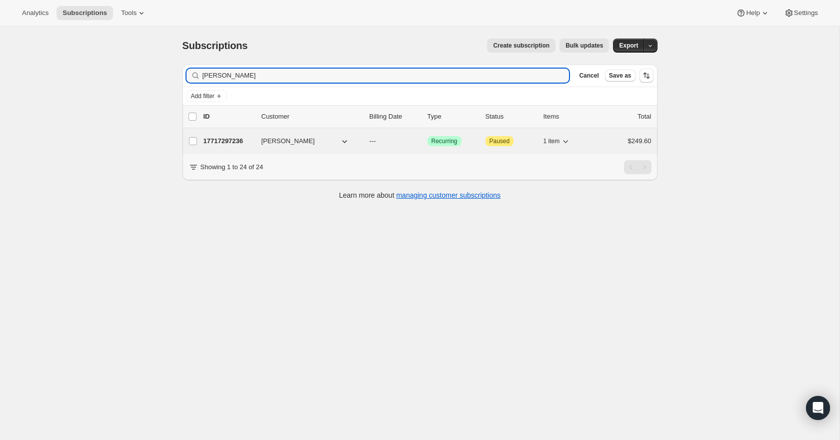
type input "[PERSON_NAME]"
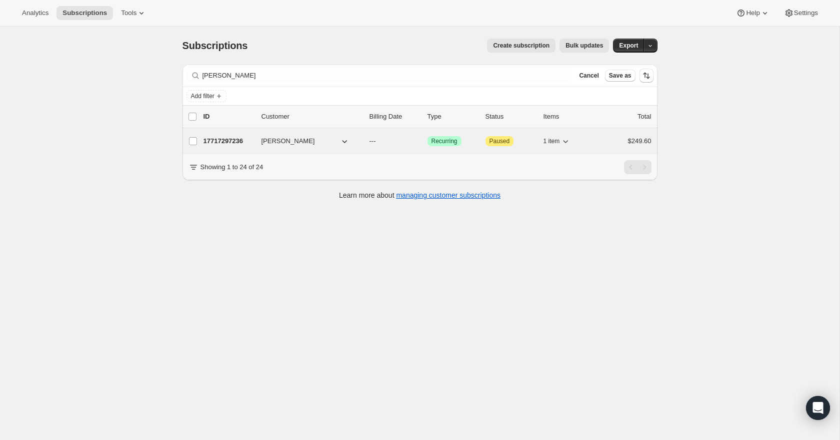
click at [232, 143] on p "17717297236" at bounding box center [229, 141] width 50 height 10
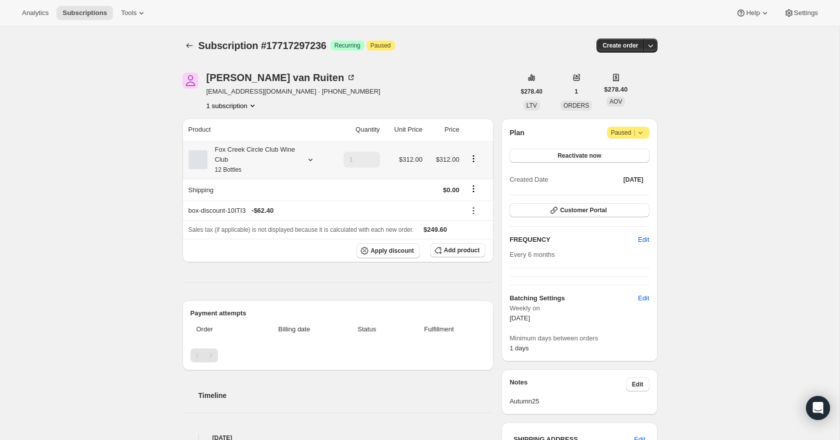
click at [307, 157] on icon at bounding box center [311, 160] width 10 height 10
click at [262, 229] on span "Edit box" at bounding box center [251, 226] width 24 height 8
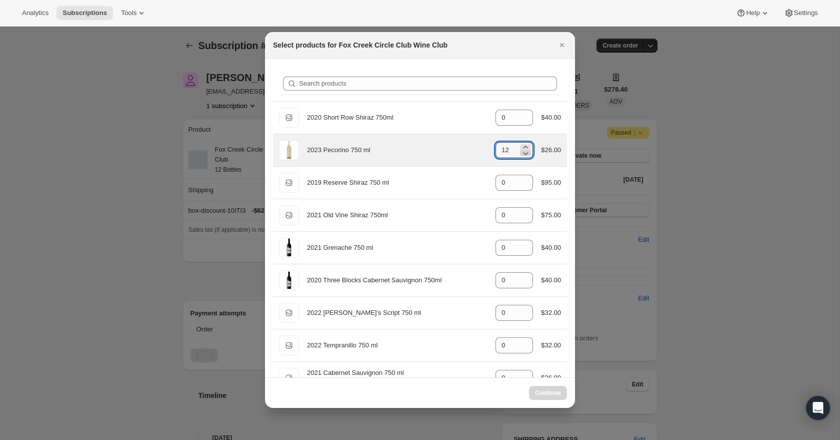
click at [524, 155] on icon ":r37c:" at bounding box center [526, 153] width 10 height 10
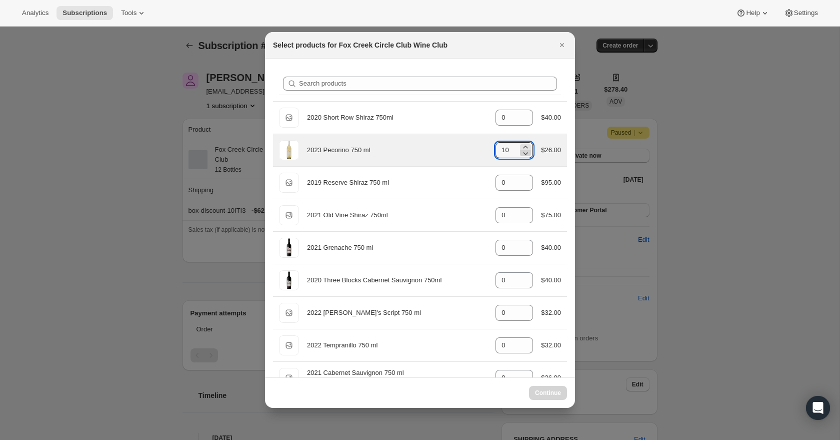
click at [524, 155] on icon ":r37c:" at bounding box center [526, 153] width 10 height 10
click at [525, 155] on icon ":r37c:" at bounding box center [526, 153] width 10 height 10
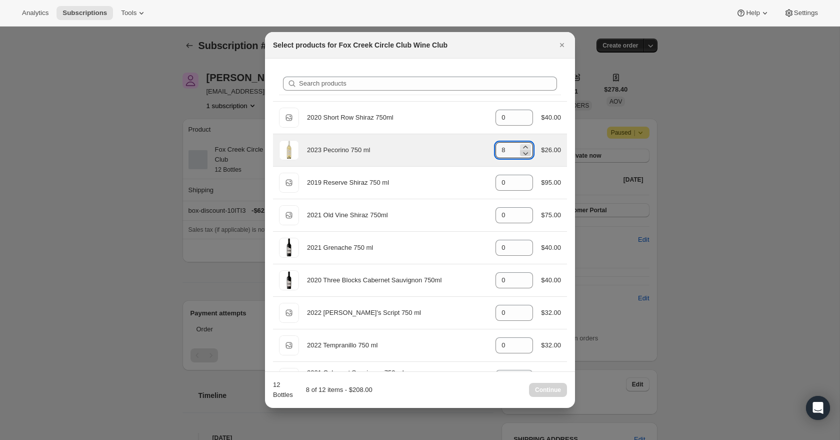
click at [525, 155] on icon ":r37c:" at bounding box center [526, 153] width 10 height 10
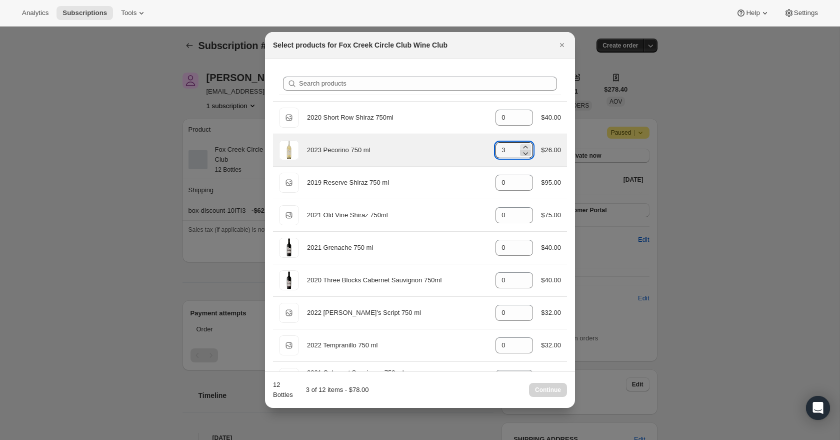
click at [525, 155] on icon ":r37c:" at bounding box center [526, 153] width 10 height 10
type input "0"
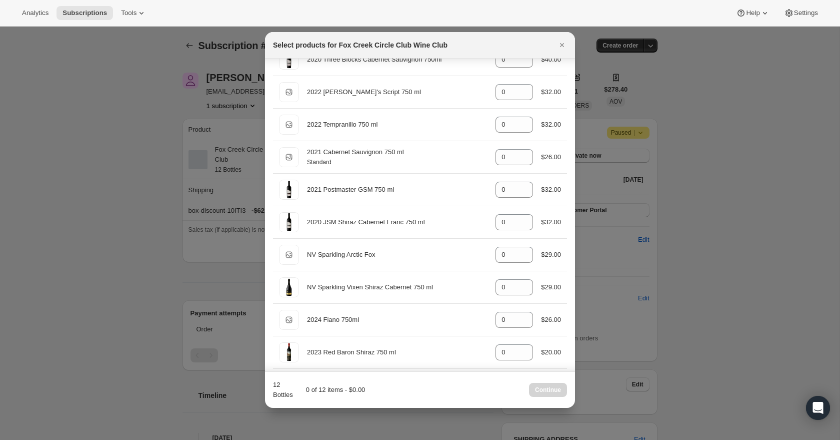
scroll to position [221, 0]
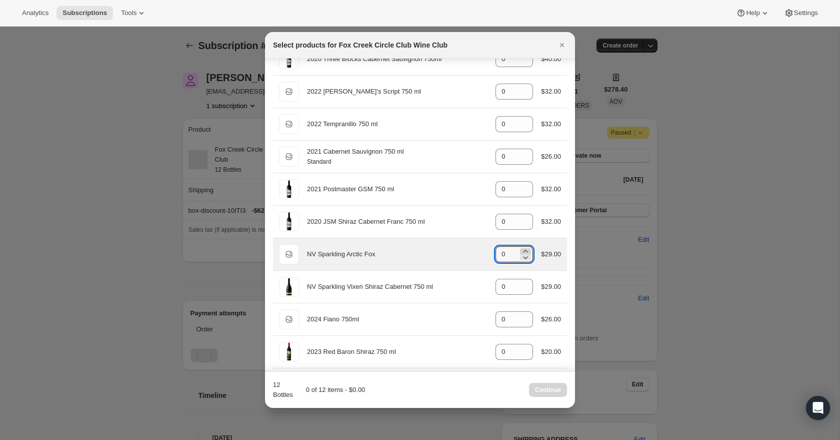
click at [525, 250] on icon ":r37c:" at bounding box center [526, 251] width 10 height 10
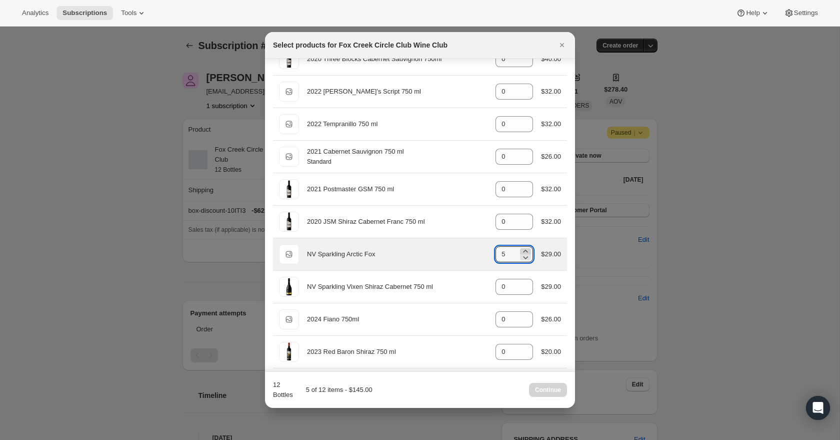
click at [525, 250] on icon ":r37c:" at bounding box center [526, 251] width 10 height 10
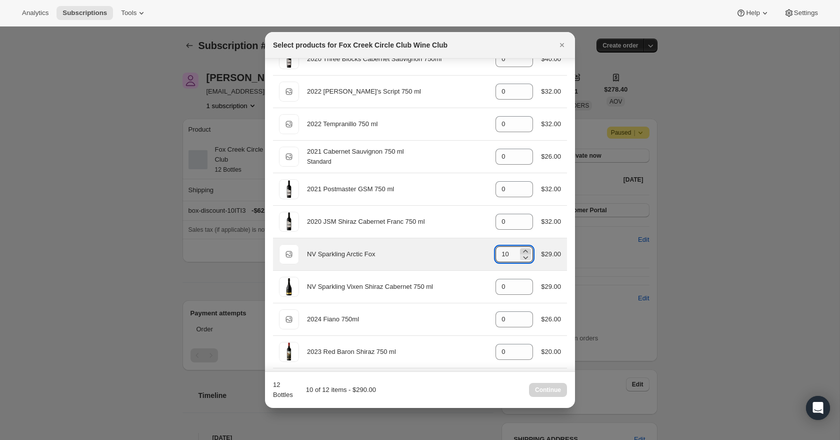
click at [525, 250] on icon ":r37c:" at bounding box center [526, 251] width 10 height 10
type input "12"
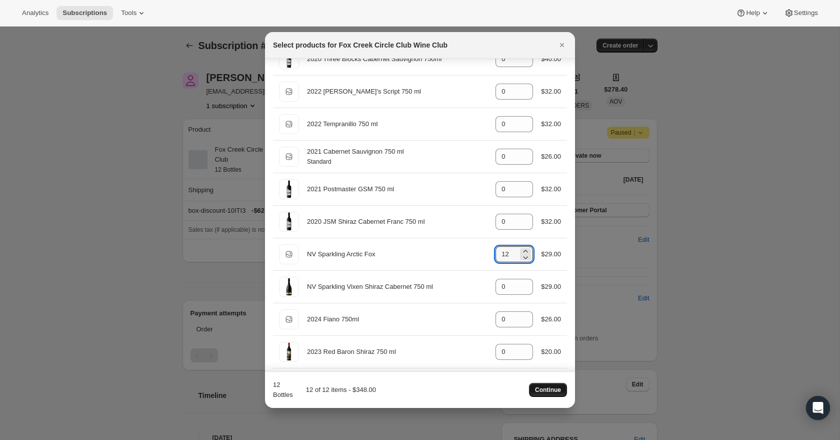
click at [555, 387] on span "Continue" at bounding box center [548, 390] width 26 height 8
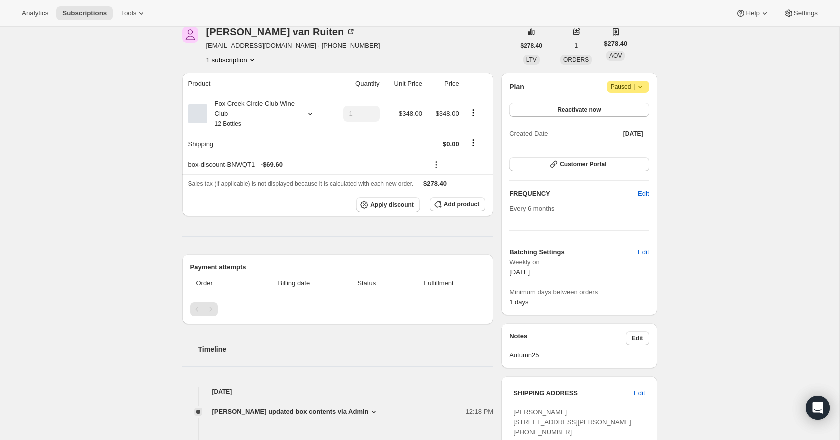
scroll to position [91, 0]
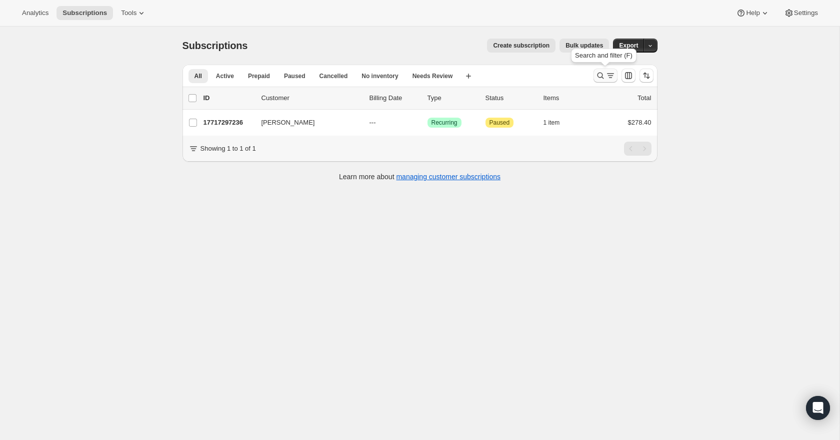
click at [603, 74] on icon "Search and filter results" at bounding box center [601, 76] width 10 height 10
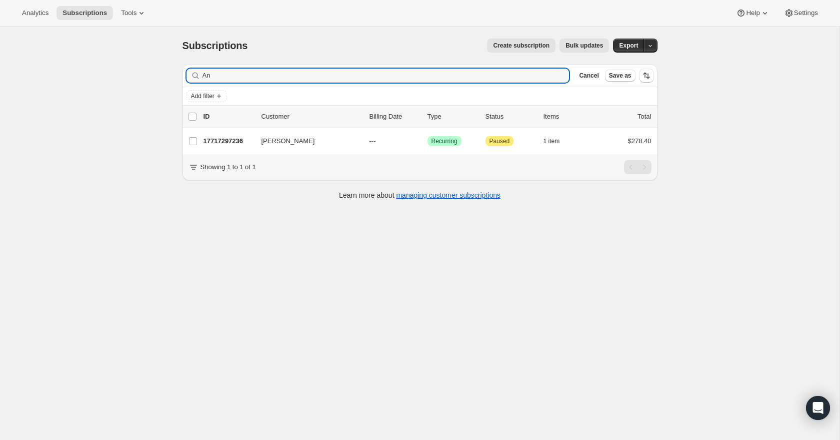
type input "A"
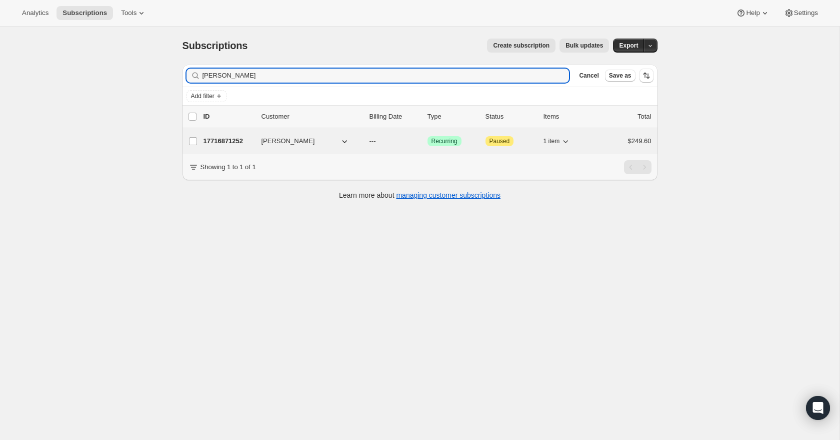
type input "[PERSON_NAME]"
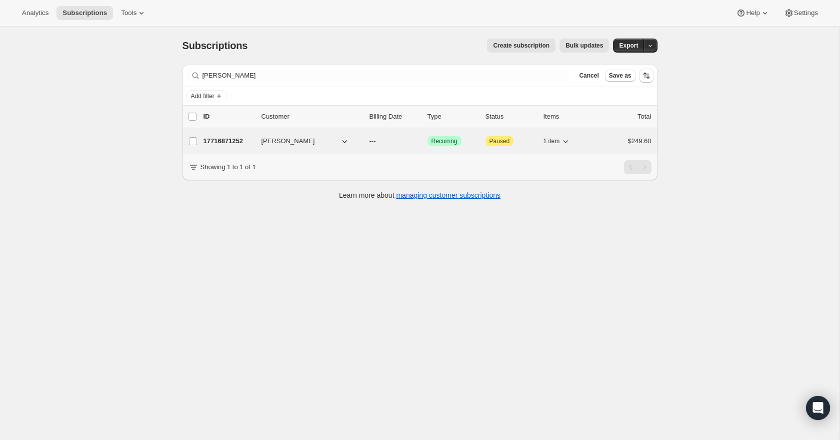
click at [235, 141] on p "17716871252" at bounding box center [229, 141] width 50 height 10
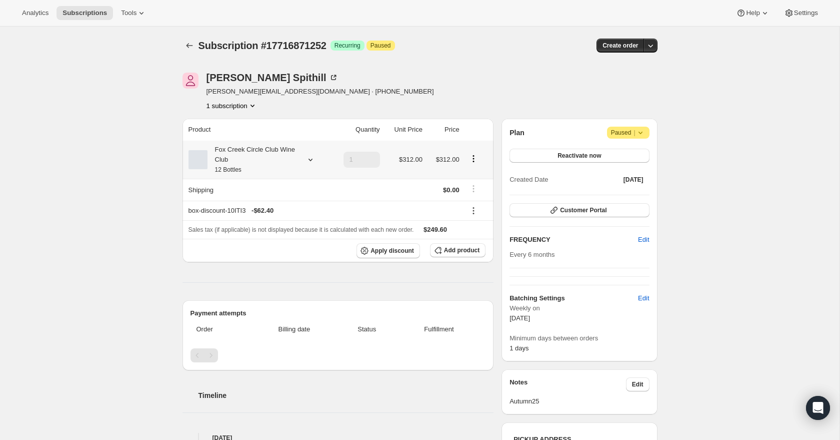
click at [310, 159] on icon at bounding box center [311, 160] width 10 height 10
click at [260, 227] on span "Edit box" at bounding box center [251, 226] width 24 height 8
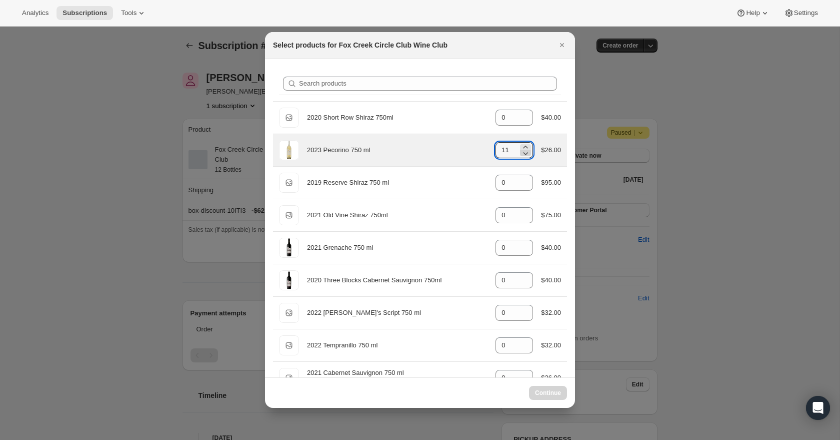
click at [522, 155] on icon ":r3q9:" at bounding box center [526, 153] width 10 height 10
click at [527, 154] on icon ":r3q9:" at bounding box center [526, 153] width 10 height 10
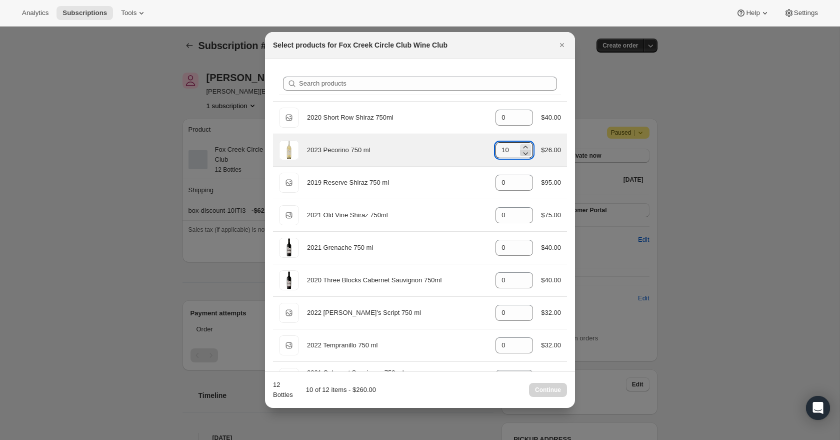
click at [527, 154] on icon ":r3q9:" at bounding box center [526, 153] width 10 height 10
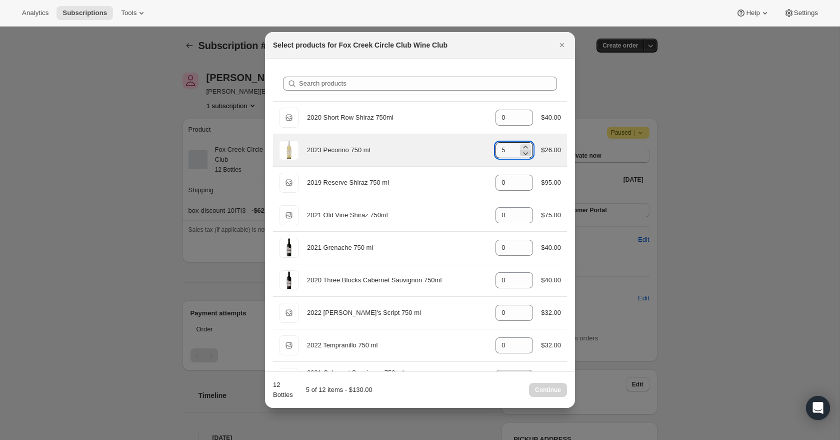
click at [527, 154] on icon ":r3q9:" at bounding box center [526, 153] width 10 height 10
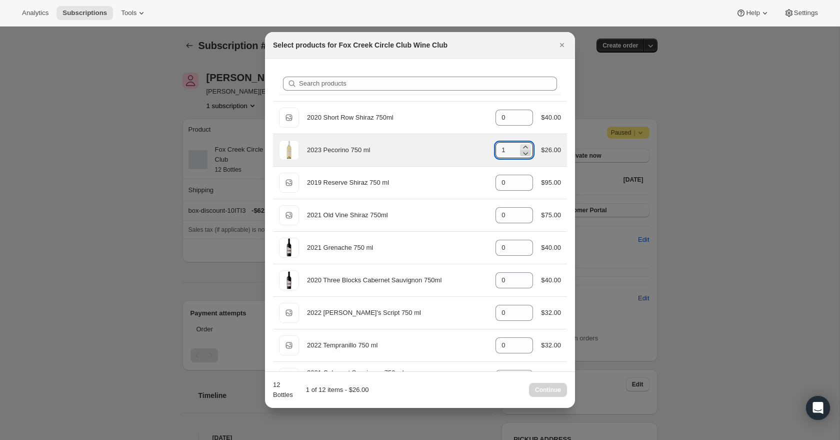
type input "0"
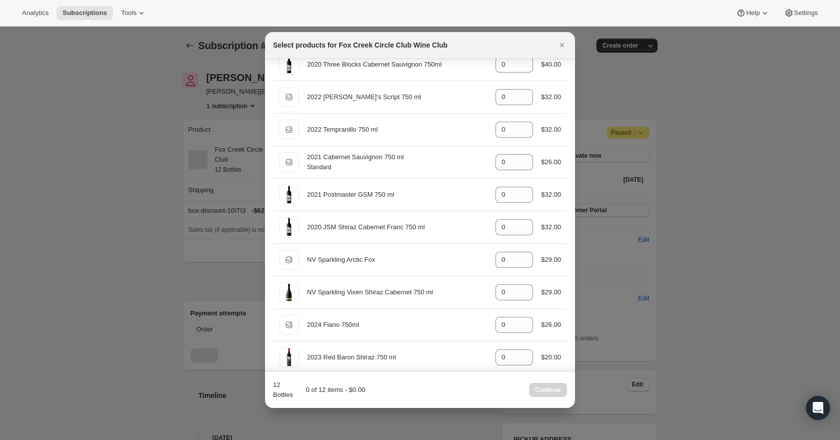
scroll to position [236, 0]
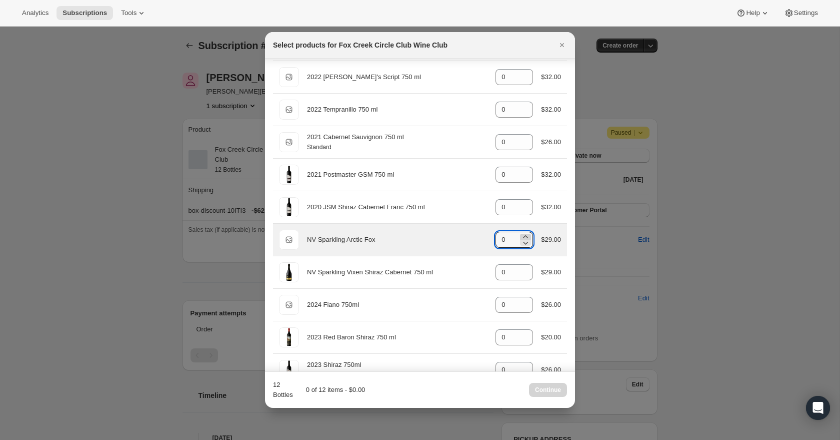
click at [524, 235] on icon ":r3q9:" at bounding box center [526, 237] width 10 height 10
type input "3"
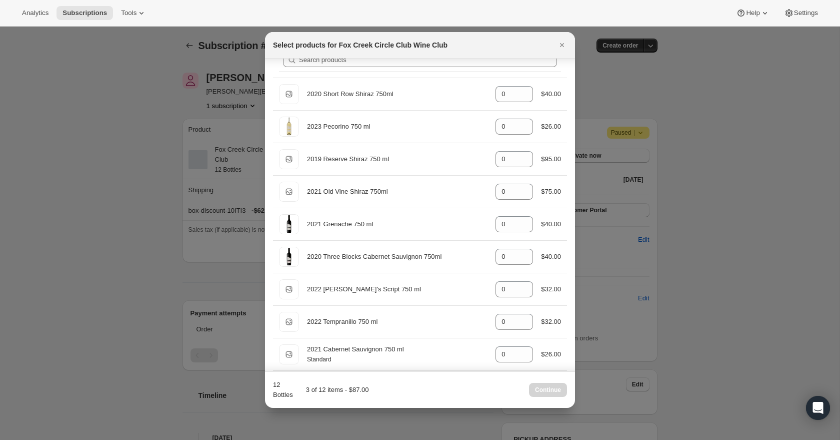
scroll to position [23, 0]
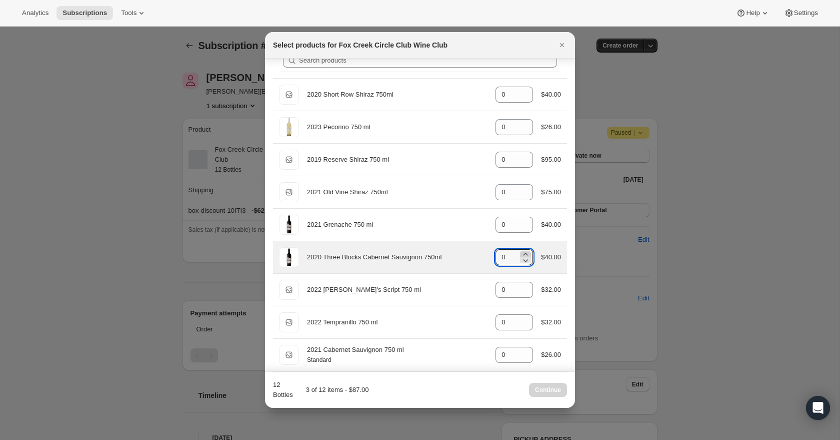
click at [524, 254] on icon ":r3q9:" at bounding box center [526, 254] width 5 height 3
type input "1"
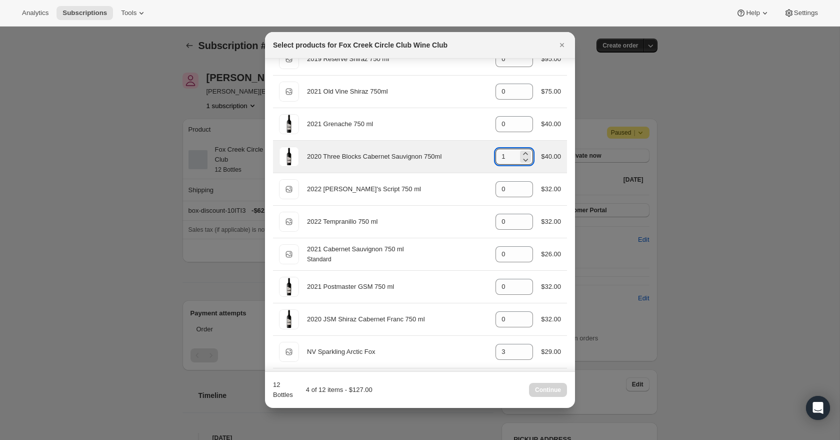
scroll to position [130, 0]
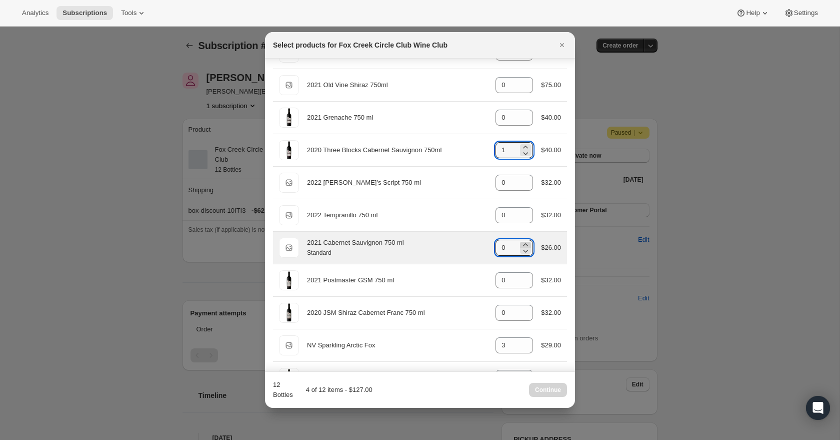
click at [527, 245] on icon ":r3q9:" at bounding box center [526, 245] width 10 height 10
type input "1"
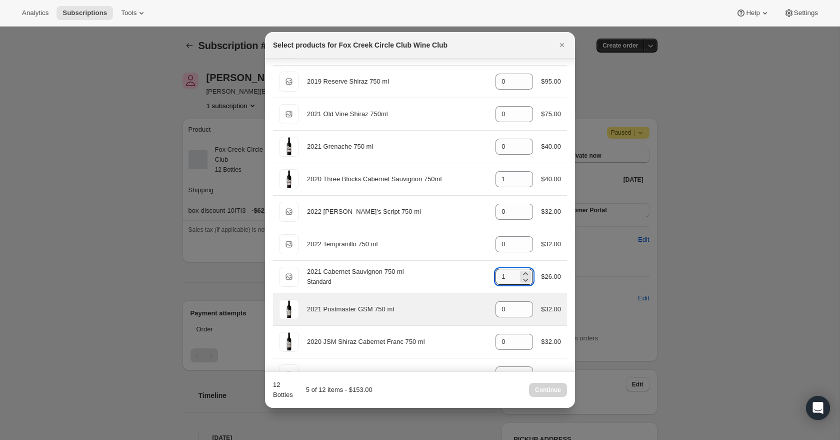
scroll to position [97, 0]
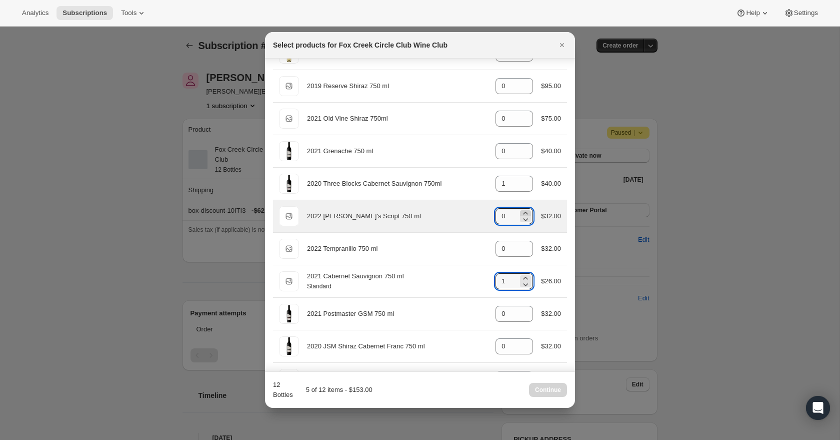
click at [522, 213] on icon ":r3q9:" at bounding box center [526, 213] width 10 height 10
type input "1"
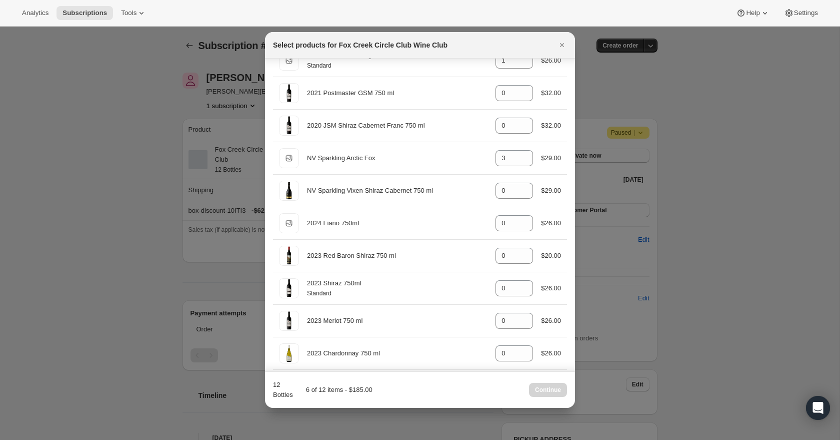
scroll to position [319, 0]
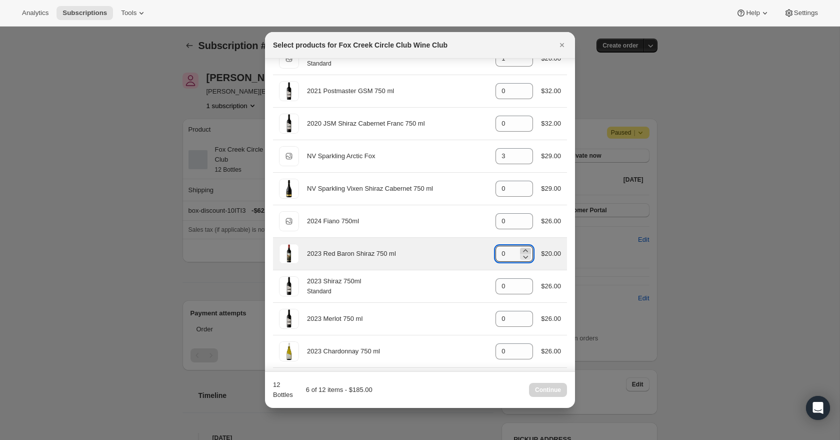
click at [523, 249] on icon ":r3q9:" at bounding box center [526, 251] width 10 height 10
type input "1"
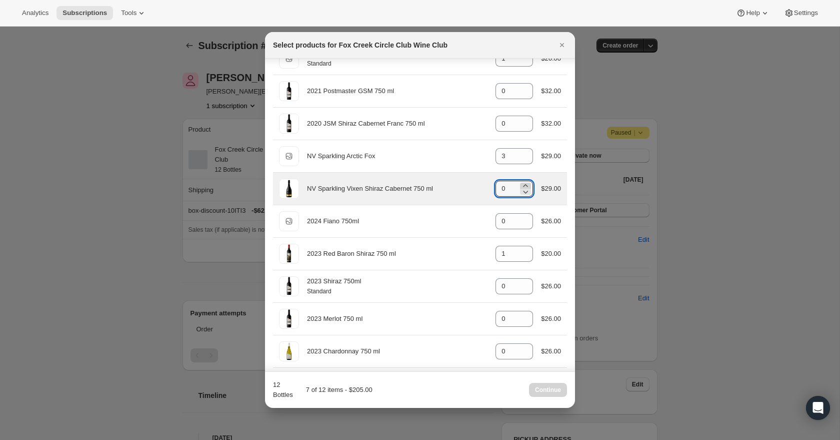
click at [522, 185] on icon ":r3q9:" at bounding box center [526, 186] width 10 height 10
type input "1"
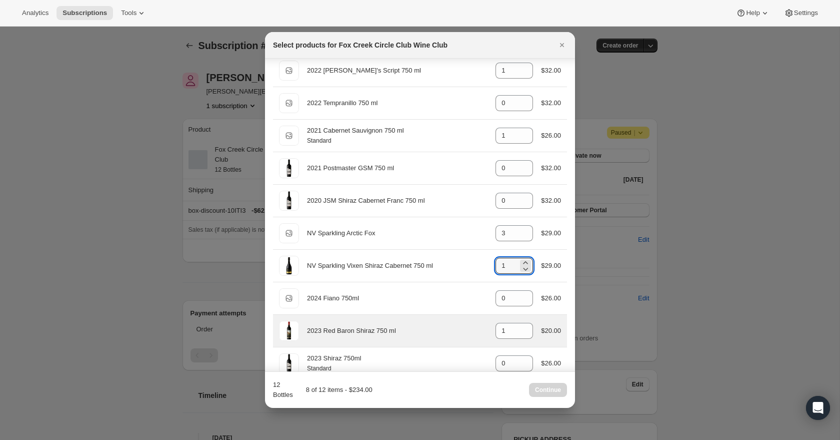
scroll to position [240, 0]
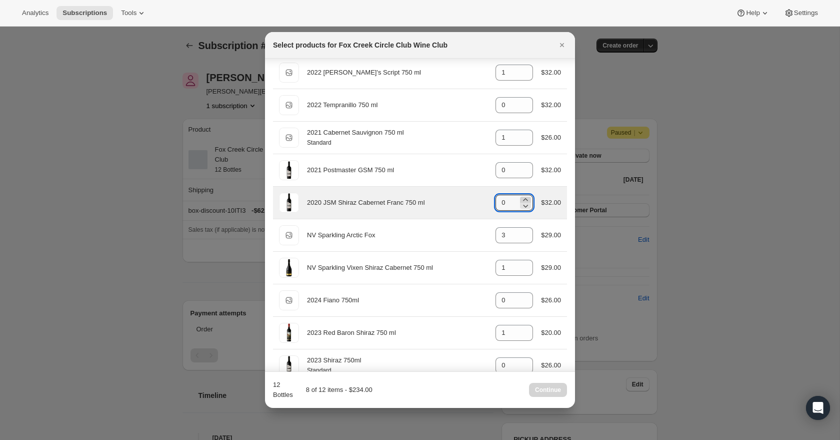
click at [522, 199] on icon ":r3q9:" at bounding box center [526, 200] width 10 height 10
type input "1"
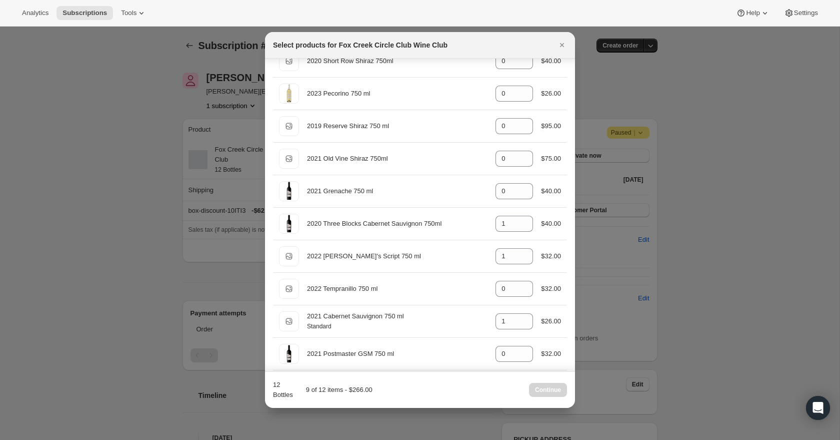
scroll to position [0, 0]
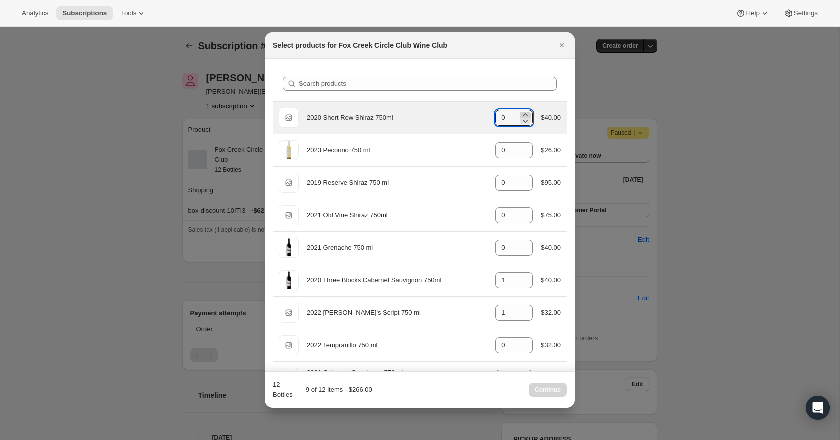
click at [523, 112] on icon ":r3q9:" at bounding box center [526, 115] width 10 height 10
type input "3"
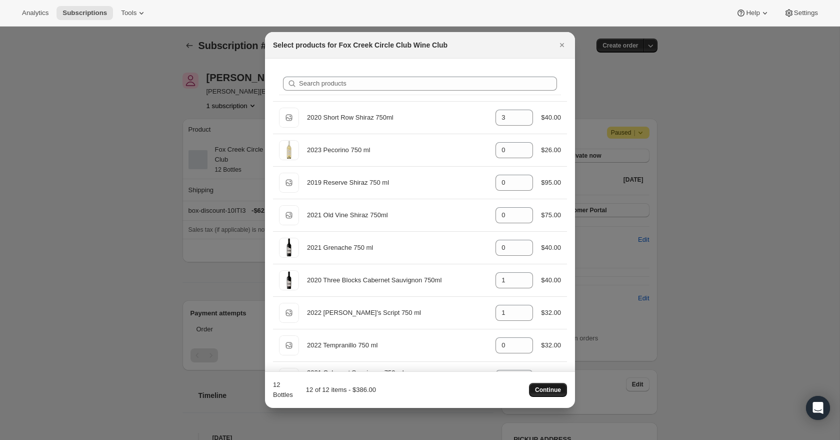
click at [559, 389] on span "Continue" at bounding box center [548, 390] width 26 height 8
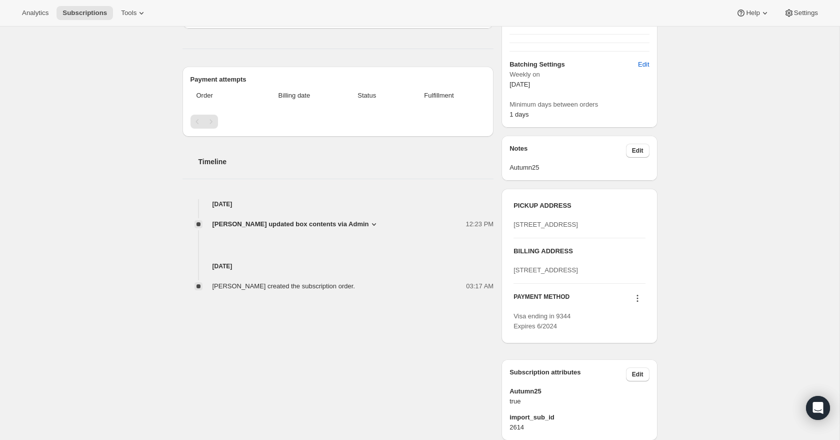
scroll to position [281, 0]
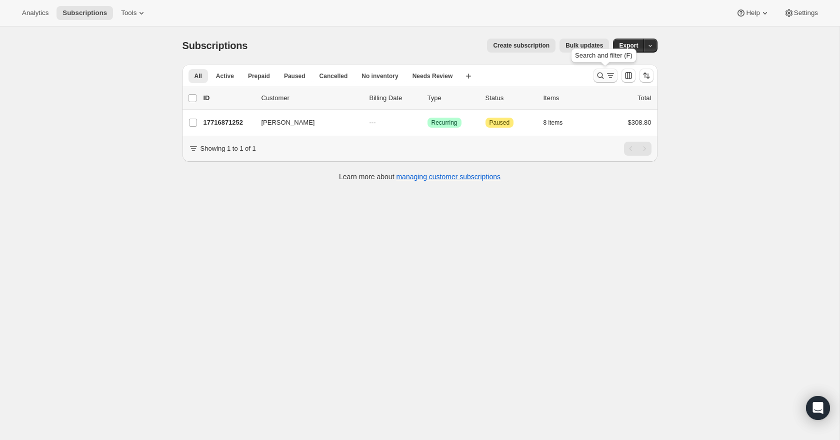
click at [606, 73] on icon "Search and filter results" at bounding box center [611, 76] width 10 height 10
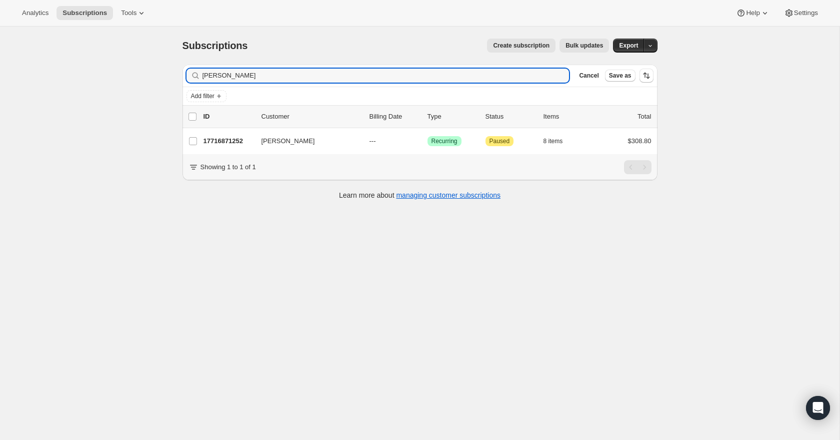
drag, startPoint x: 241, startPoint y: 73, endPoint x: 192, endPoint y: 75, distance: 49.6
click at [192, 75] on div "[PERSON_NAME] Clear" at bounding box center [378, 76] width 383 height 14
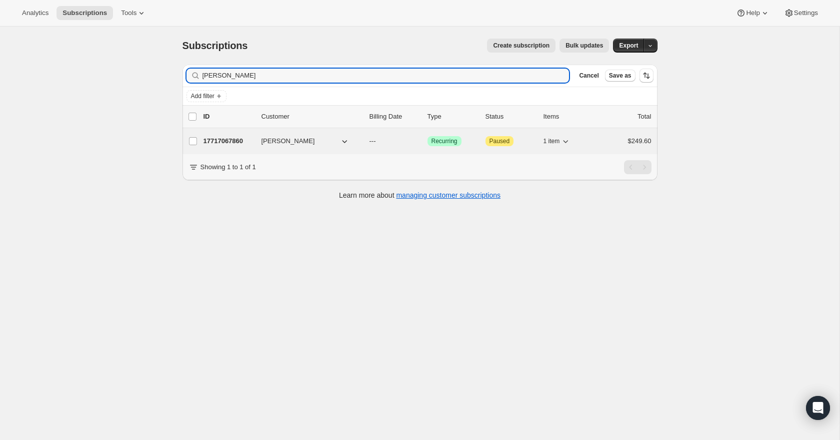
type input "[PERSON_NAME]"
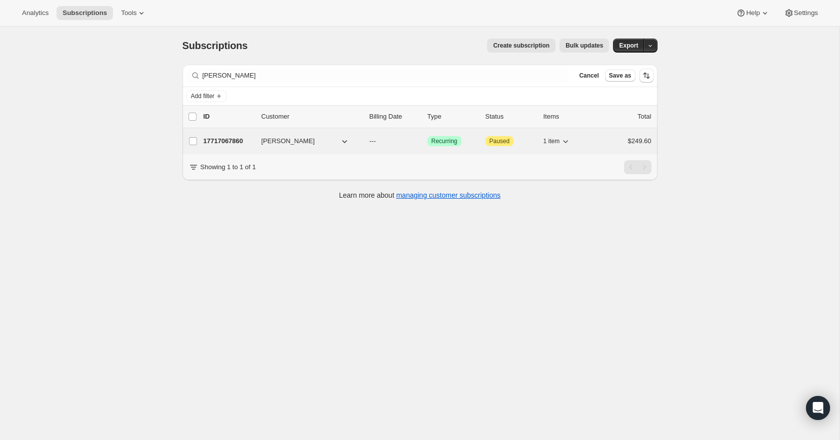
click at [230, 139] on p "17717067860" at bounding box center [229, 141] width 50 height 10
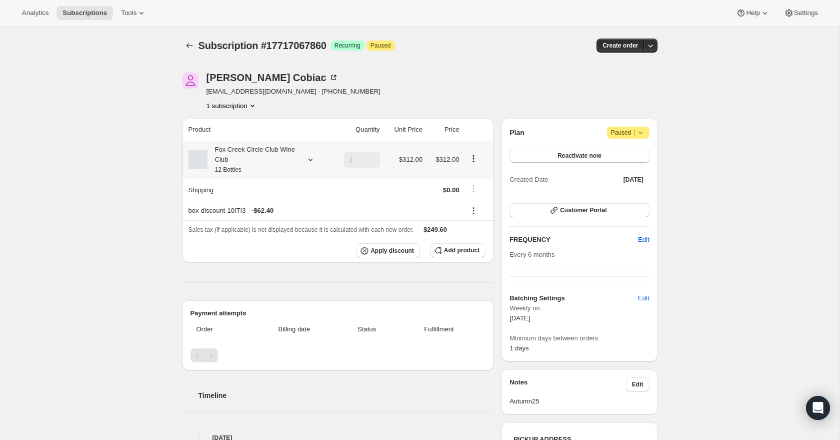
click at [306, 161] on icon at bounding box center [311, 160] width 10 height 10
click at [285, 230] on button "Edit box" at bounding box center [250, 226] width 98 height 14
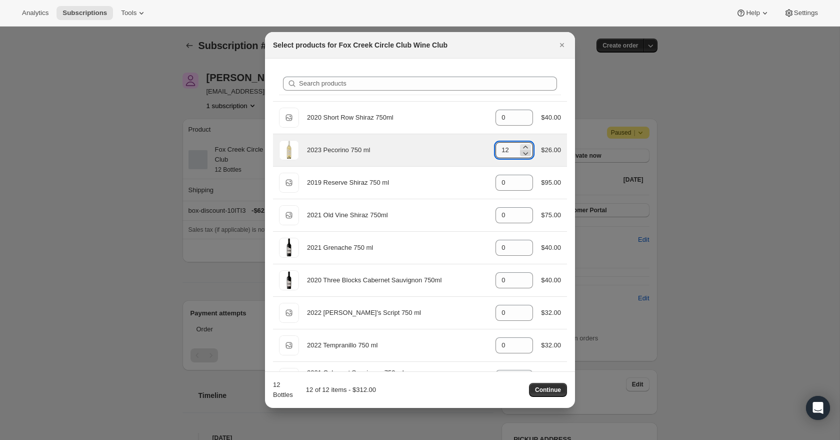
click at [526, 155] on icon ":r4dm:" at bounding box center [526, 153] width 10 height 10
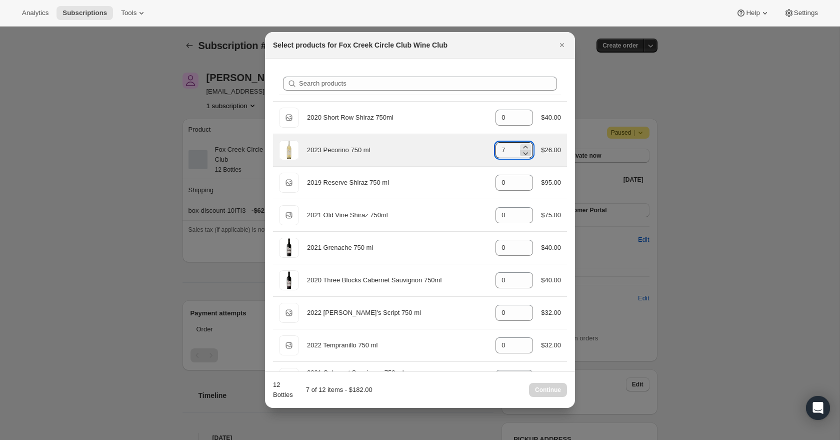
click at [526, 155] on icon ":r4dm:" at bounding box center [526, 153] width 10 height 10
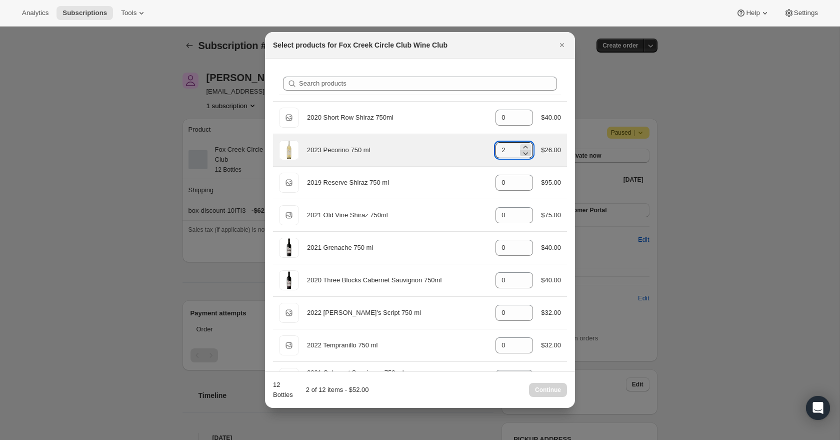
click at [526, 155] on icon ":r4dm:" at bounding box center [526, 153] width 10 height 10
type input "0"
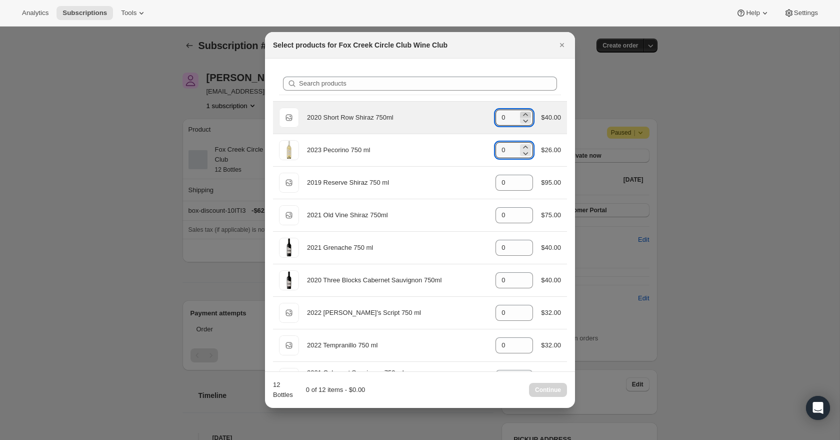
click at [525, 112] on icon ":r4dm:" at bounding box center [526, 115] width 10 height 10
type input "2"
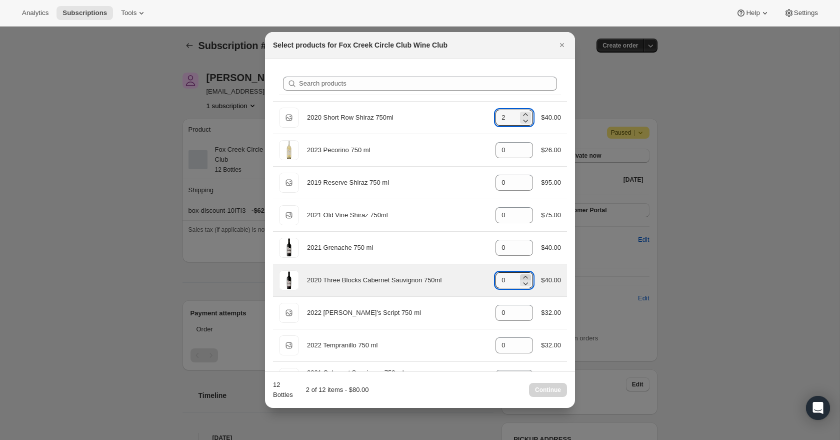
click at [525, 277] on icon ":r4dm:" at bounding box center [526, 277] width 10 height 10
type input "2"
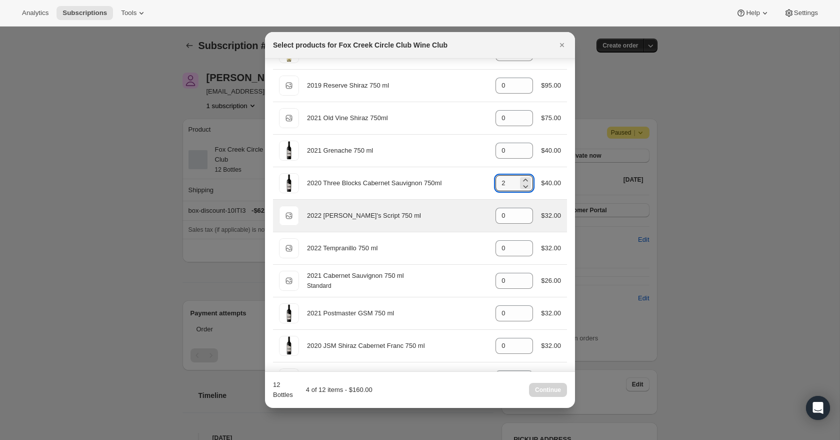
scroll to position [113, 0]
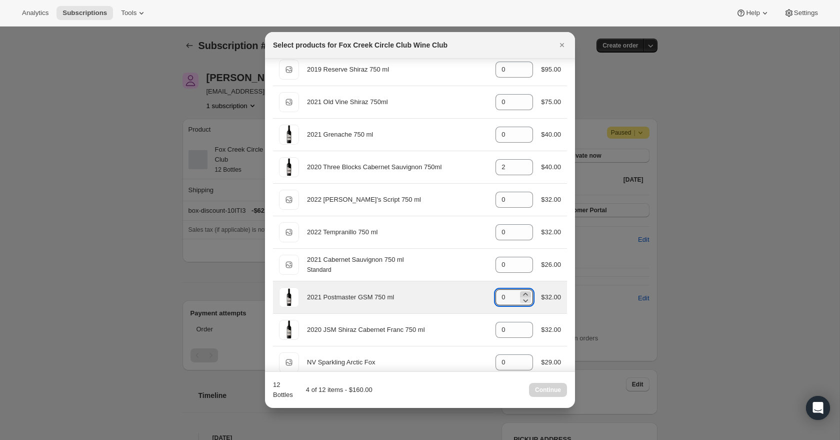
click at [524, 294] on icon ":r4dm:" at bounding box center [526, 294] width 5 height 3
type input "1"
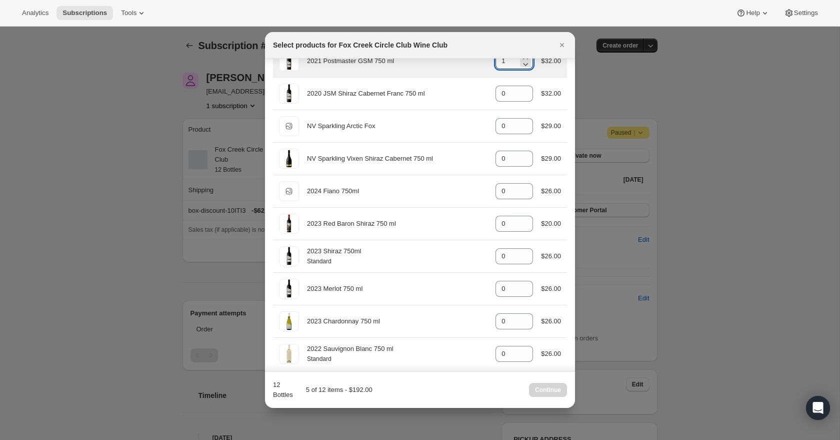
scroll to position [357, 0]
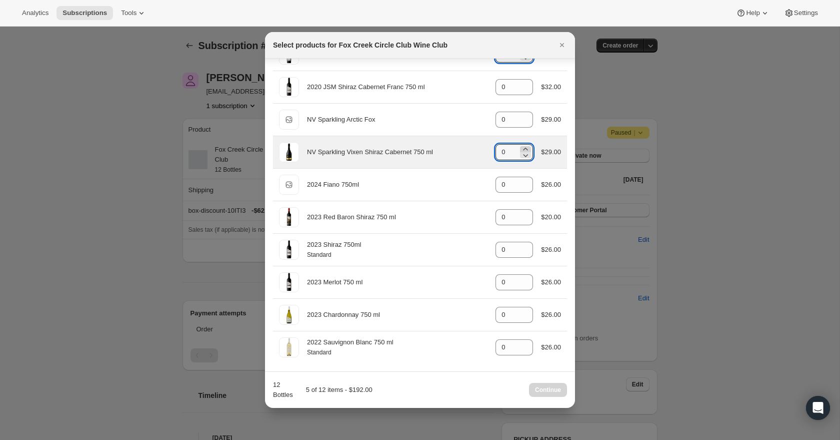
click at [525, 147] on icon ":r4dm:" at bounding box center [526, 149] width 10 height 10
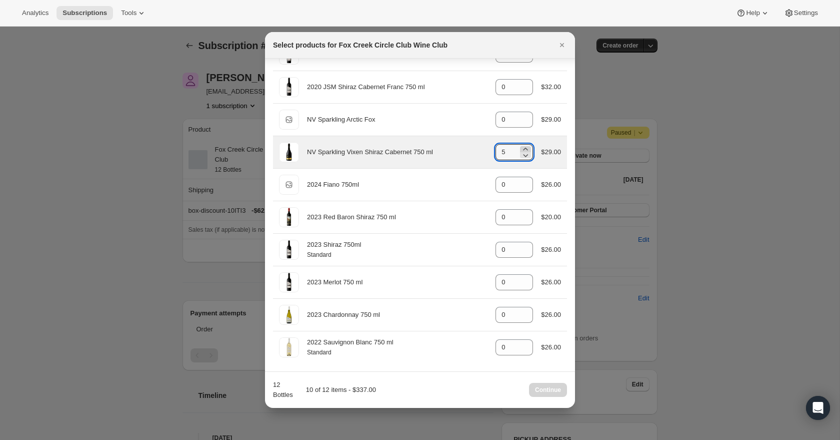
click at [525, 147] on icon ":r4dm:" at bounding box center [526, 149] width 10 height 10
type input "6"
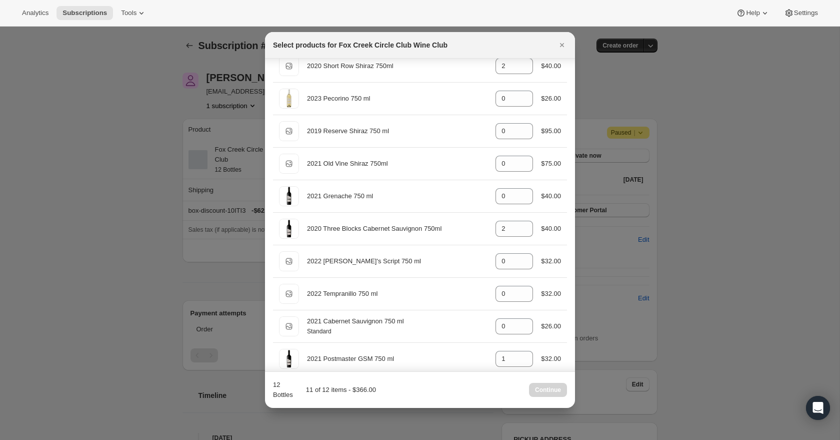
scroll to position [57, 0]
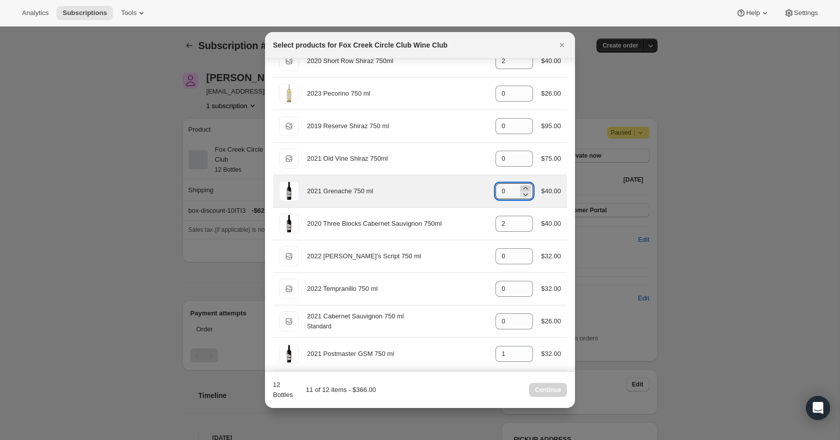
click at [526, 187] on icon ":r4dm:" at bounding box center [526, 188] width 10 height 10
type input "1"
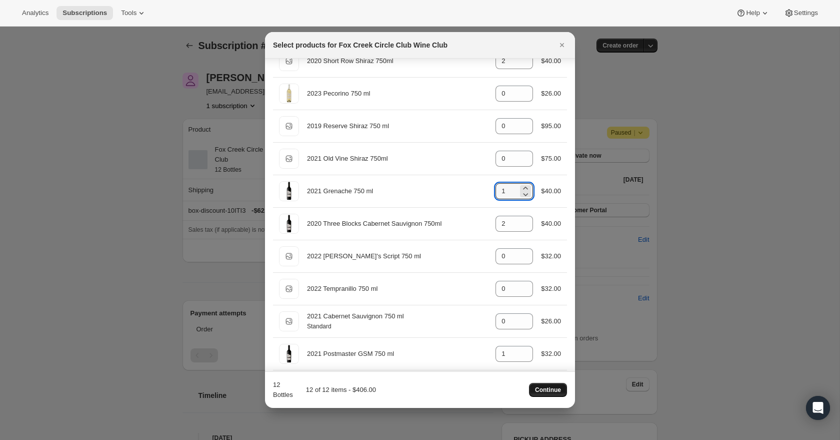
click at [556, 385] on button "Continue" at bounding box center [548, 390] width 38 height 14
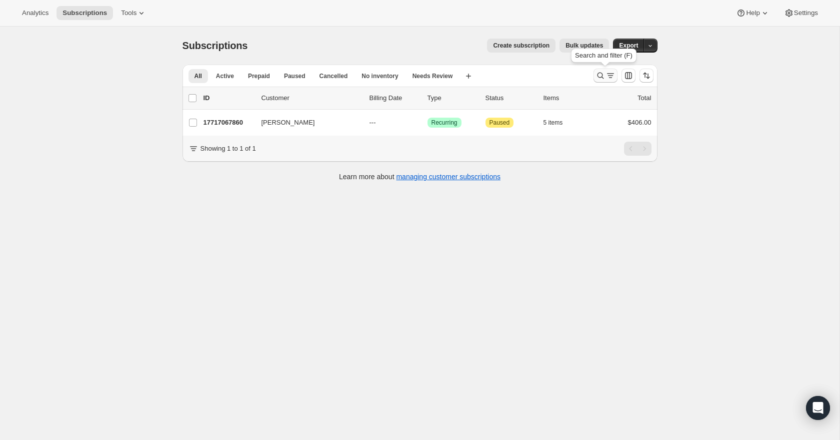
click at [604, 71] on icon "Search and filter results" at bounding box center [601, 76] width 10 height 10
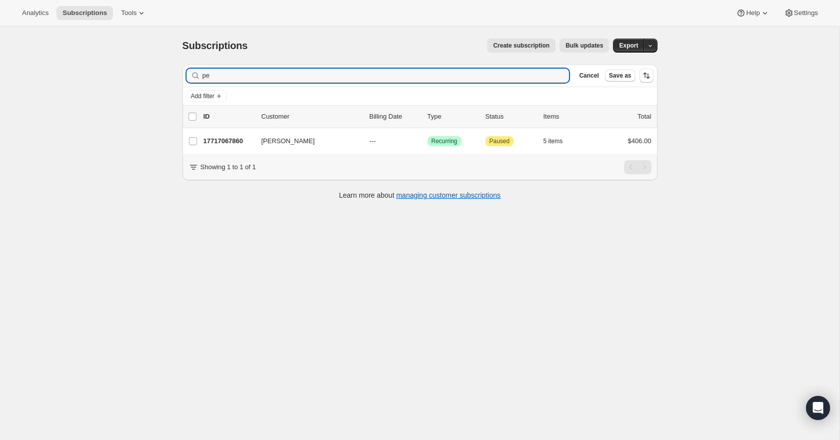
type input "p"
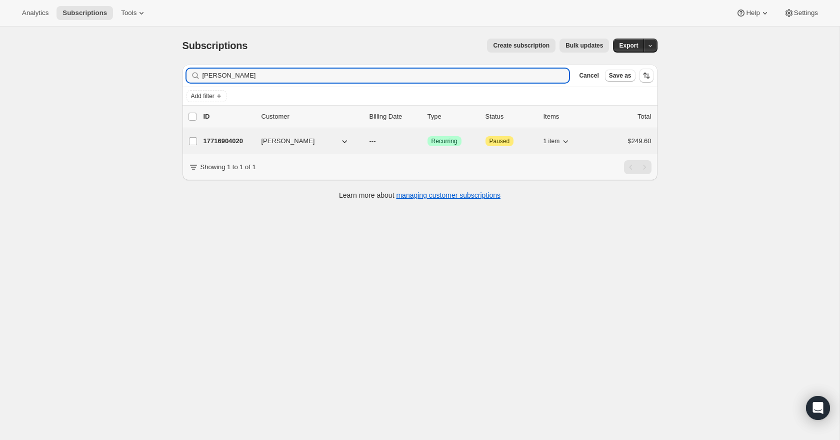
type input "[PERSON_NAME]"
click at [222, 138] on p "17716904020" at bounding box center [229, 141] width 50 height 10
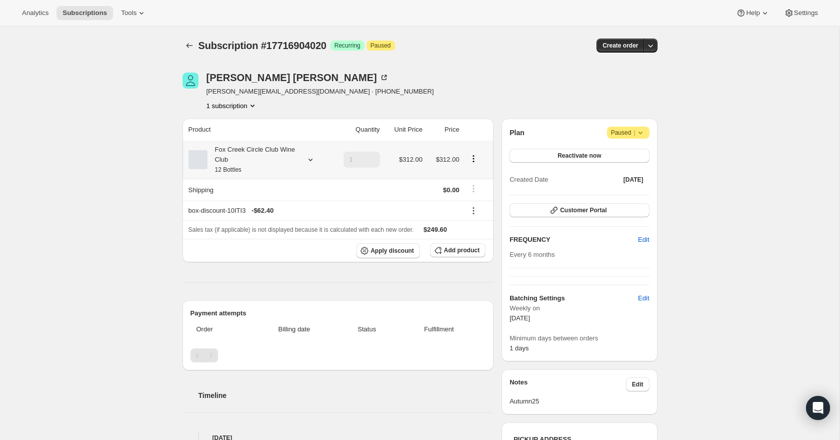
click at [311, 158] on icon at bounding box center [311, 160] width 10 height 10
click at [283, 230] on button "Edit box" at bounding box center [250, 226] width 98 height 14
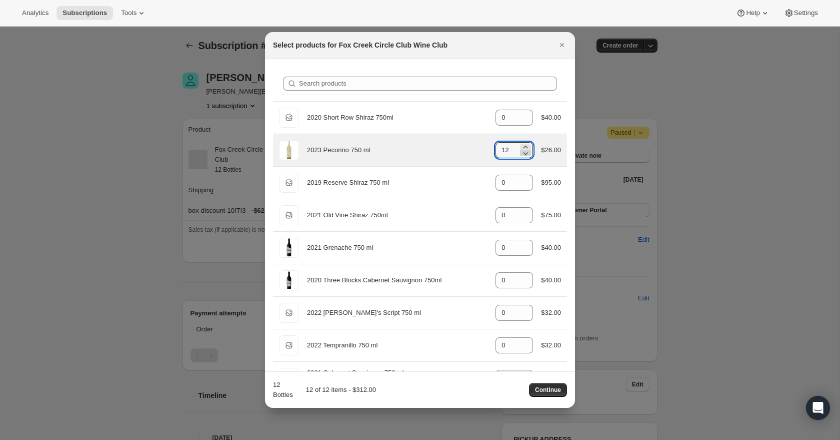
click at [528, 156] on icon ":r4na:" at bounding box center [526, 153] width 10 height 10
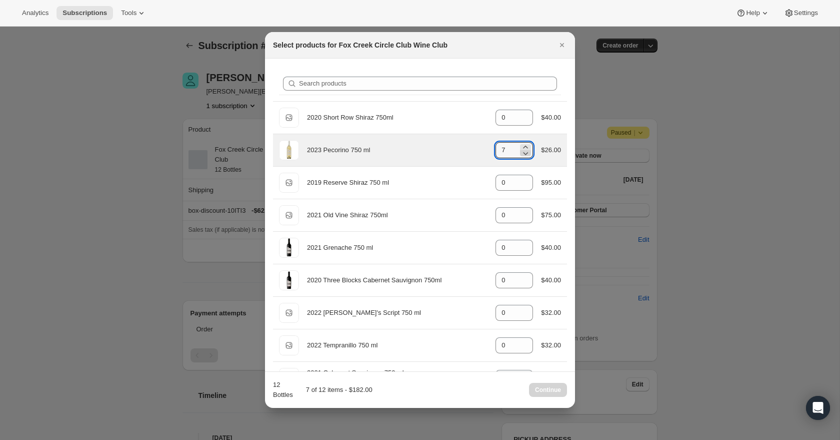
click at [528, 156] on icon ":r4na:" at bounding box center [526, 153] width 10 height 10
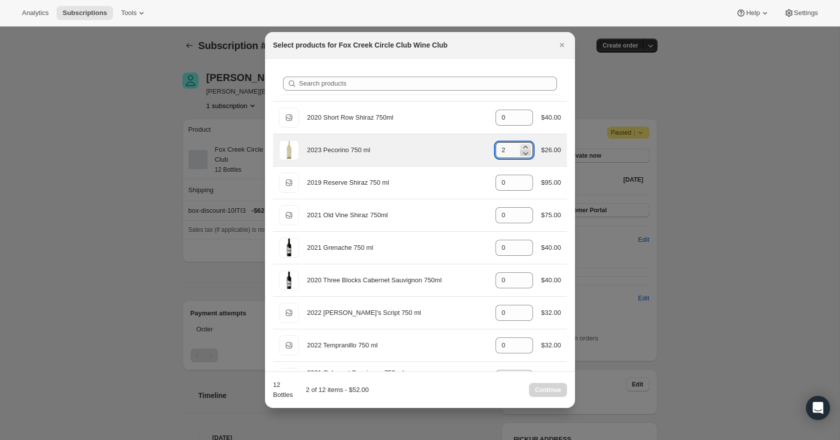
click at [528, 156] on icon ":r4na:" at bounding box center [526, 153] width 10 height 10
type input "0"
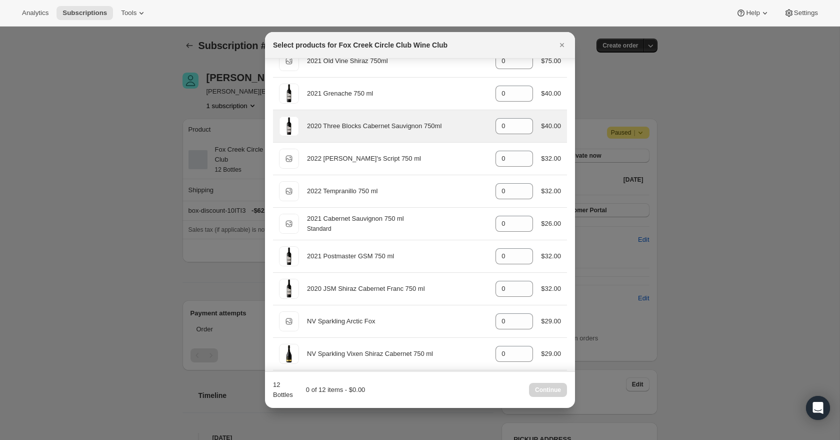
scroll to position [176, 0]
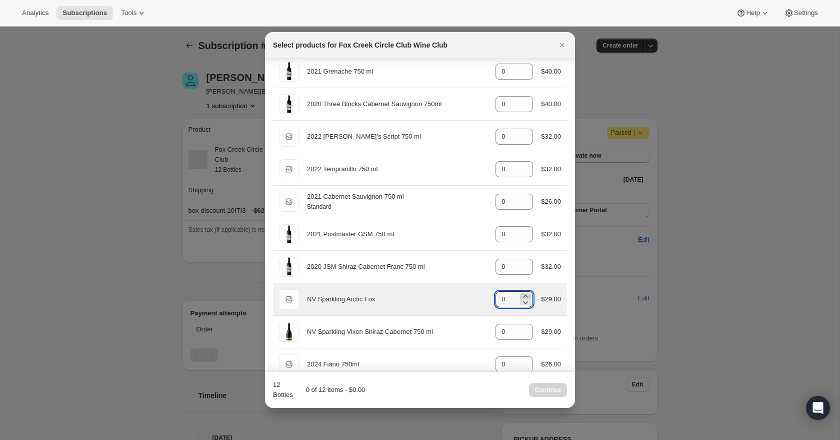
click at [525, 295] on icon ":r4na:" at bounding box center [526, 296] width 10 height 10
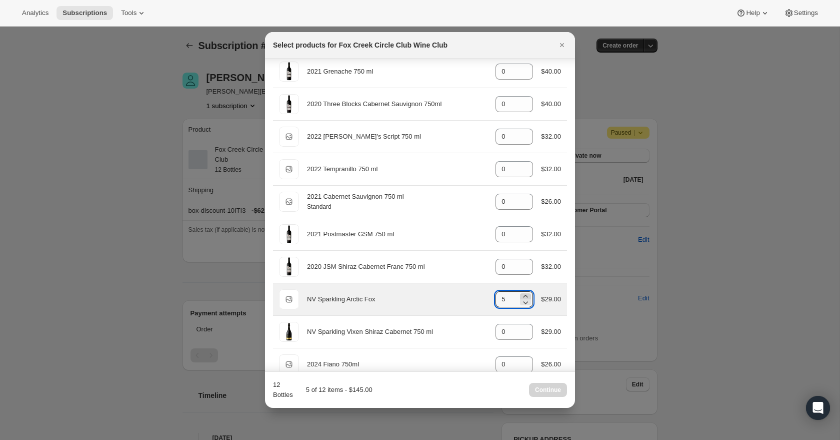
click at [525, 295] on icon ":r4na:" at bounding box center [526, 296] width 10 height 10
type input "6"
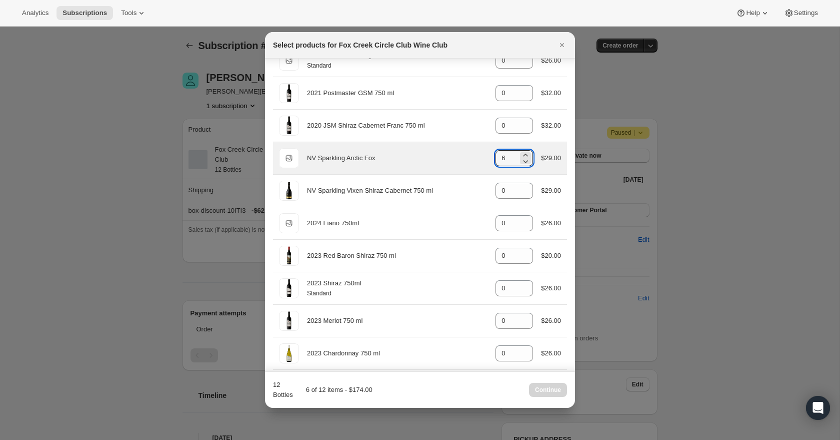
scroll to position [338, 0]
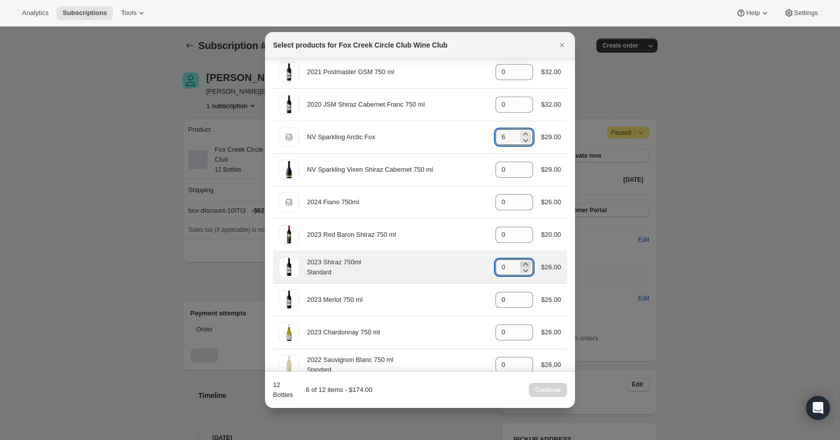
click at [525, 265] on icon ":r4na:" at bounding box center [526, 264] width 5 height 3
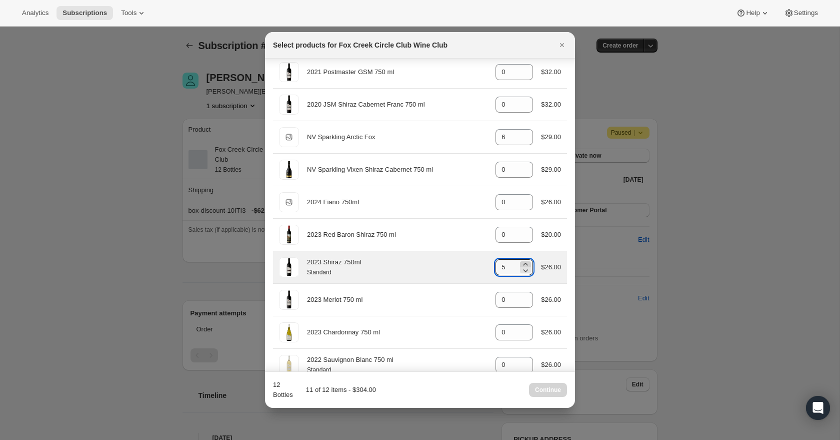
click at [525, 265] on icon ":r4na:" at bounding box center [526, 264] width 5 height 3
type input "6"
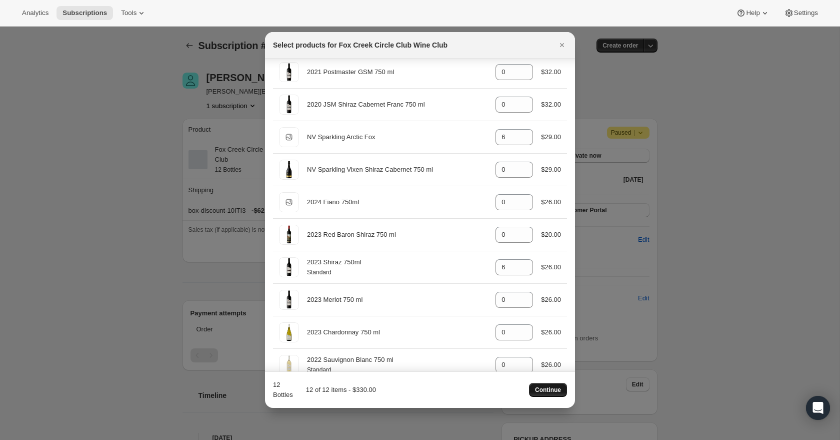
click at [562, 389] on button "Continue" at bounding box center [548, 390] width 38 height 14
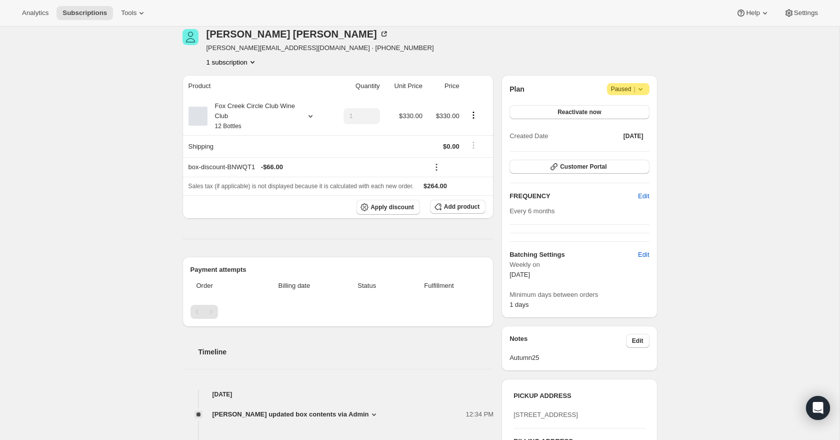
scroll to position [90, 0]
click at [306, 112] on icon at bounding box center [311, 116] width 10 height 10
click at [160, 147] on div "Subscription #17716904020. This page is ready Subscription #17716904020 Success…" at bounding box center [420, 297] width 840 height 723
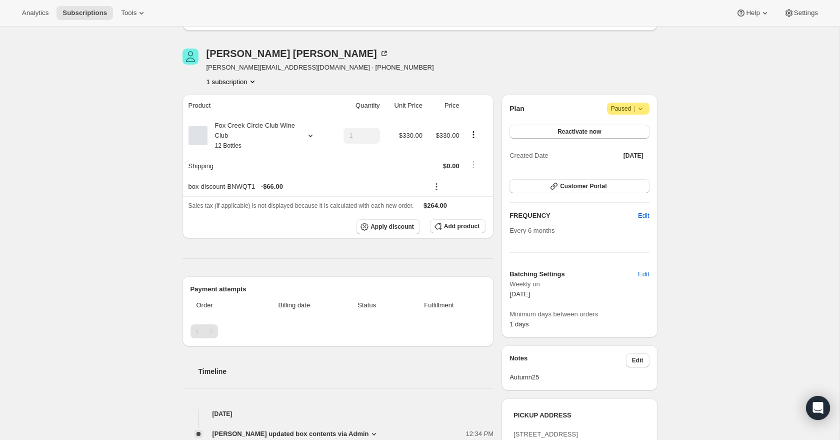
scroll to position [0, 0]
